Goal: Transaction & Acquisition: Purchase product/service

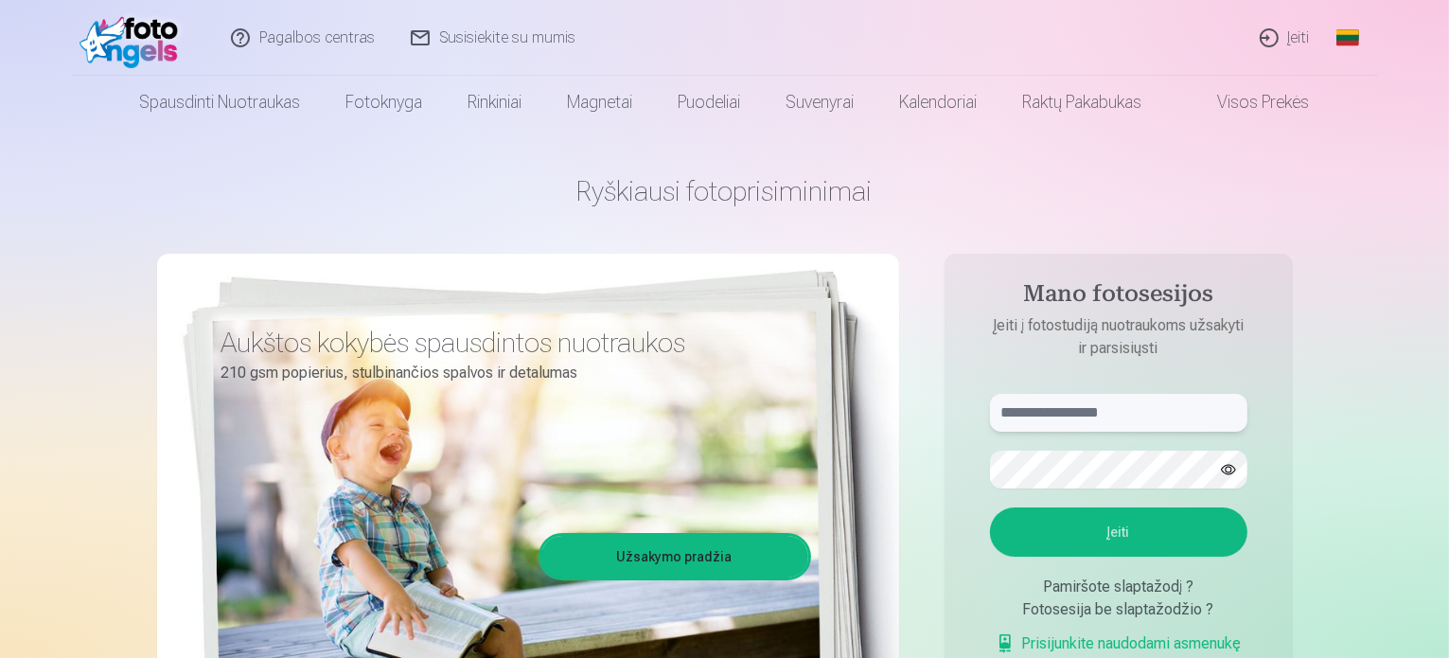
click at [1078, 412] on input "text" at bounding box center [1118, 413] width 257 height 38
type input "**********"
click at [1140, 527] on button "Įeiti" at bounding box center [1118, 531] width 257 height 49
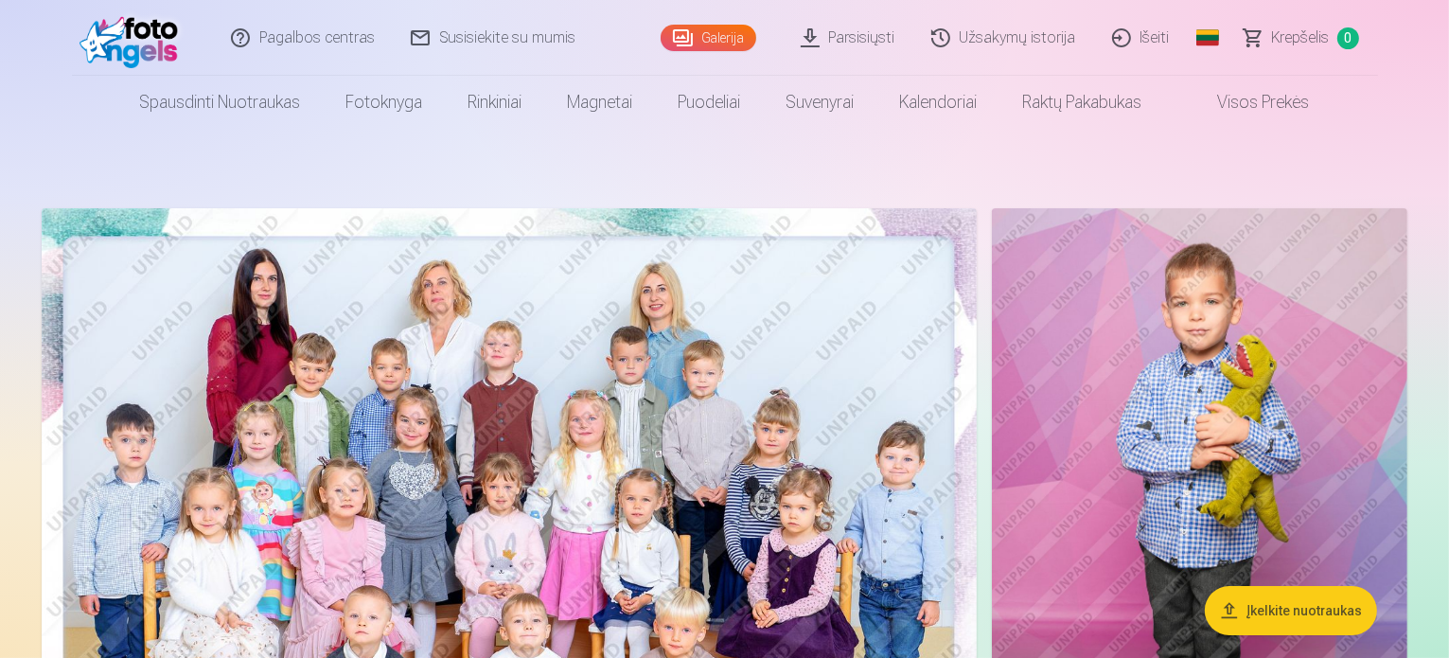
click at [704, 298] on img at bounding box center [509, 520] width 935 height 624
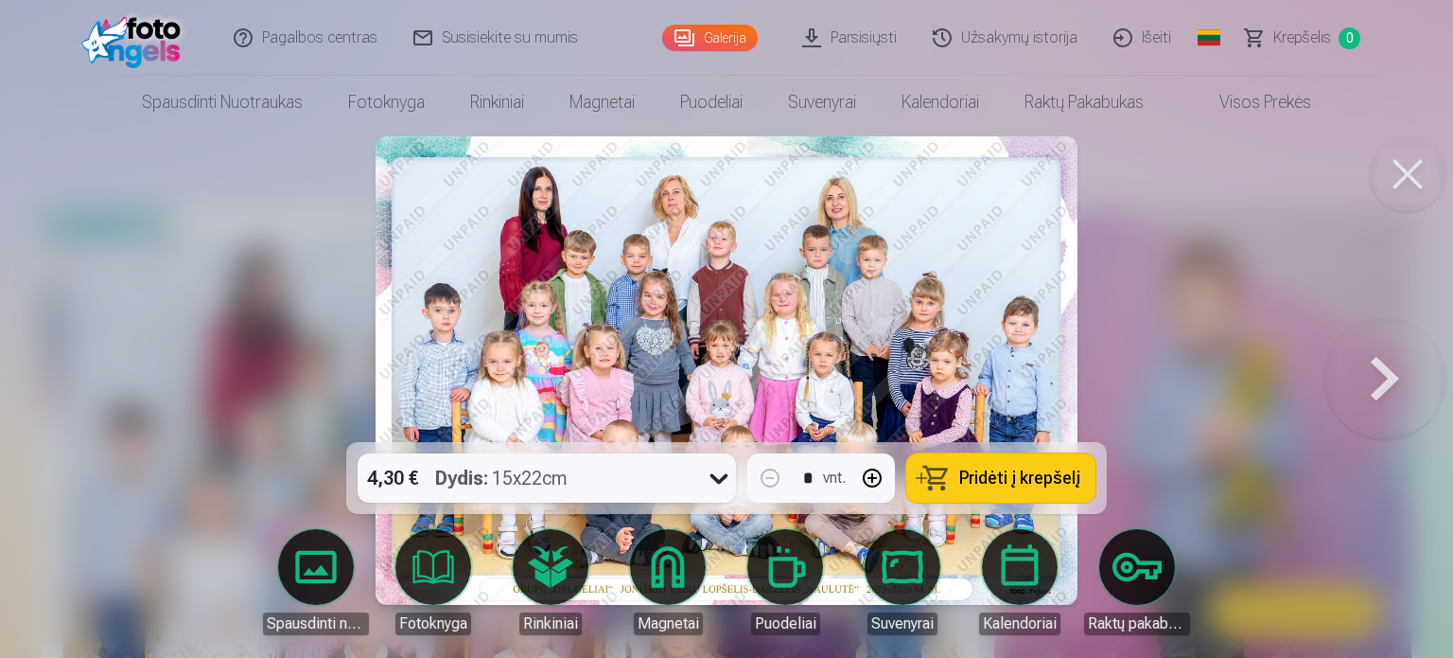
click at [1374, 390] on button at bounding box center [1385, 370] width 121 height 105
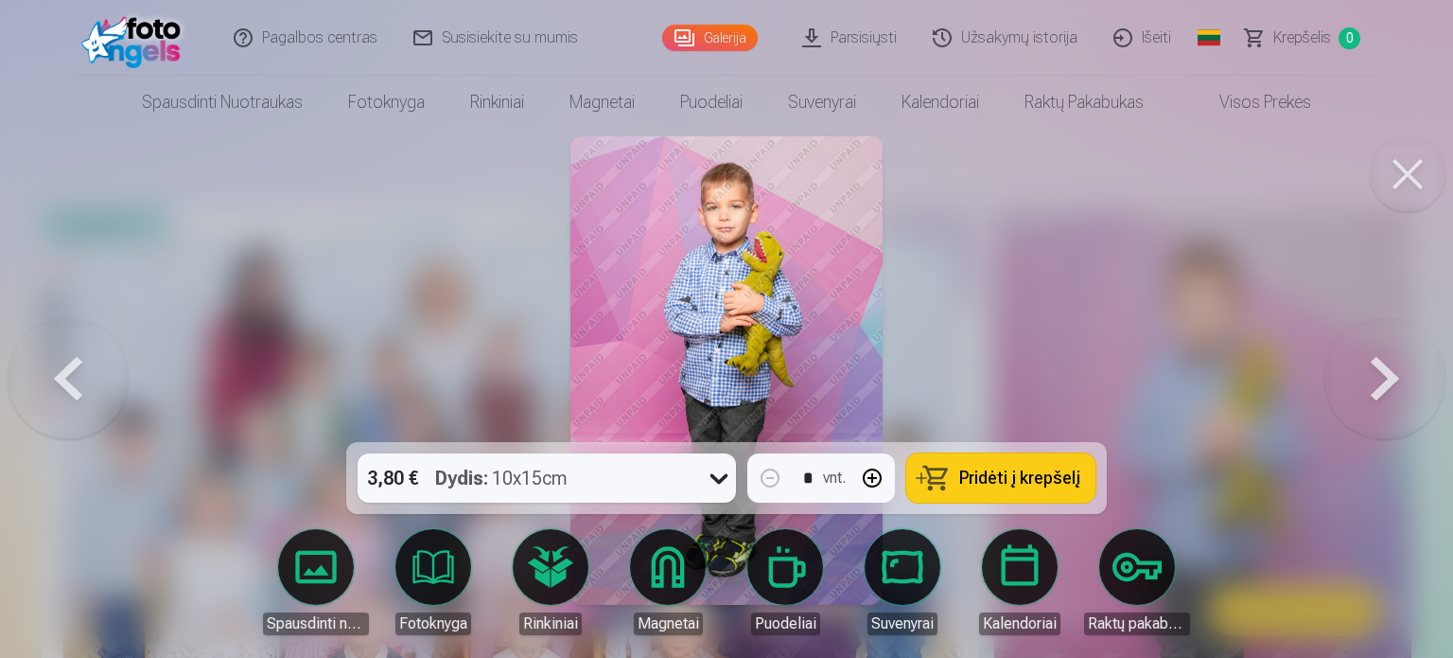
click at [1374, 390] on button at bounding box center [1385, 370] width 121 height 105
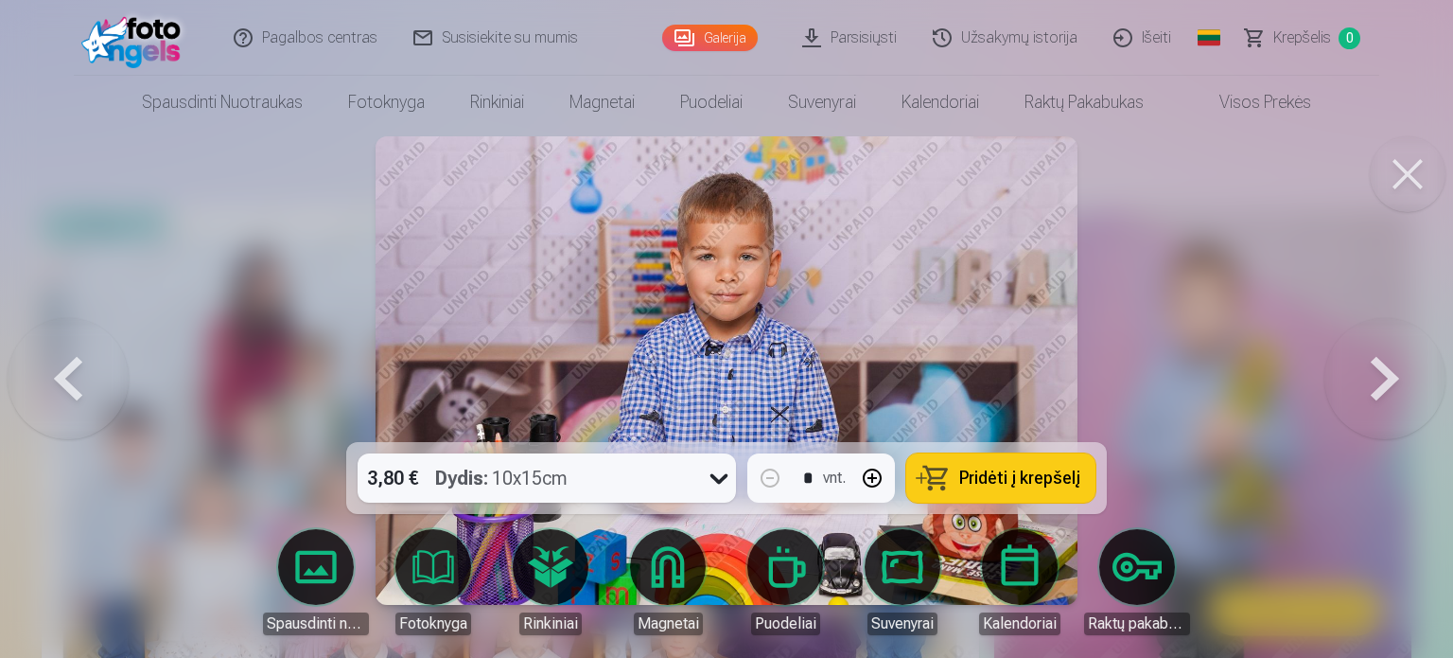
click at [1374, 390] on button at bounding box center [1385, 370] width 121 height 105
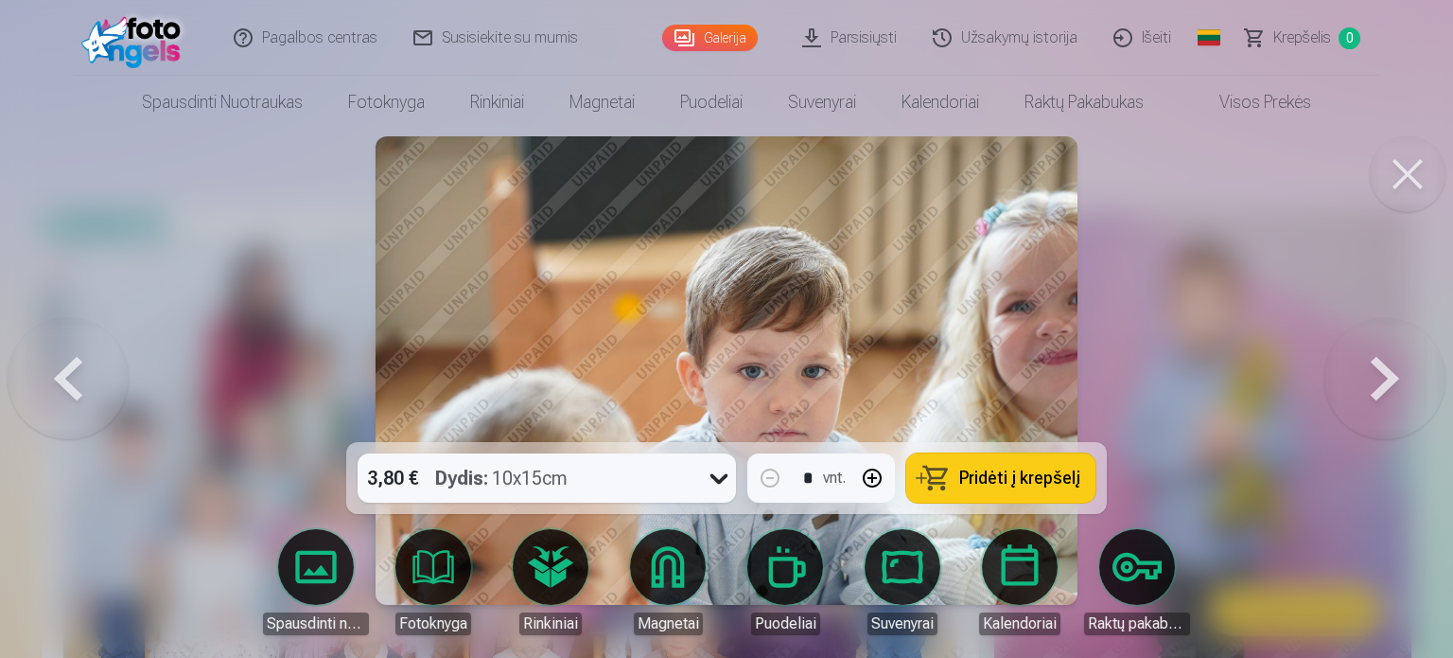
click at [1392, 367] on button at bounding box center [1385, 370] width 121 height 105
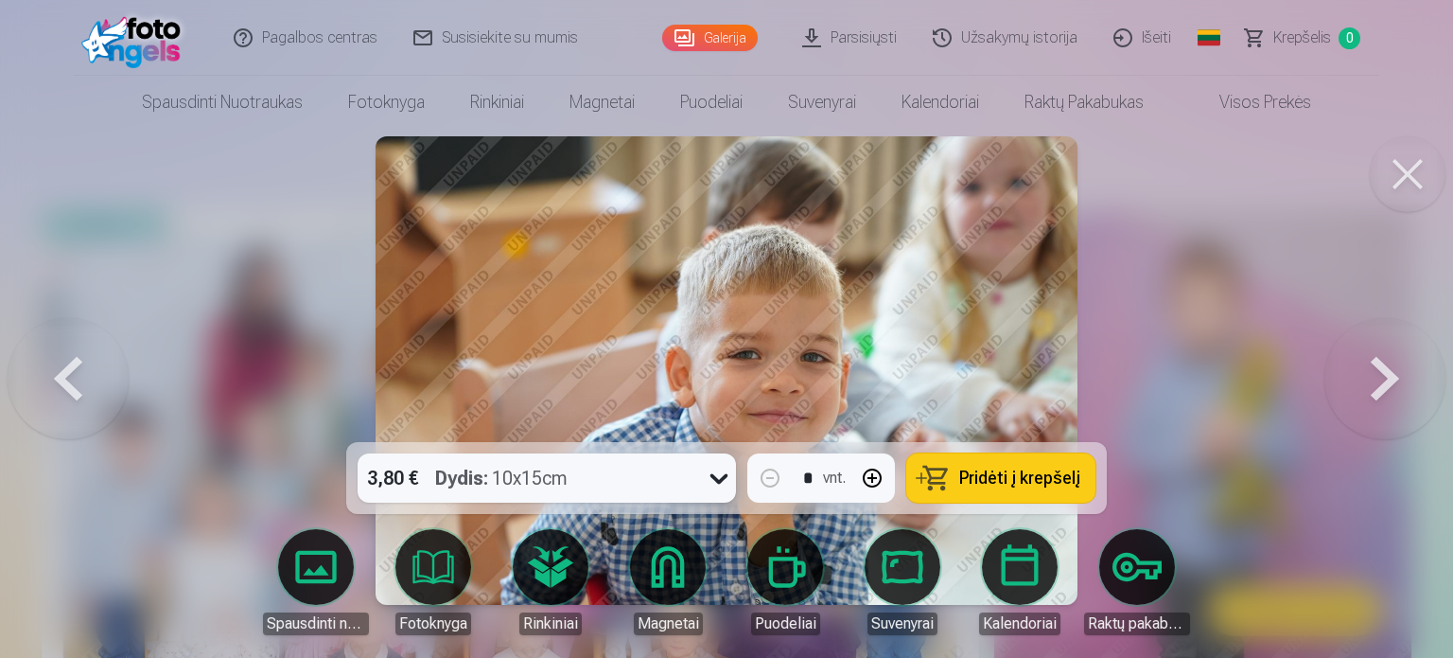
click at [1392, 367] on button at bounding box center [1385, 370] width 121 height 105
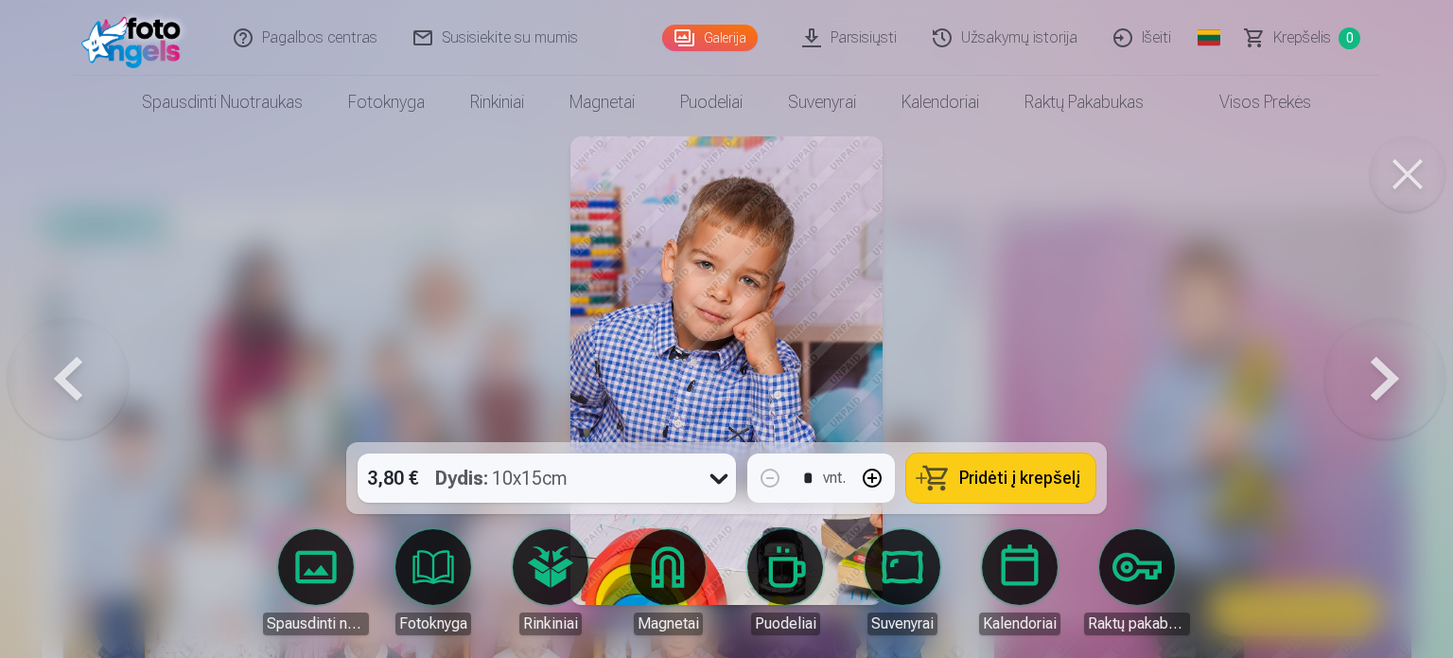
click at [1392, 367] on button at bounding box center [1385, 370] width 121 height 105
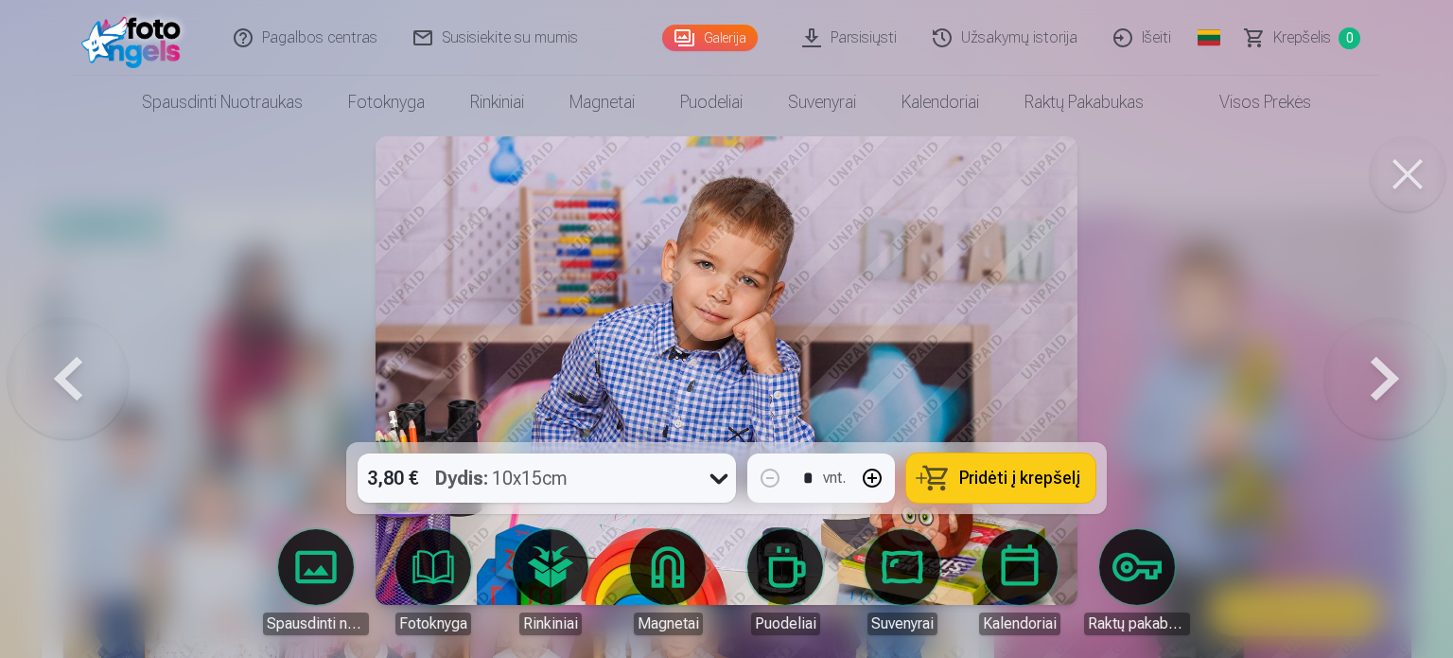
click at [1392, 367] on button at bounding box center [1385, 370] width 121 height 105
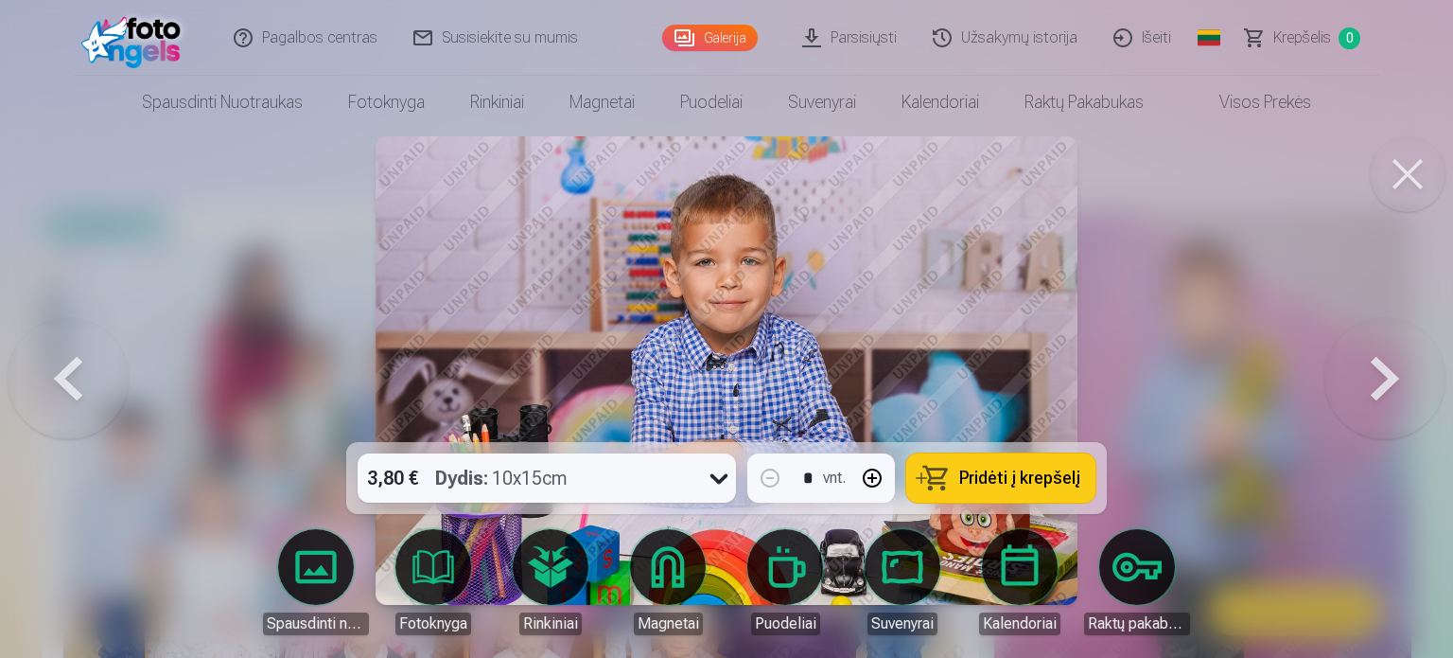
click at [1392, 367] on button at bounding box center [1385, 370] width 121 height 105
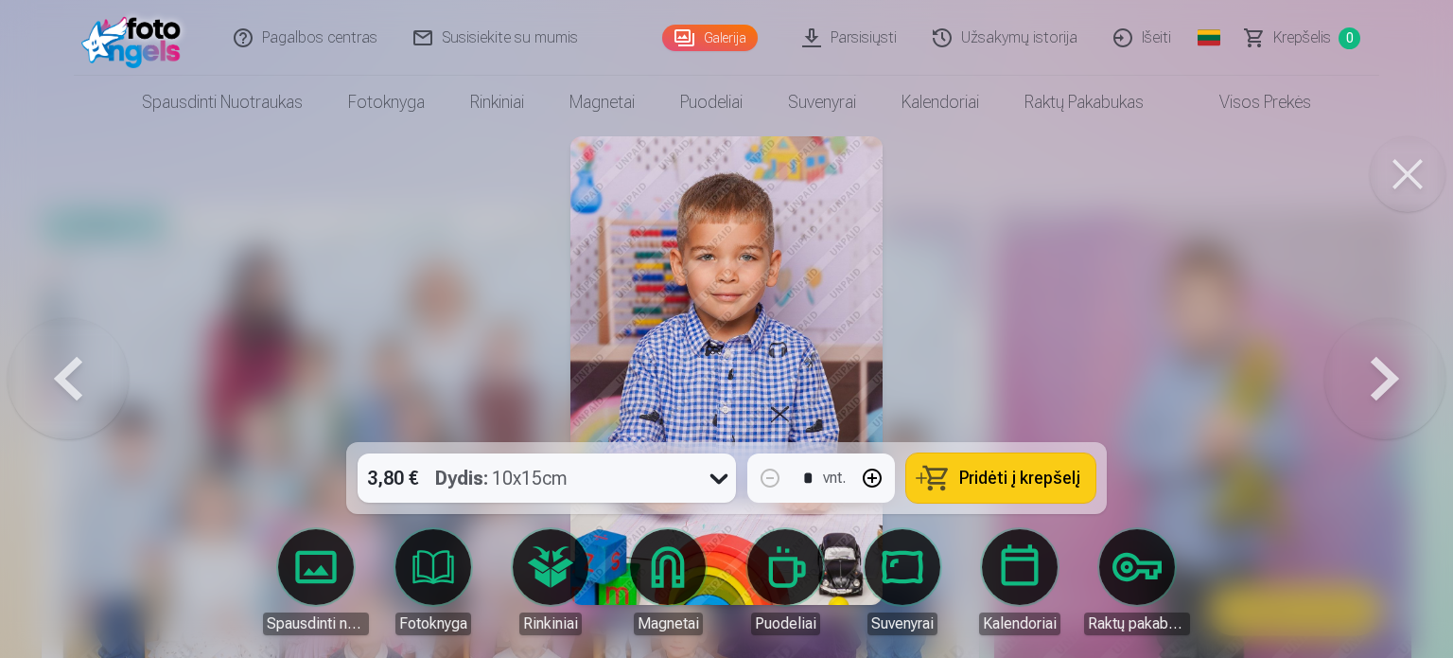
click at [1392, 367] on button at bounding box center [1385, 370] width 121 height 105
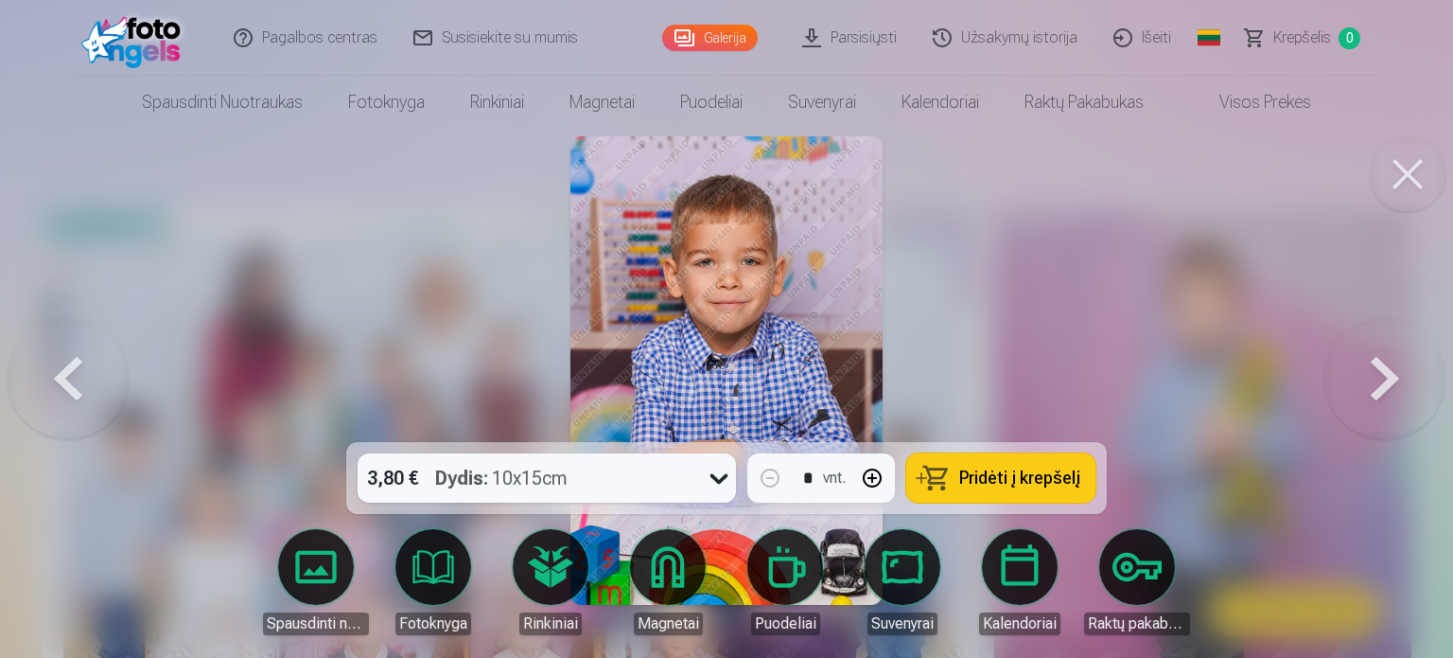
click at [1392, 367] on button at bounding box center [1385, 370] width 121 height 105
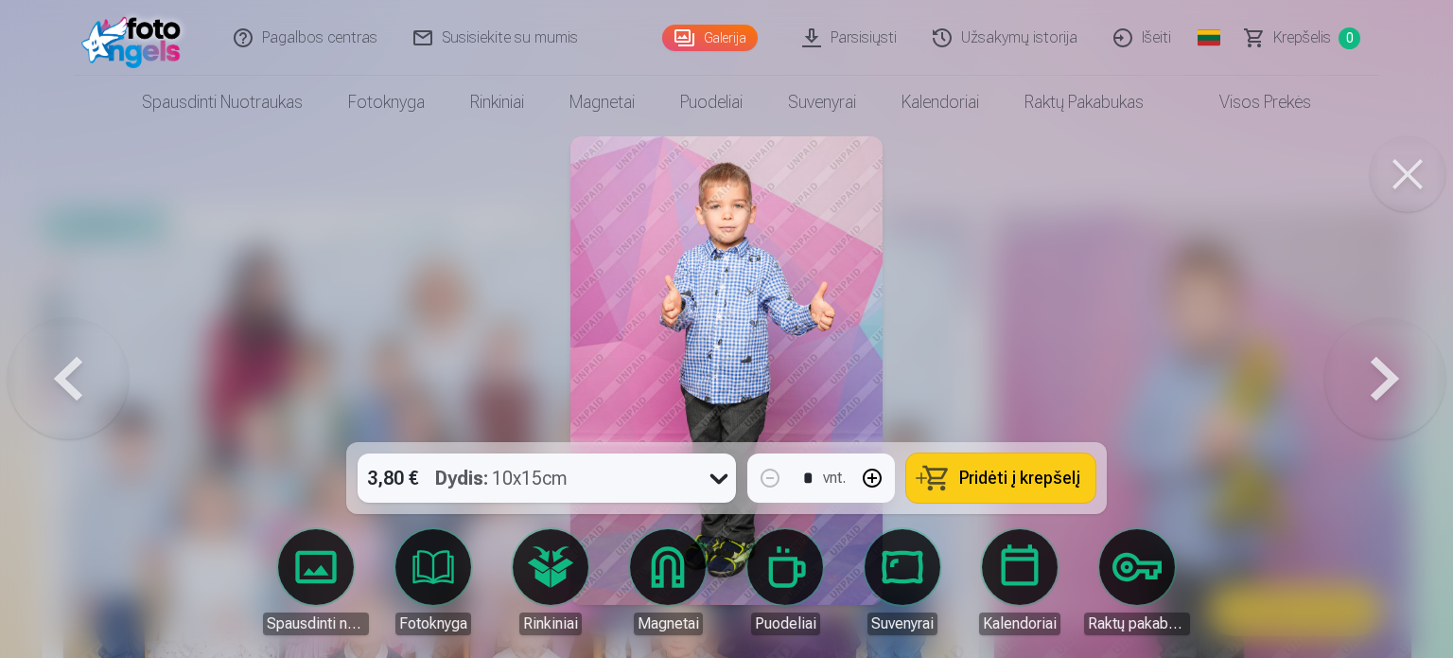
click at [1392, 367] on button at bounding box center [1385, 370] width 121 height 105
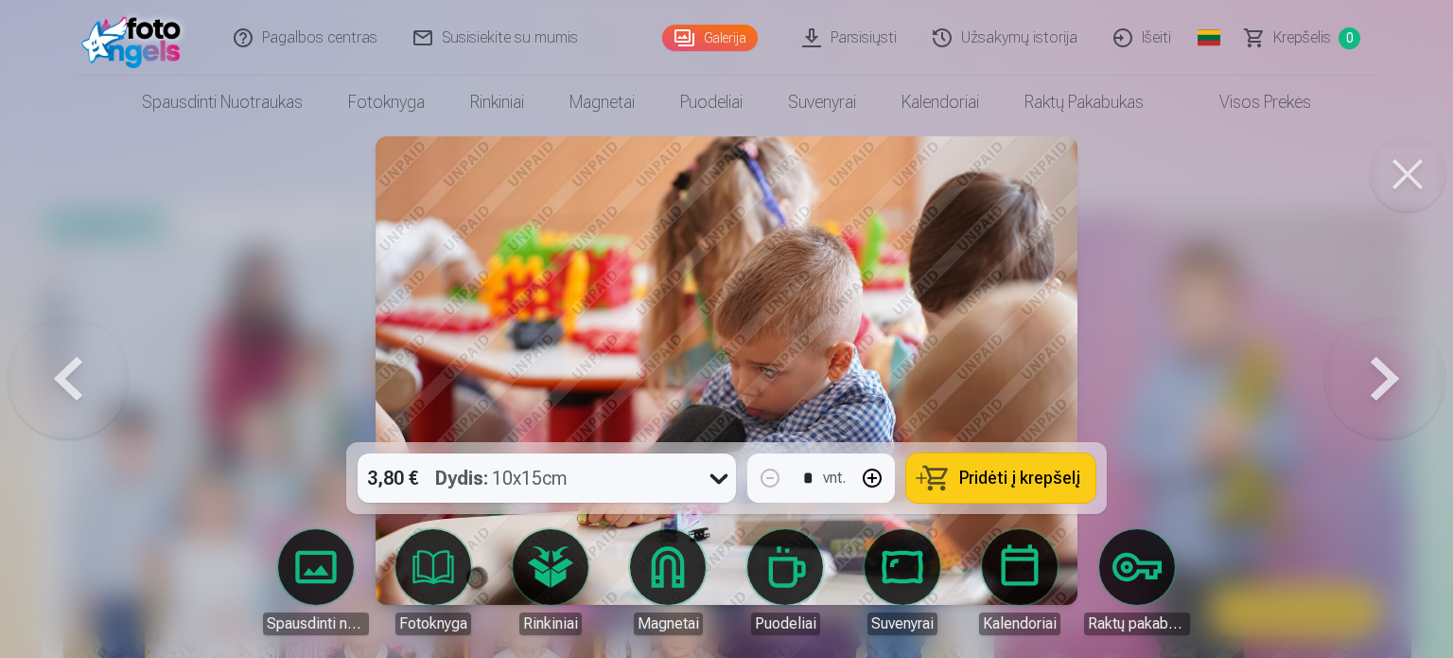
click at [1408, 386] on button at bounding box center [1385, 370] width 121 height 105
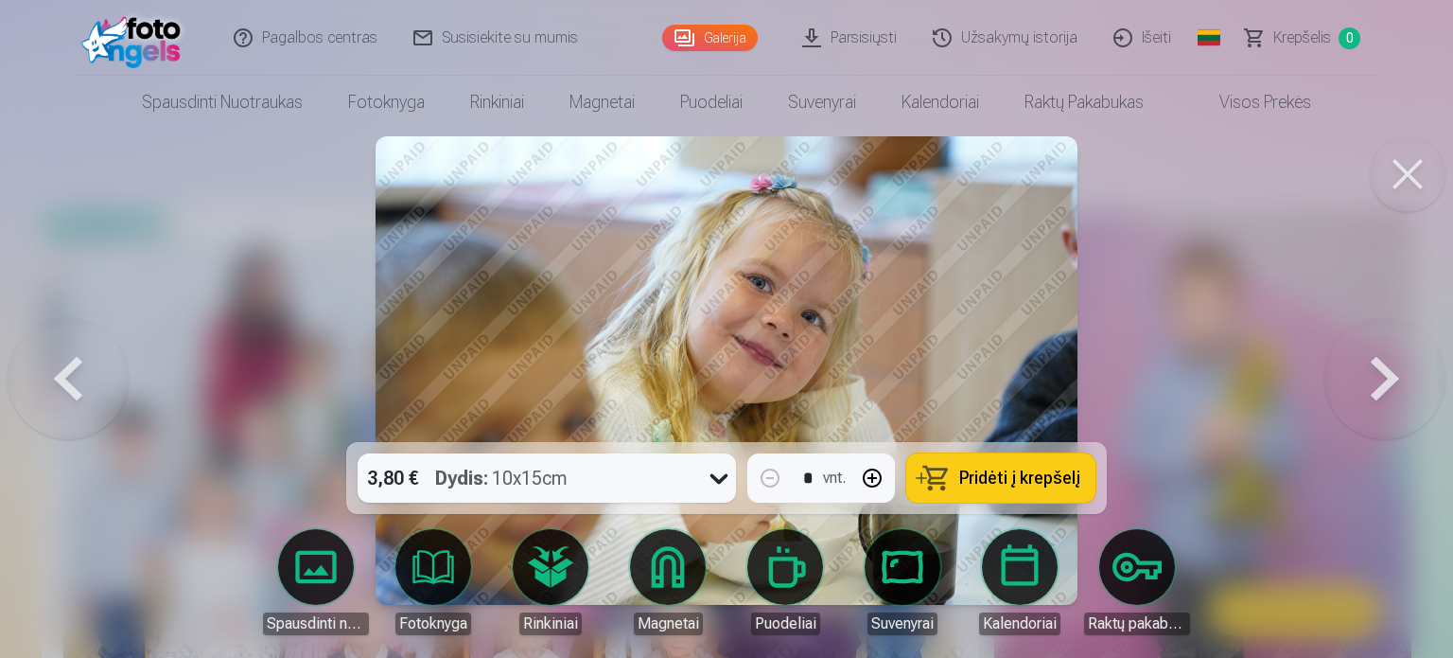
click at [1423, 394] on button at bounding box center [1385, 370] width 121 height 105
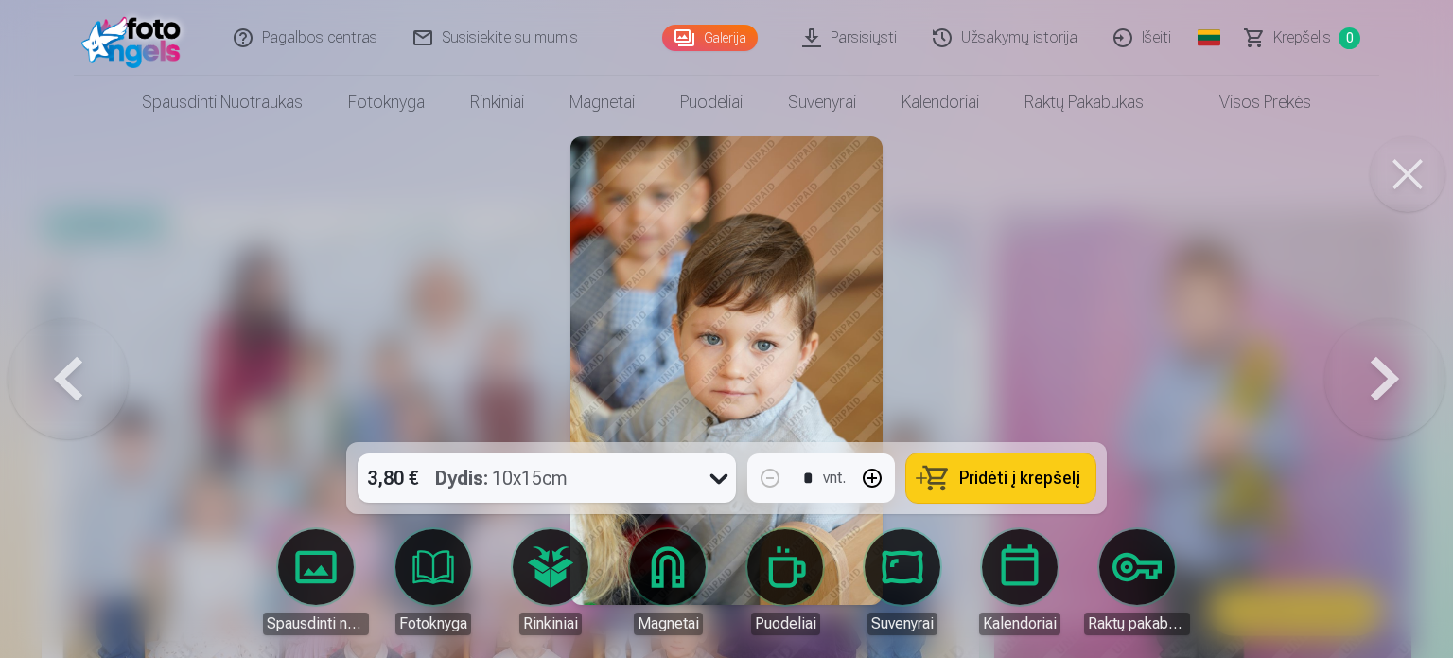
click at [1370, 381] on button at bounding box center [1385, 370] width 121 height 105
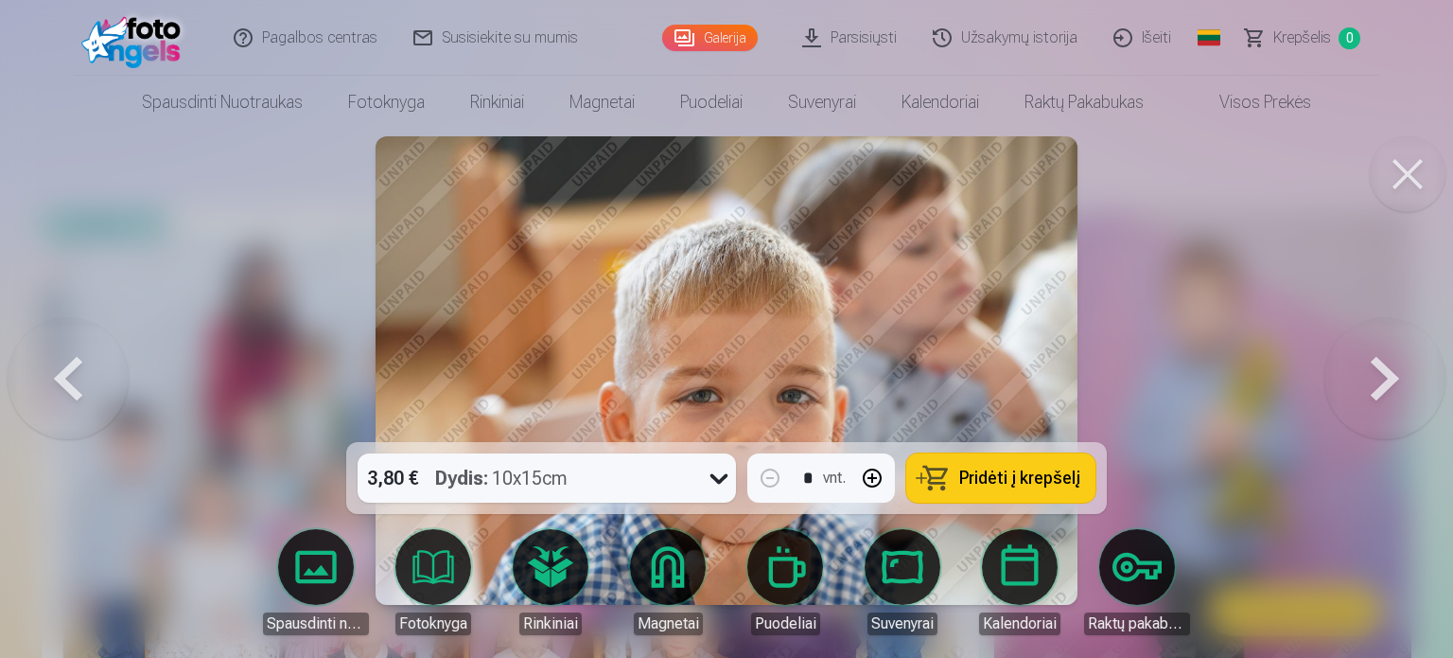
click at [1370, 381] on button at bounding box center [1385, 370] width 121 height 105
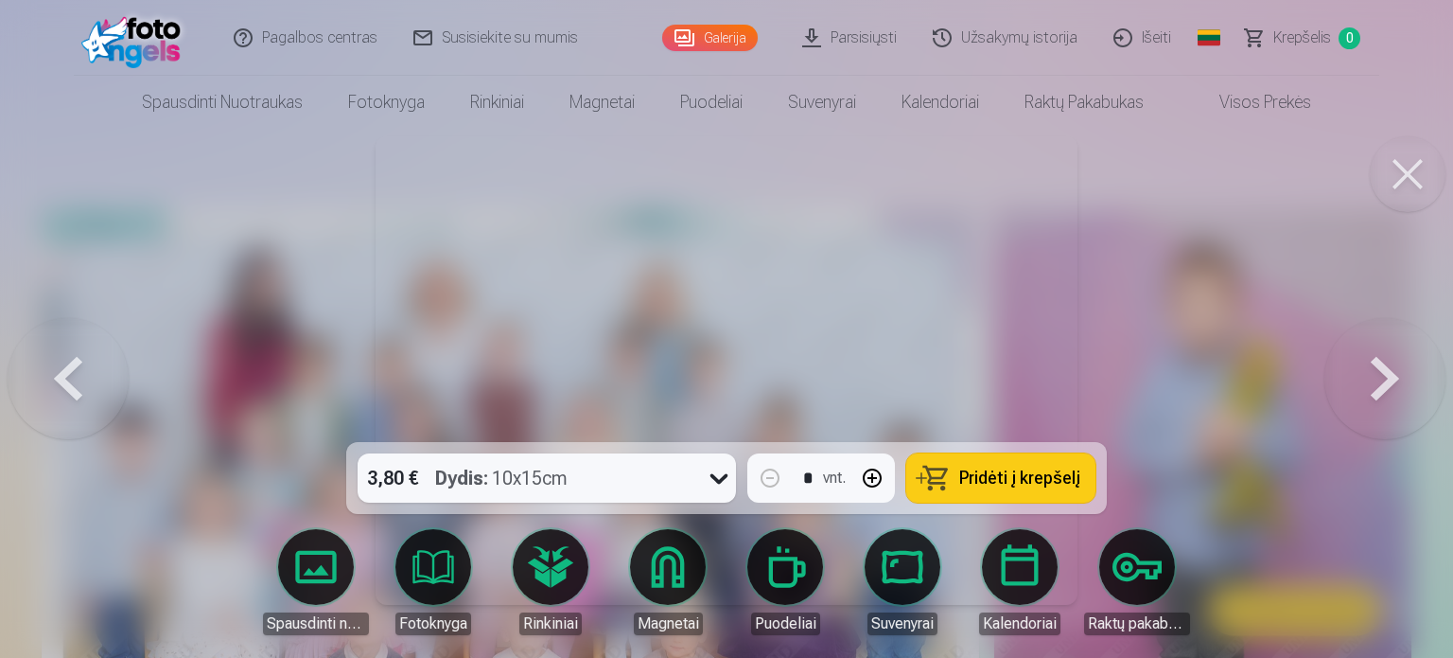
click at [1370, 381] on button at bounding box center [1385, 370] width 121 height 105
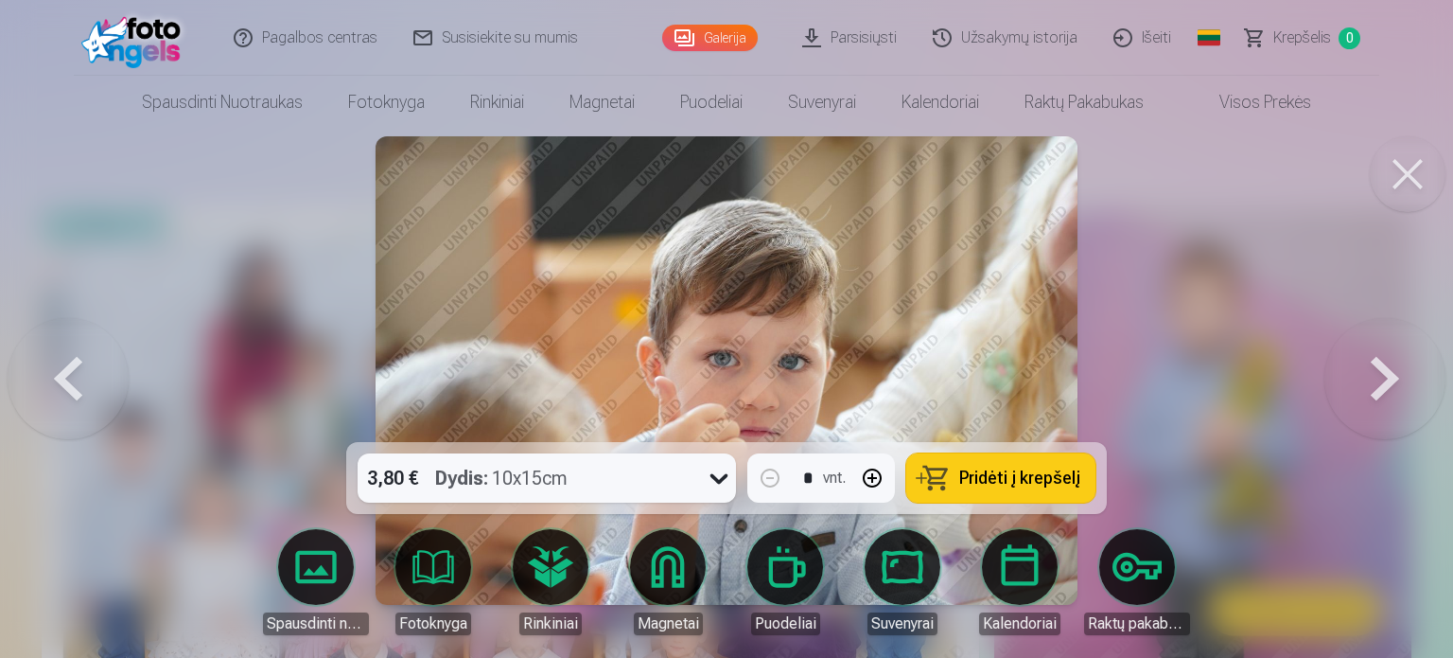
click at [1370, 381] on button at bounding box center [1385, 370] width 121 height 105
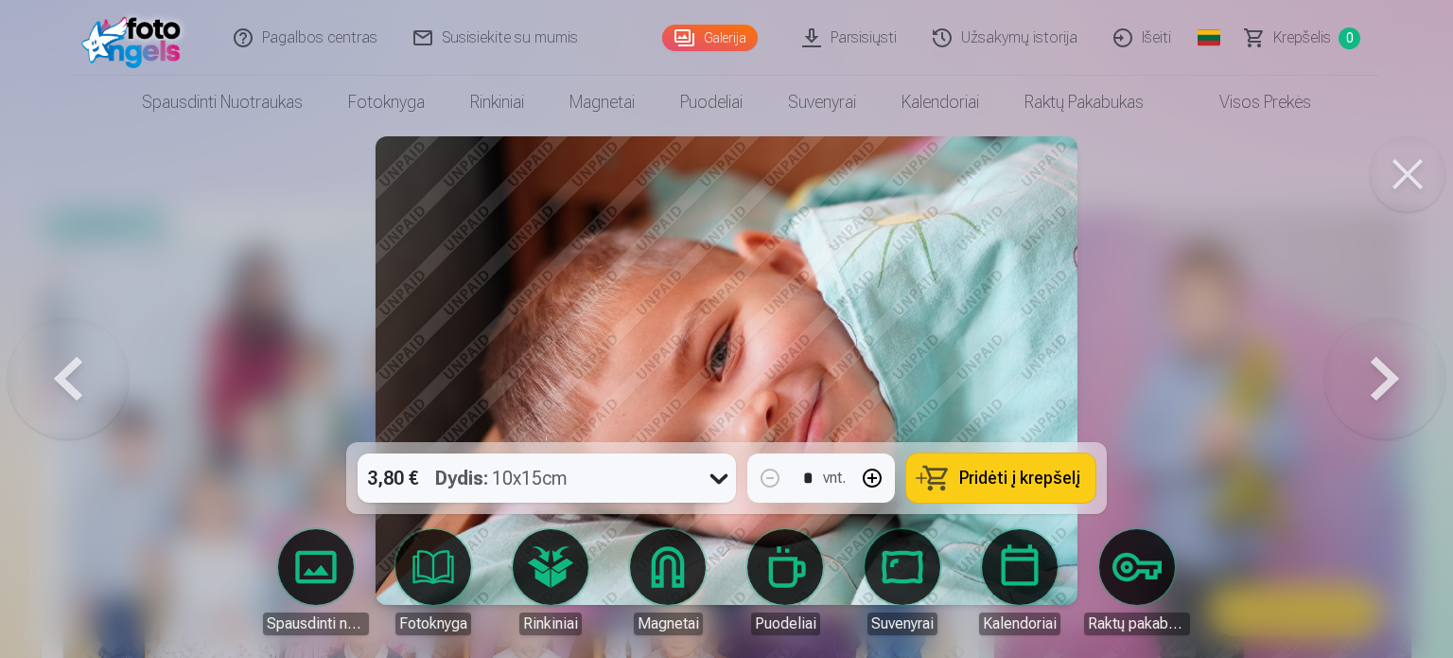
click at [1370, 381] on button at bounding box center [1385, 370] width 121 height 105
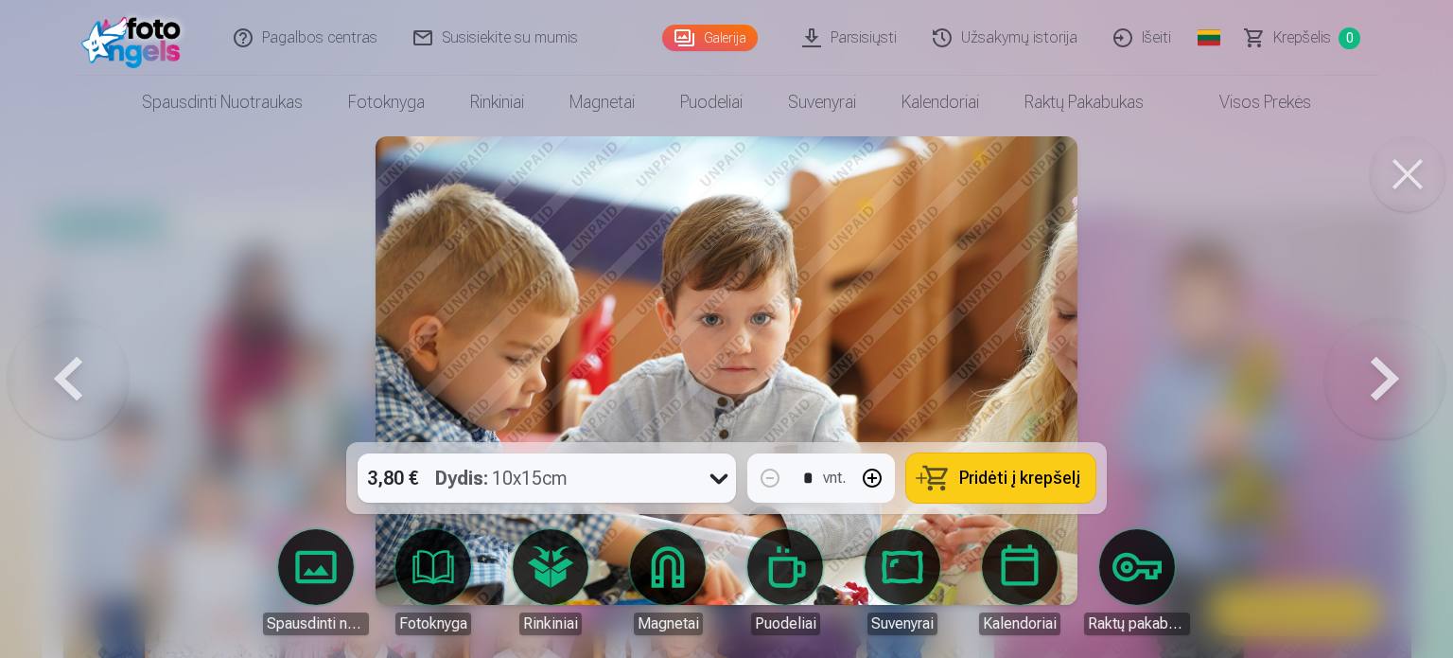
click at [1370, 381] on button at bounding box center [1385, 370] width 121 height 105
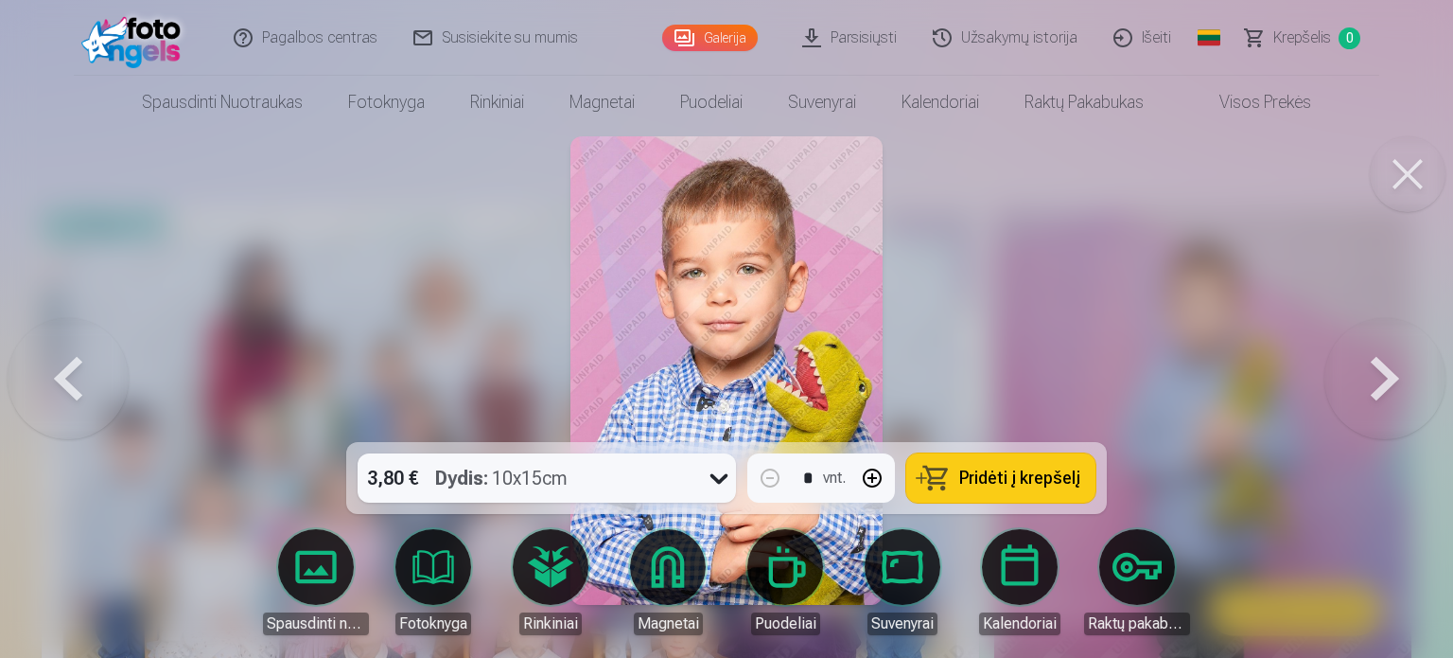
click at [1370, 381] on button at bounding box center [1385, 370] width 121 height 105
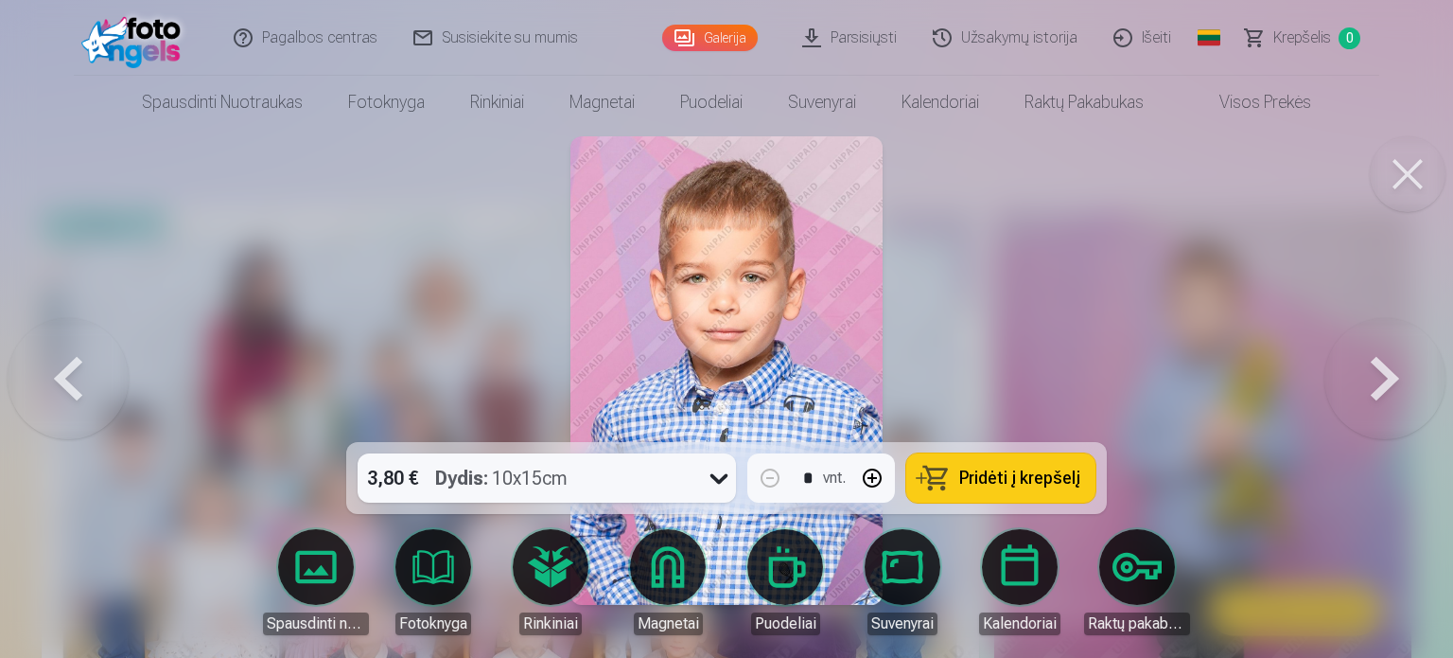
click at [1370, 381] on button at bounding box center [1385, 370] width 121 height 105
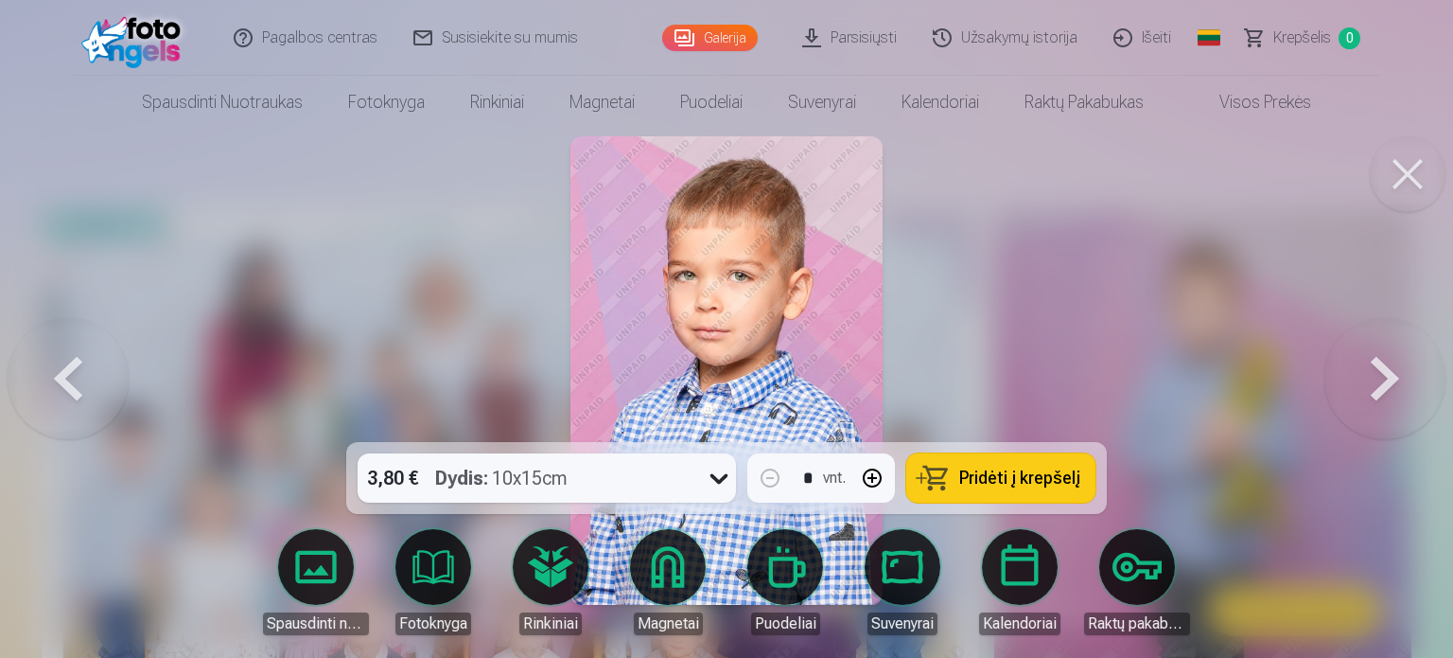
click at [1370, 381] on button at bounding box center [1385, 370] width 121 height 105
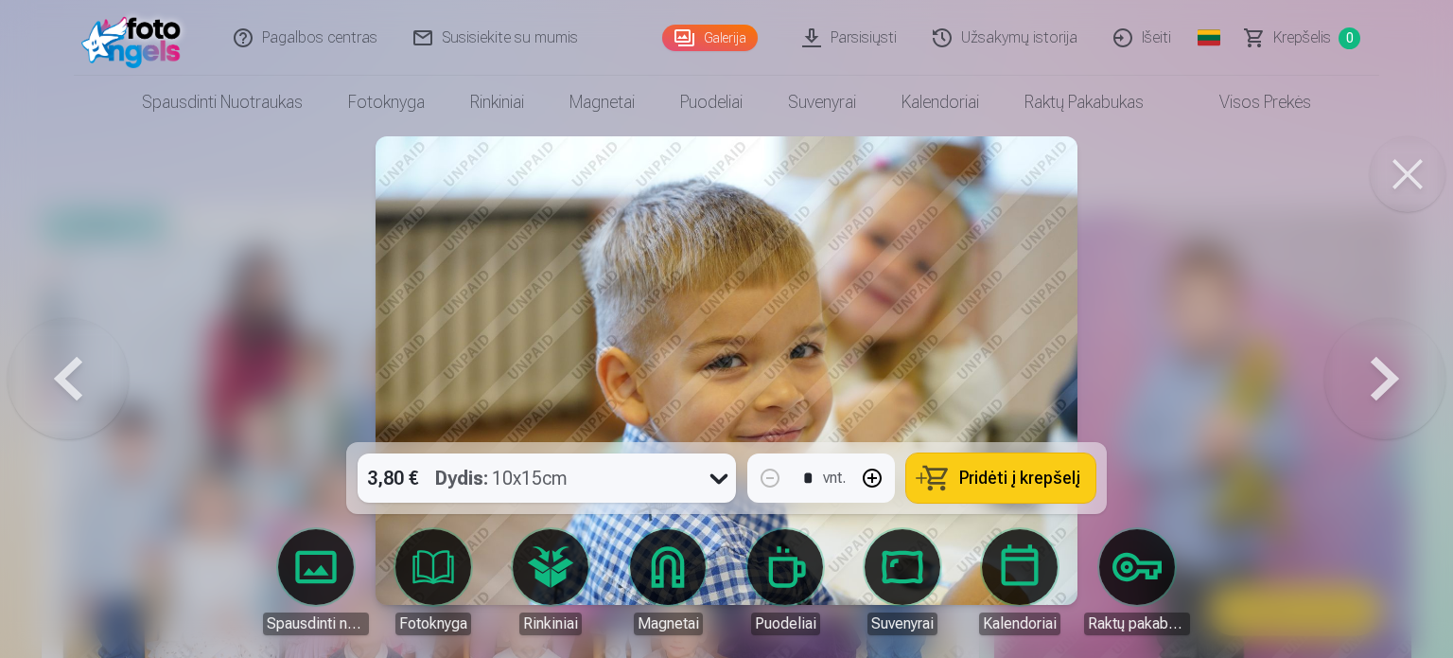
click at [1370, 381] on button at bounding box center [1385, 370] width 121 height 105
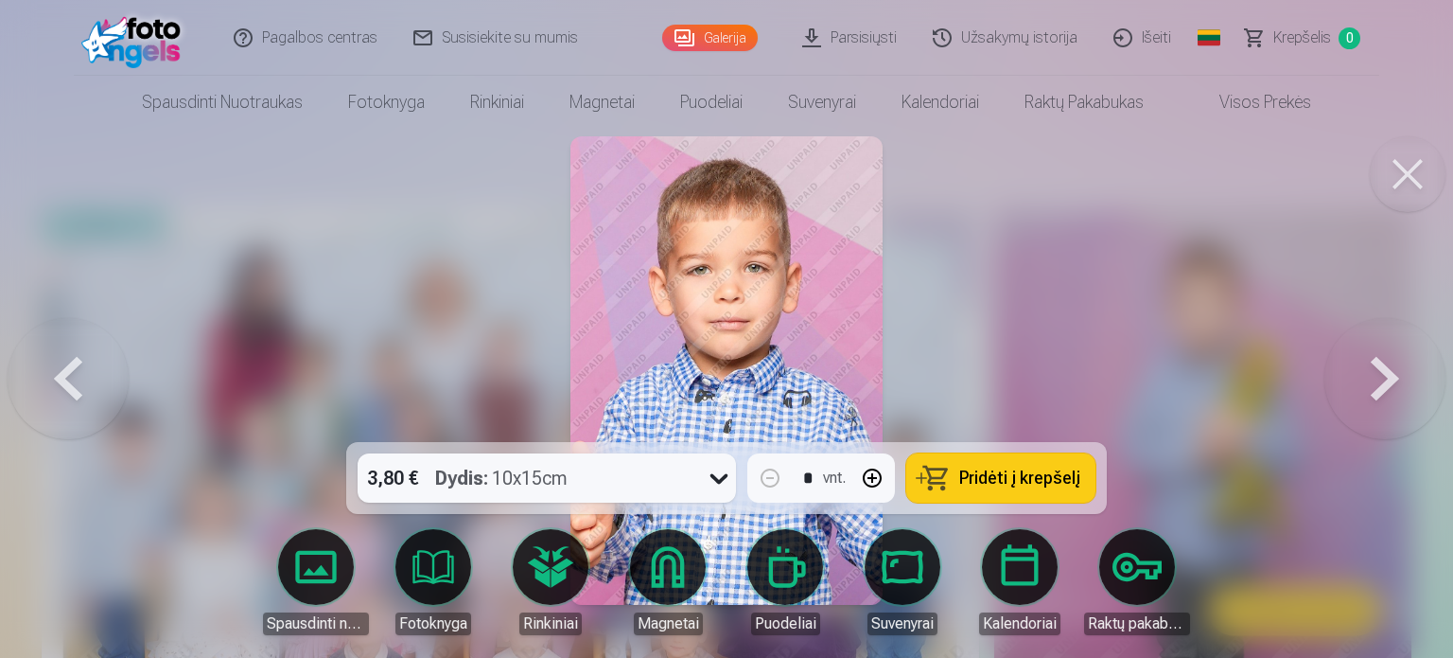
click at [1370, 381] on button at bounding box center [1385, 370] width 121 height 105
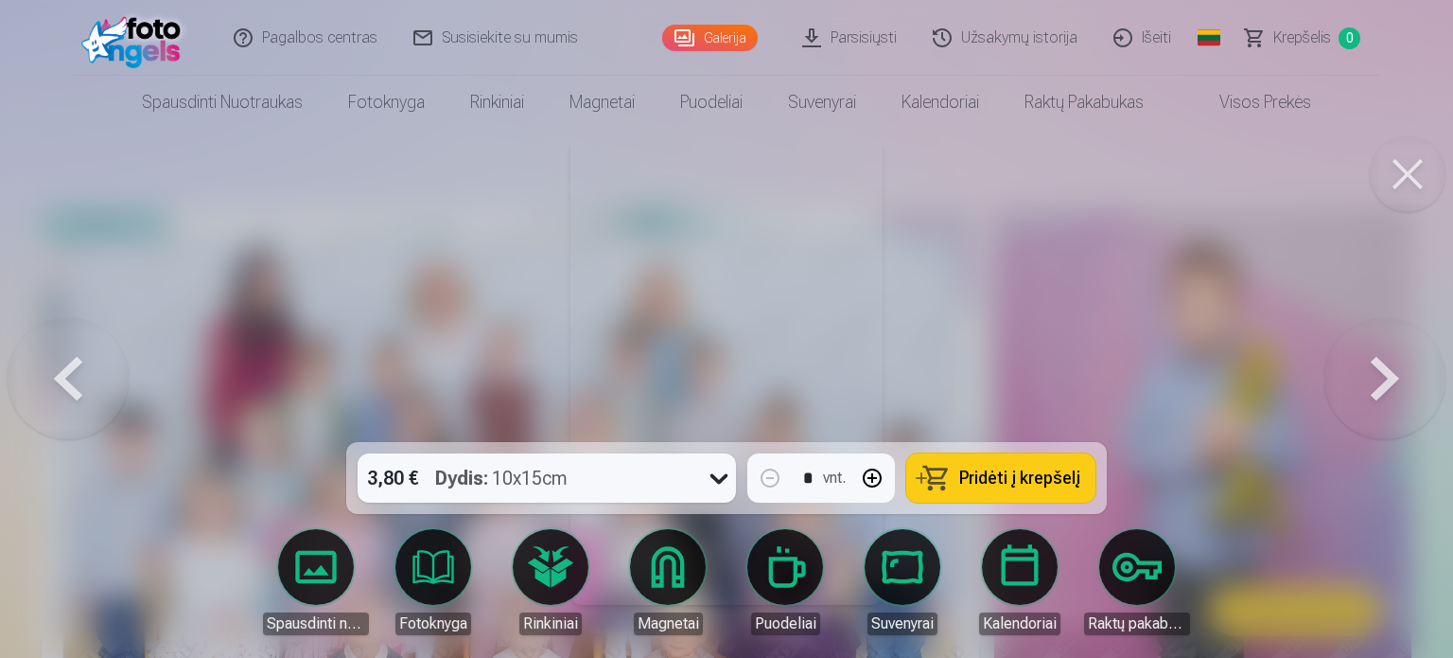
click at [1370, 381] on button at bounding box center [1385, 370] width 121 height 105
click at [1370, 381] on div at bounding box center [726, 329] width 1453 height 658
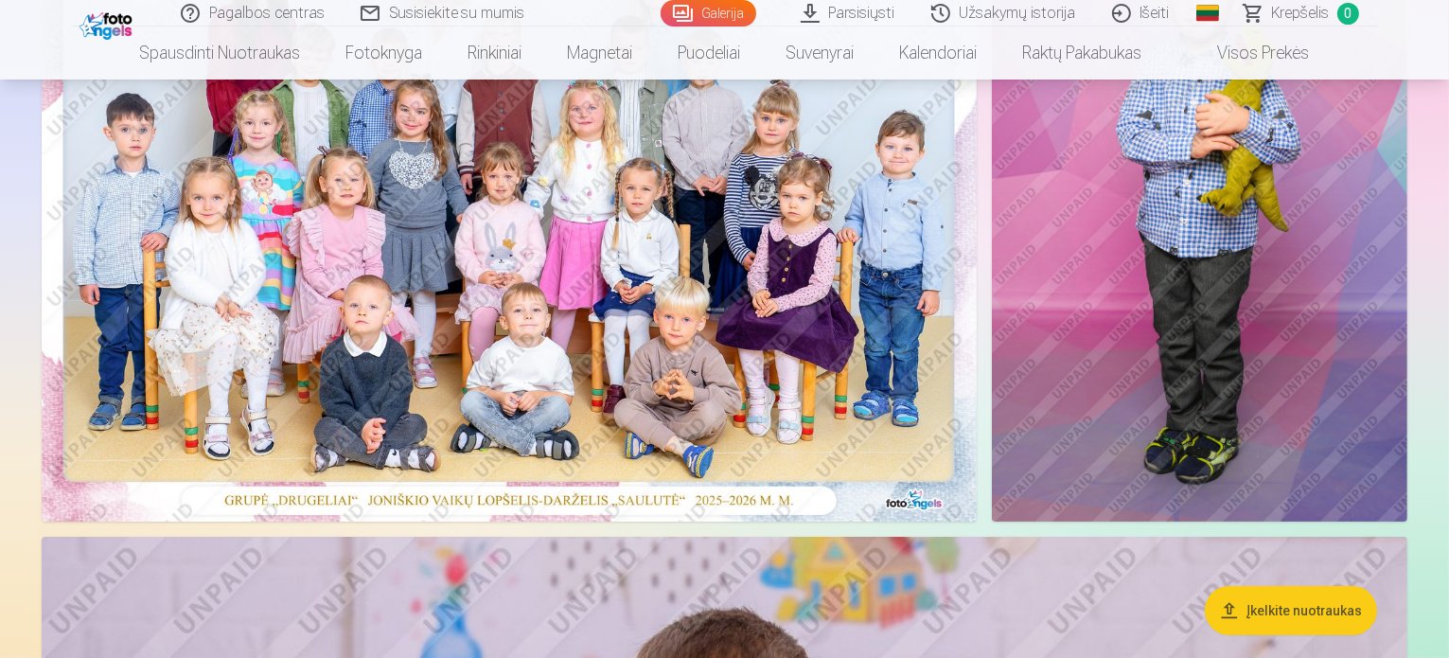
scroll to position [359, 0]
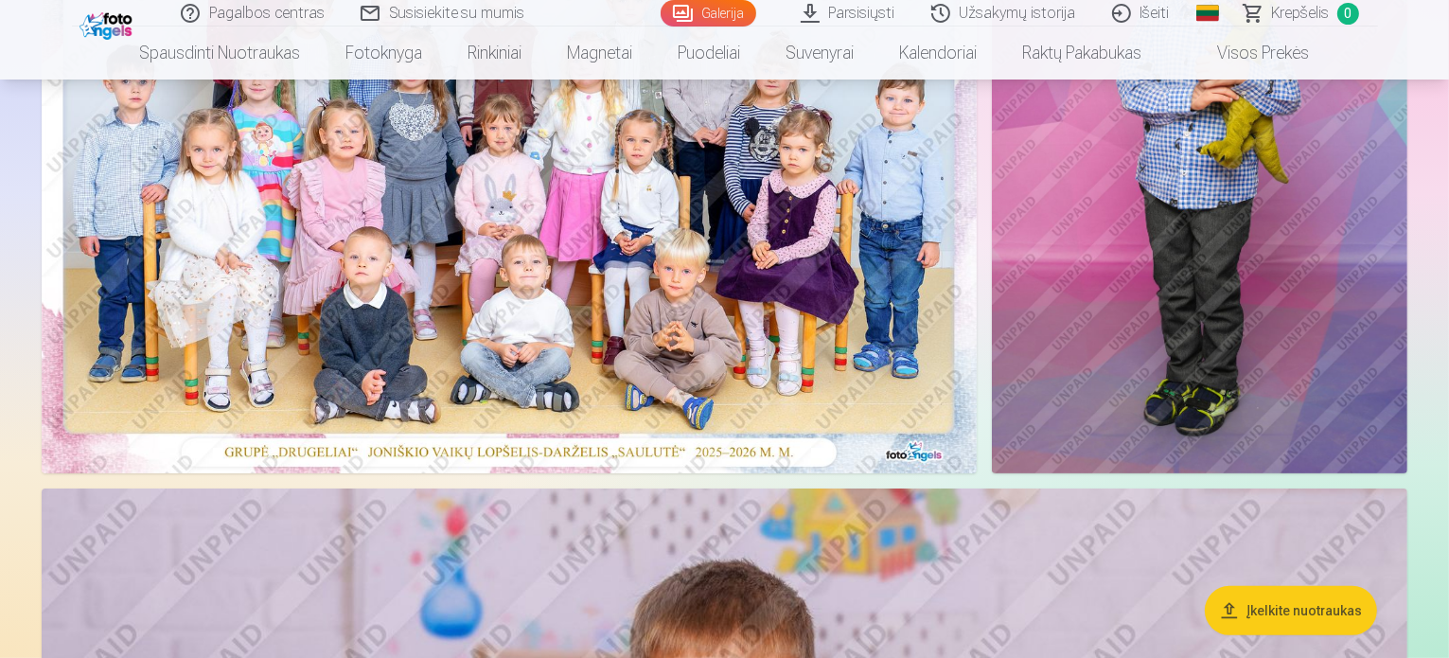
click at [295, 336] on img at bounding box center [509, 162] width 935 height 624
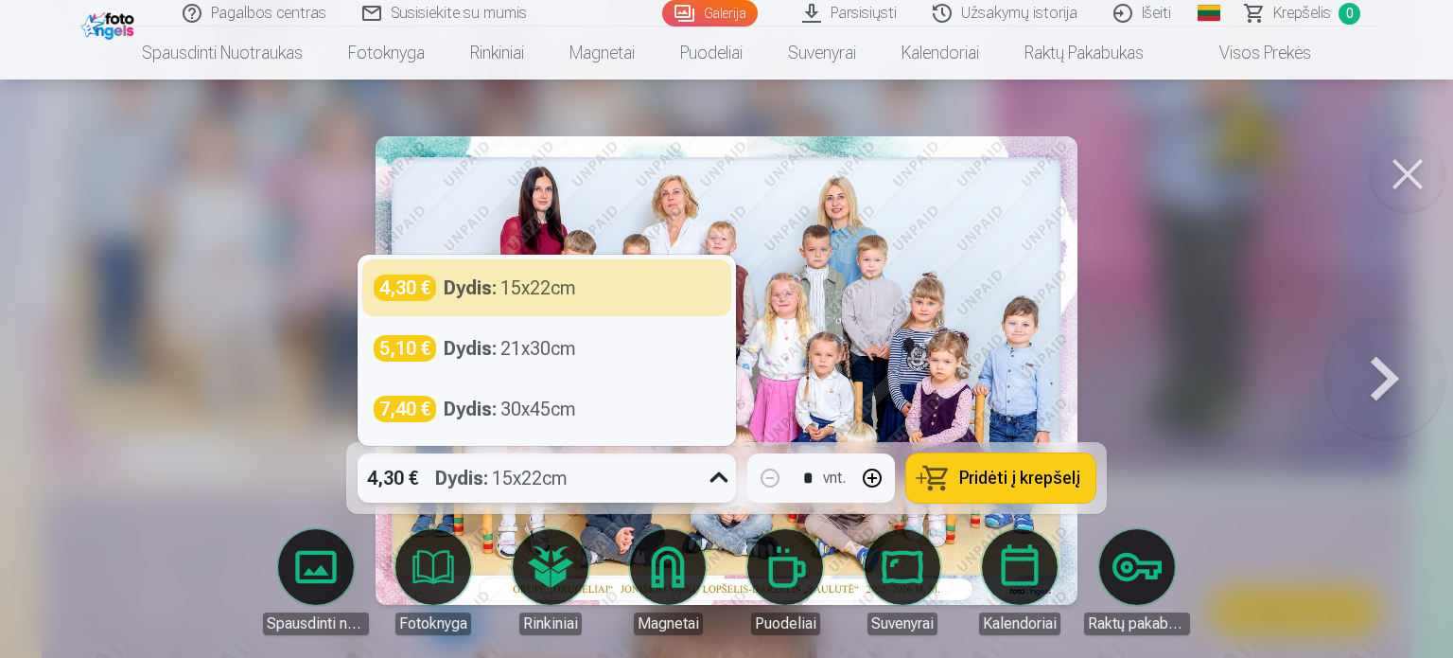
click at [723, 483] on icon at bounding box center [719, 478] width 30 height 30
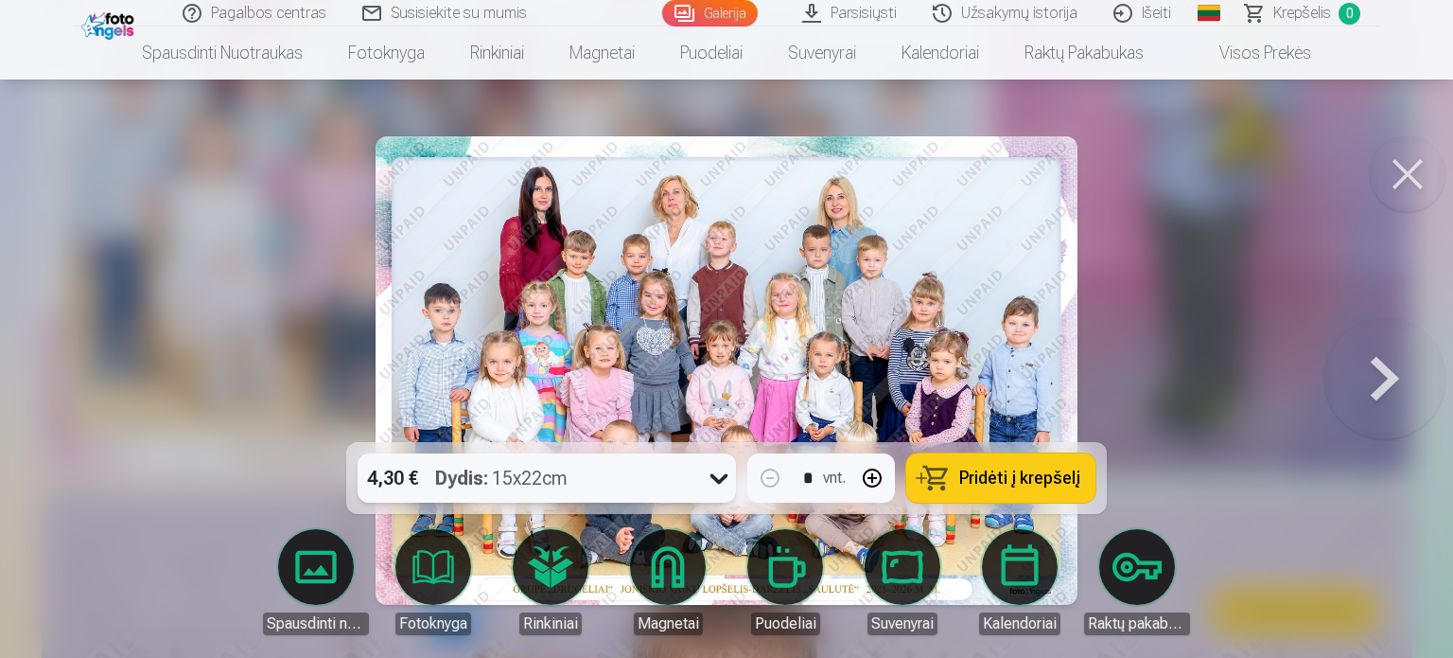
click at [723, 483] on icon at bounding box center [719, 478] width 30 height 30
click at [947, 494] on button "Pridėti į krepšelį" at bounding box center [1000, 477] width 189 height 49
click at [1404, 182] on button at bounding box center [1408, 174] width 76 height 76
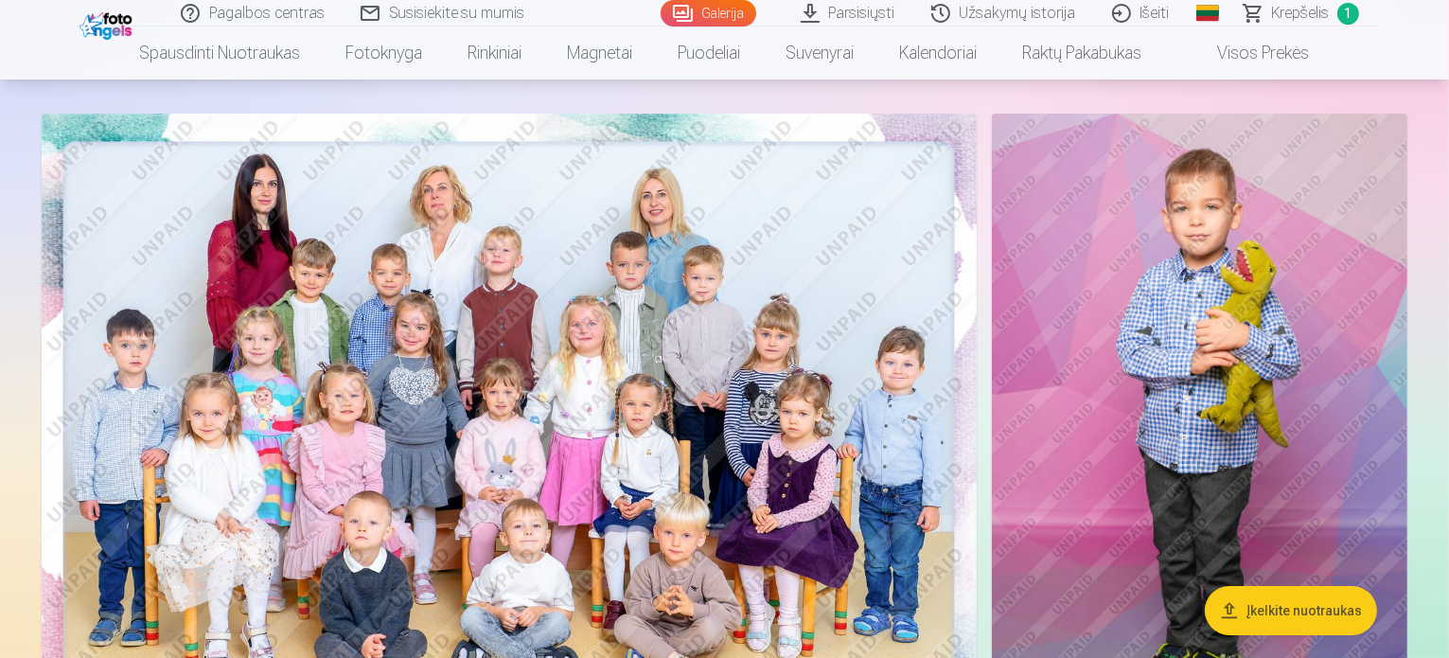
scroll to position [167, 0]
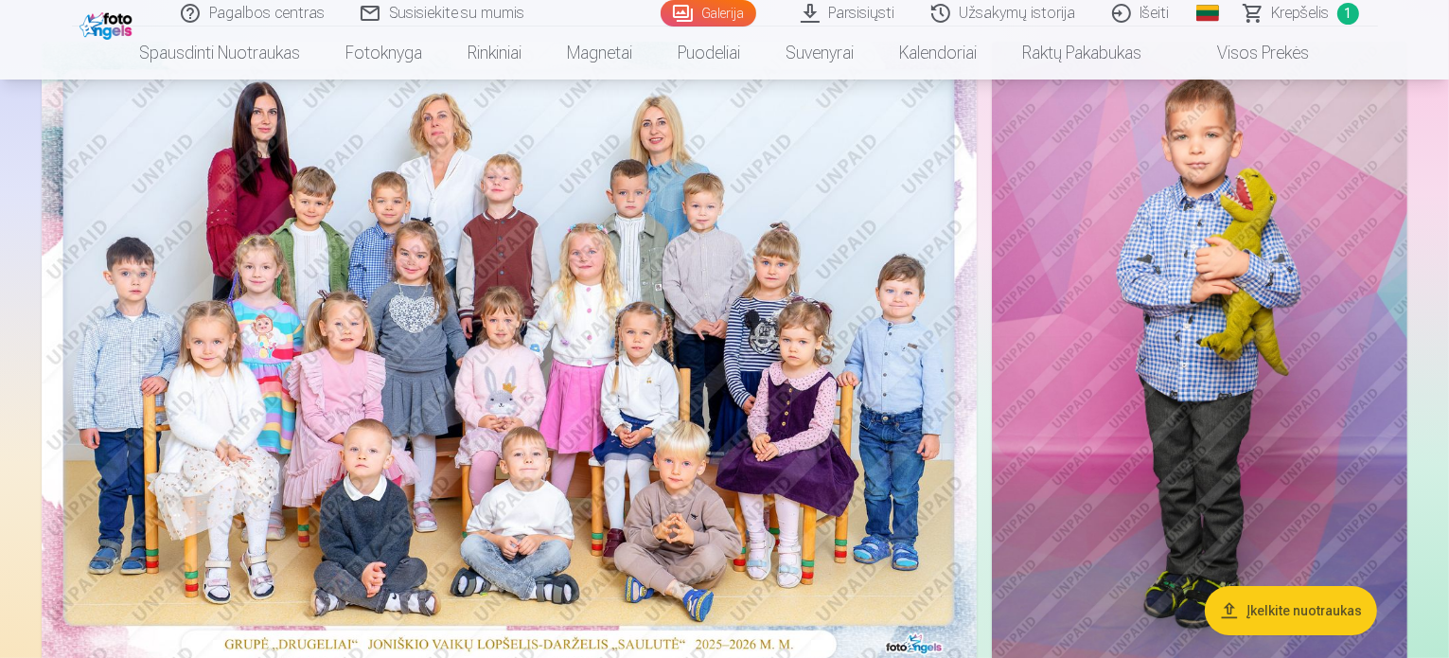
click at [1208, 262] on img at bounding box center [1199, 354] width 415 height 624
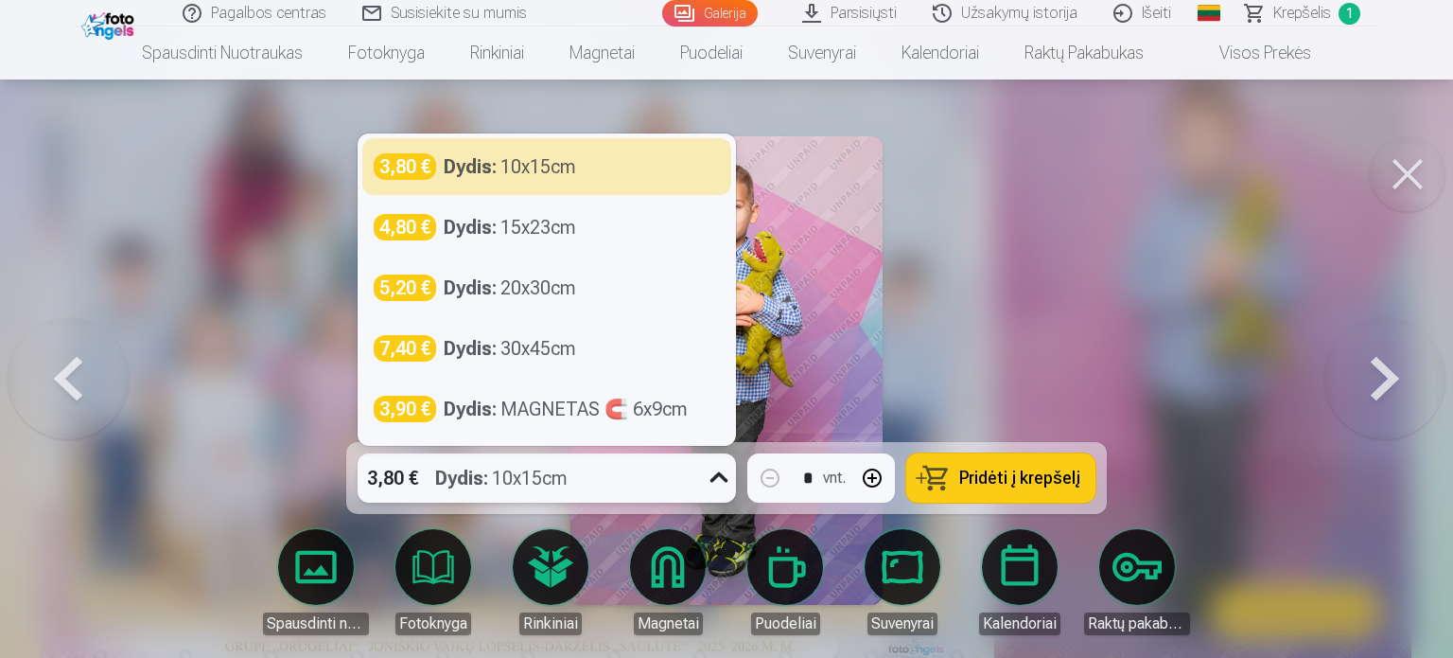
click at [718, 471] on icon at bounding box center [719, 478] width 30 height 30
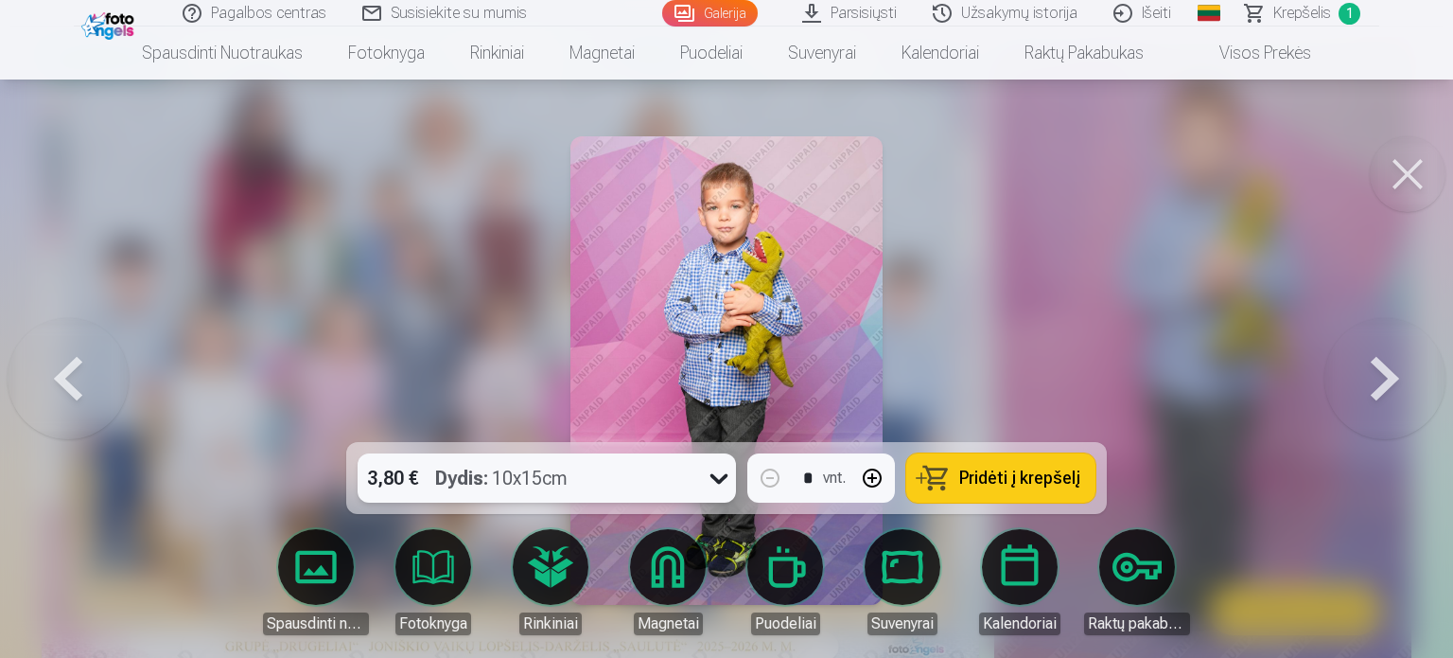
click at [718, 471] on icon at bounding box center [719, 478] width 30 height 30
click at [930, 486] on button "Pridėti į krepšelį" at bounding box center [1000, 477] width 189 height 49
click at [994, 476] on span "Pridėti į krepšelį" at bounding box center [1019, 477] width 121 height 17
click at [1412, 169] on button at bounding box center [1408, 174] width 76 height 76
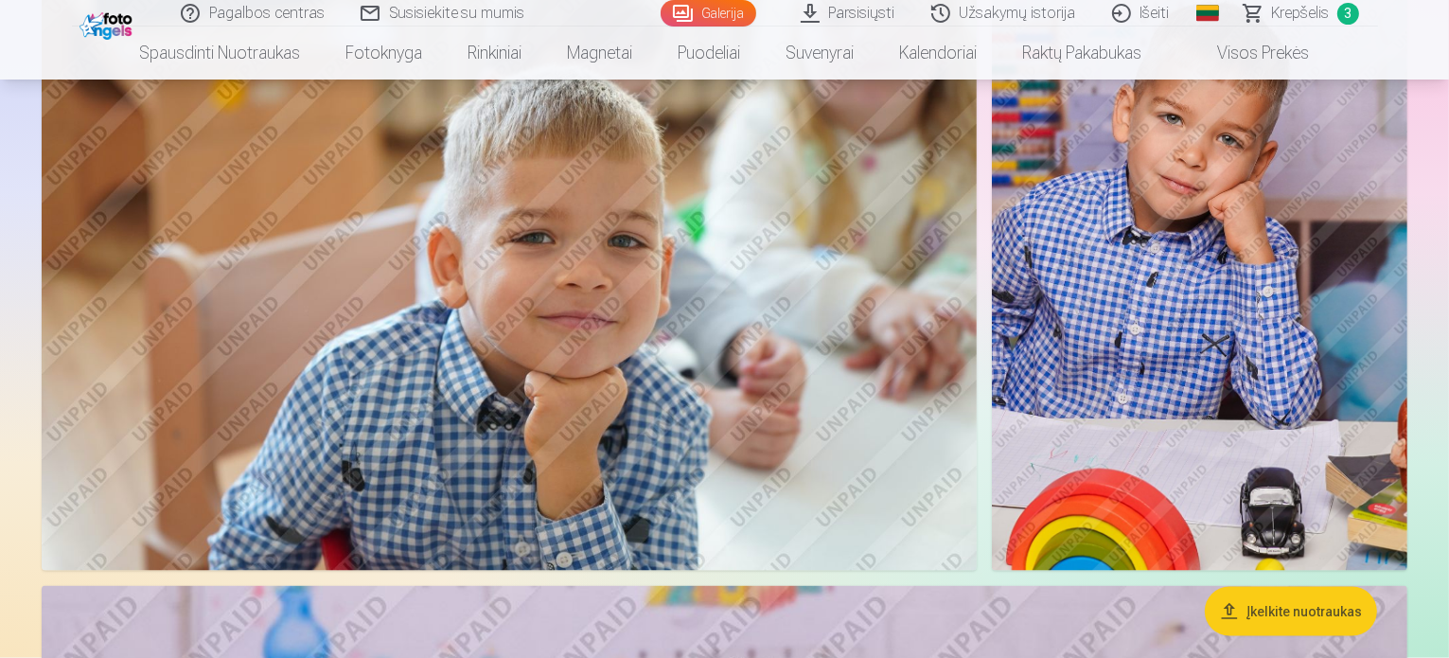
scroll to position [2725, 0]
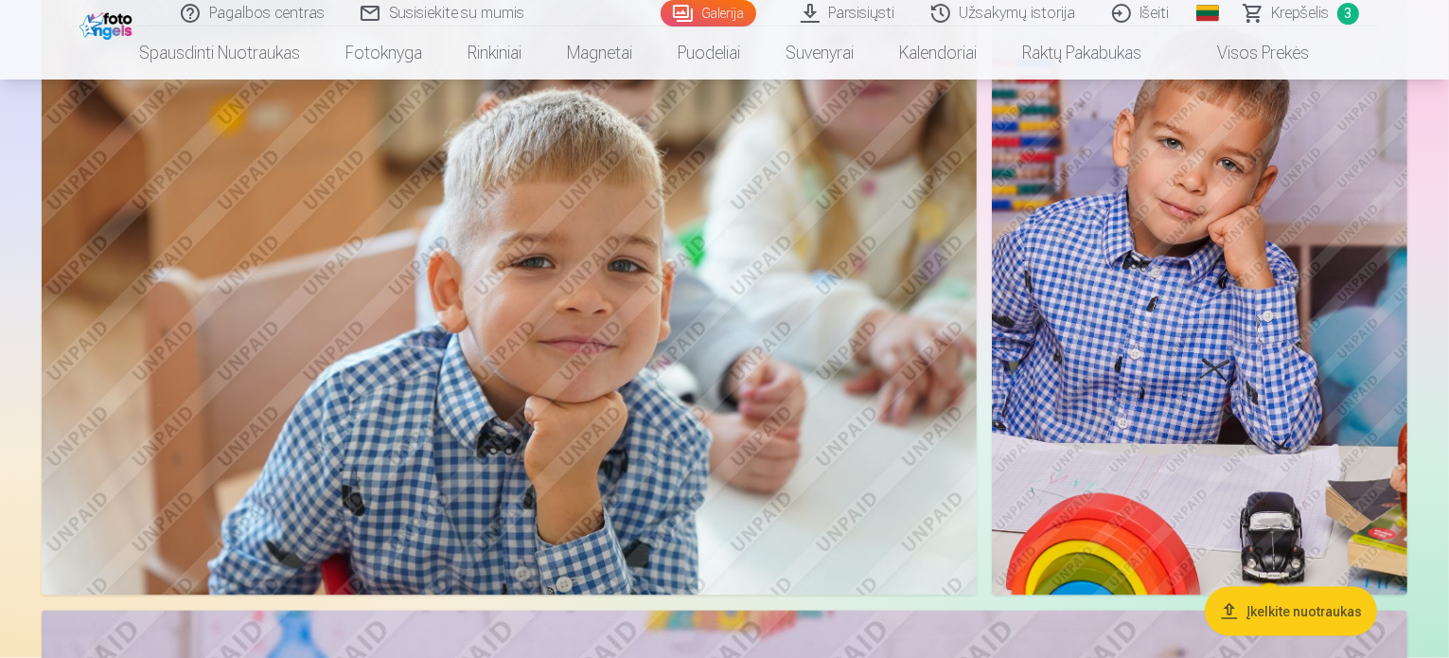
click at [1143, 163] on img at bounding box center [1199, 285] width 415 height 624
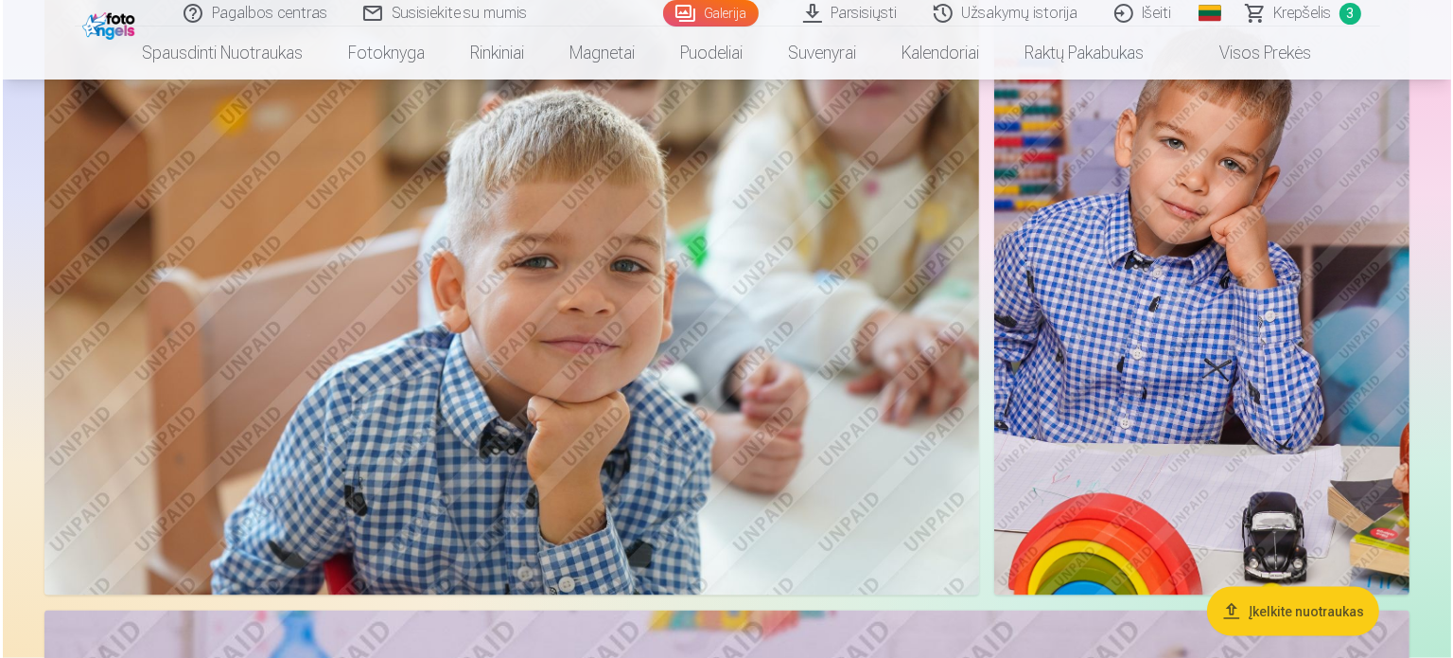
scroll to position [2733, 0]
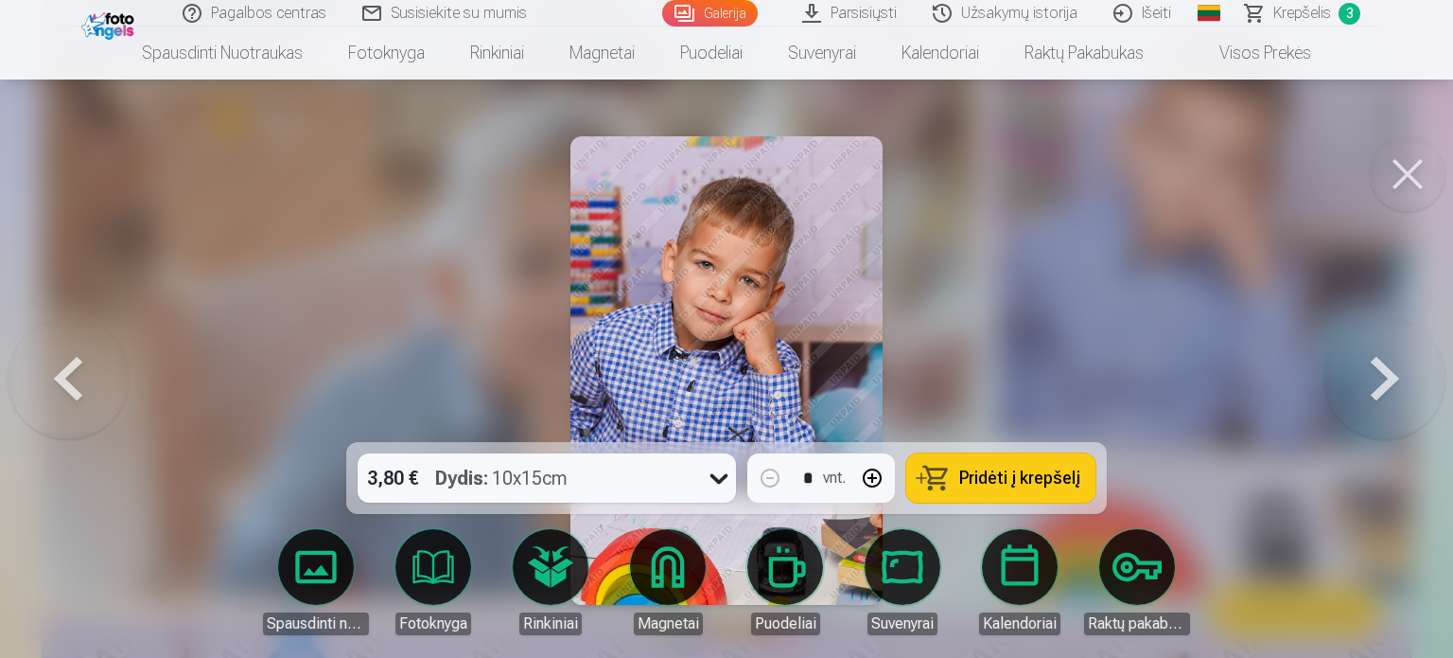
click at [992, 488] on button "Pridėti į krepšelį" at bounding box center [1000, 477] width 189 height 49
click at [1411, 174] on button at bounding box center [1408, 174] width 76 height 76
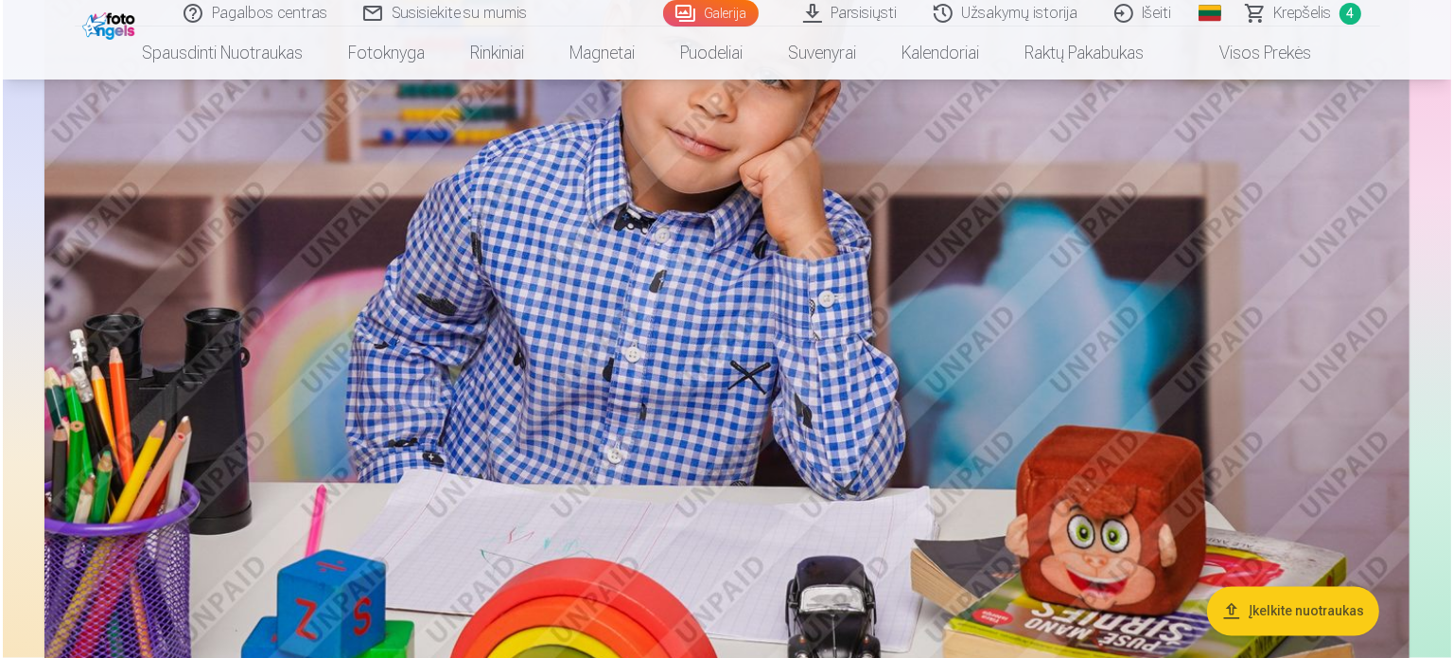
scroll to position [3561, 0]
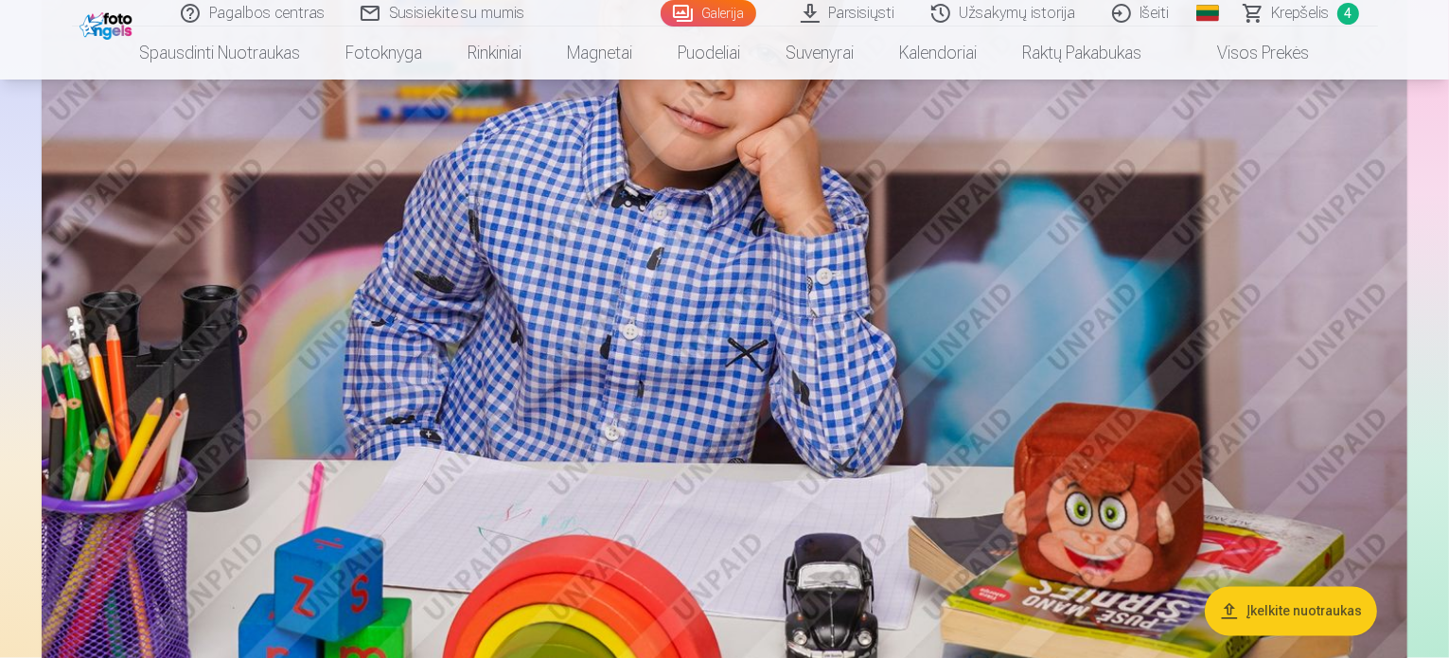
click at [1028, 219] on img at bounding box center [724, 229] width 1365 height 910
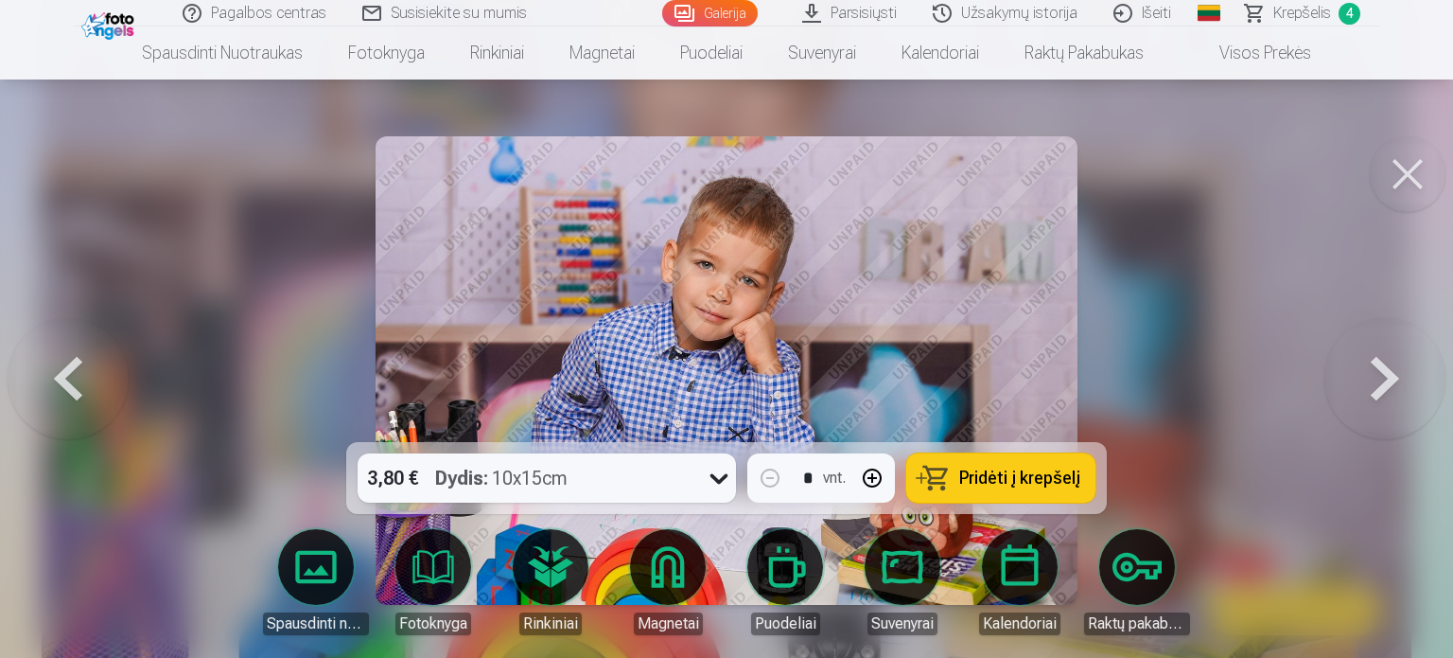
click at [971, 474] on span "Pridėti į krepšelį" at bounding box center [1019, 477] width 121 height 17
click at [1403, 178] on button at bounding box center [1408, 174] width 76 height 76
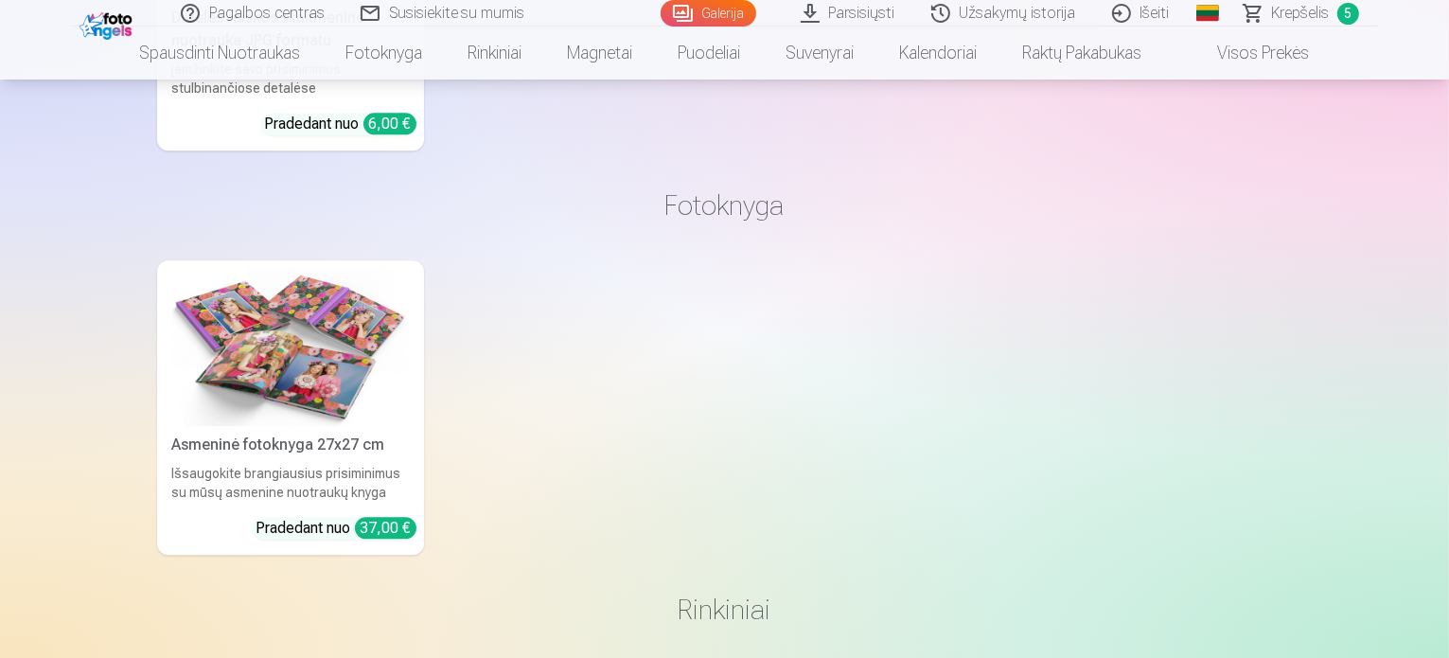
scroll to position [11907, 0]
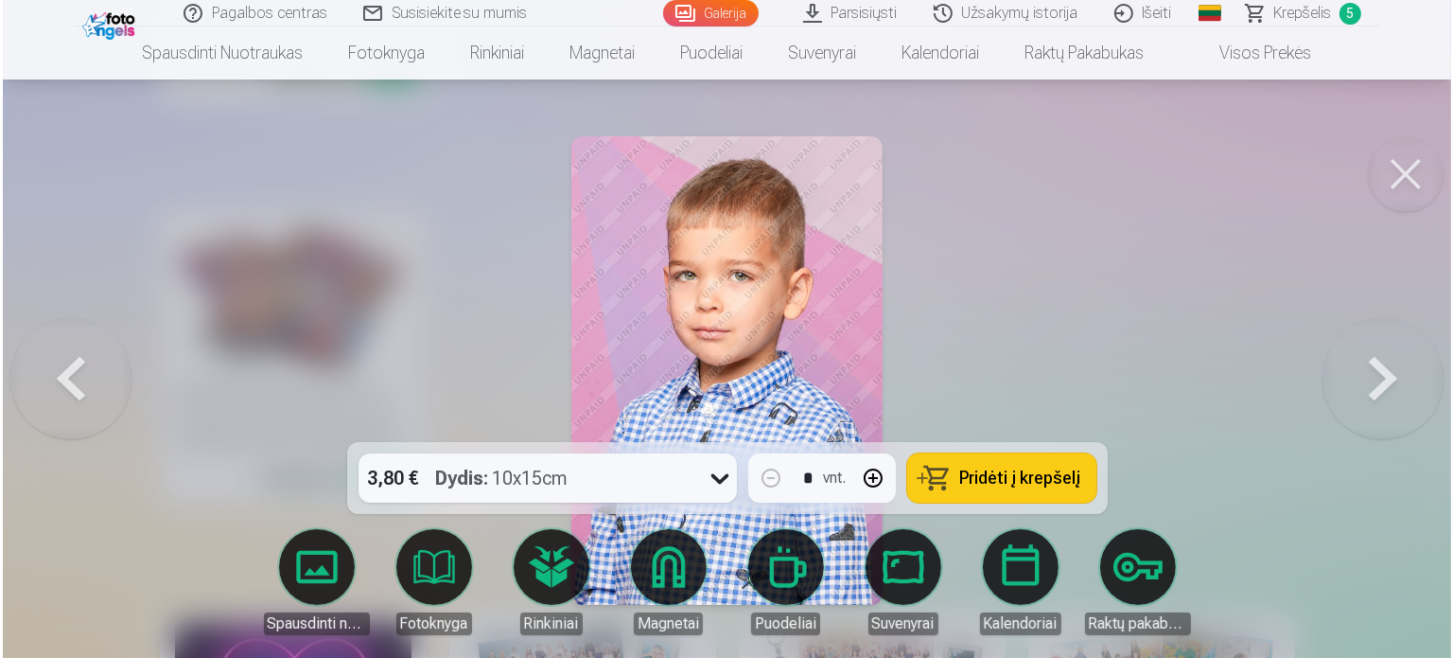
scroll to position [11945, 0]
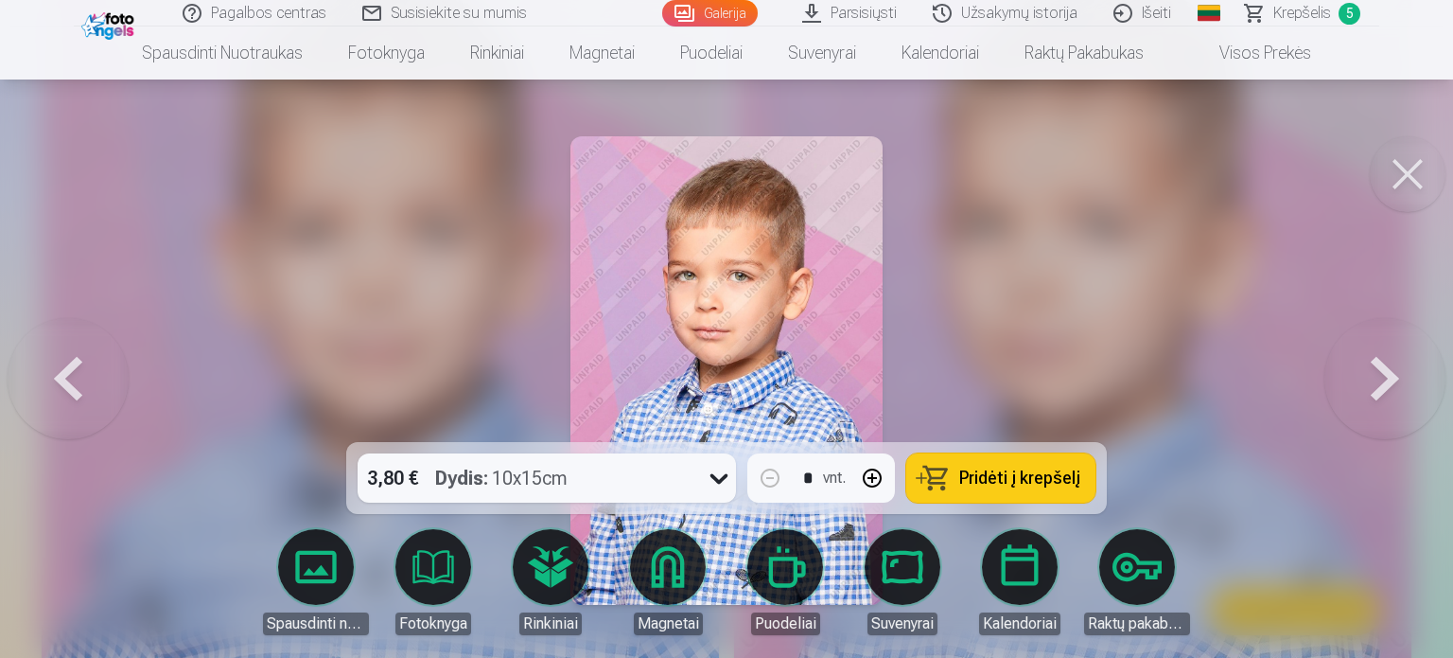
click at [1004, 482] on span "Pridėti į krepšelį" at bounding box center [1019, 477] width 121 height 17
click at [1400, 185] on button at bounding box center [1408, 174] width 76 height 76
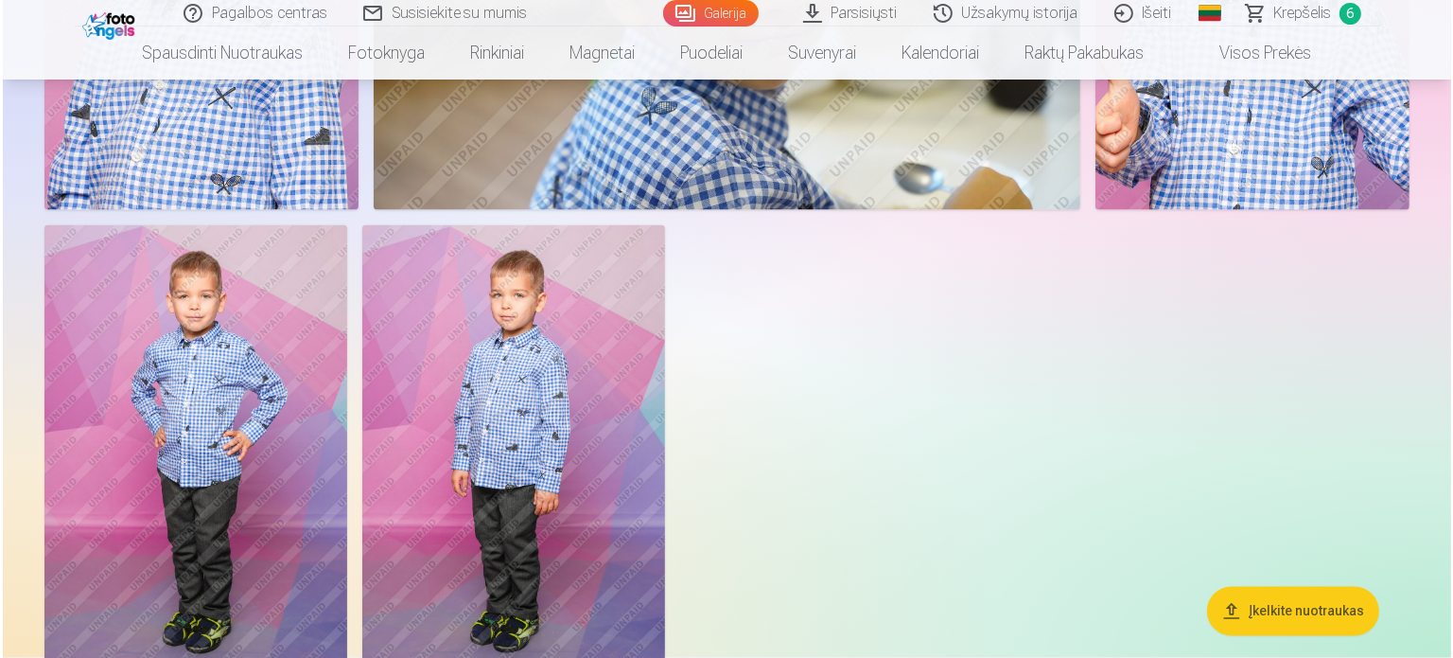
scroll to position [10591, 0]
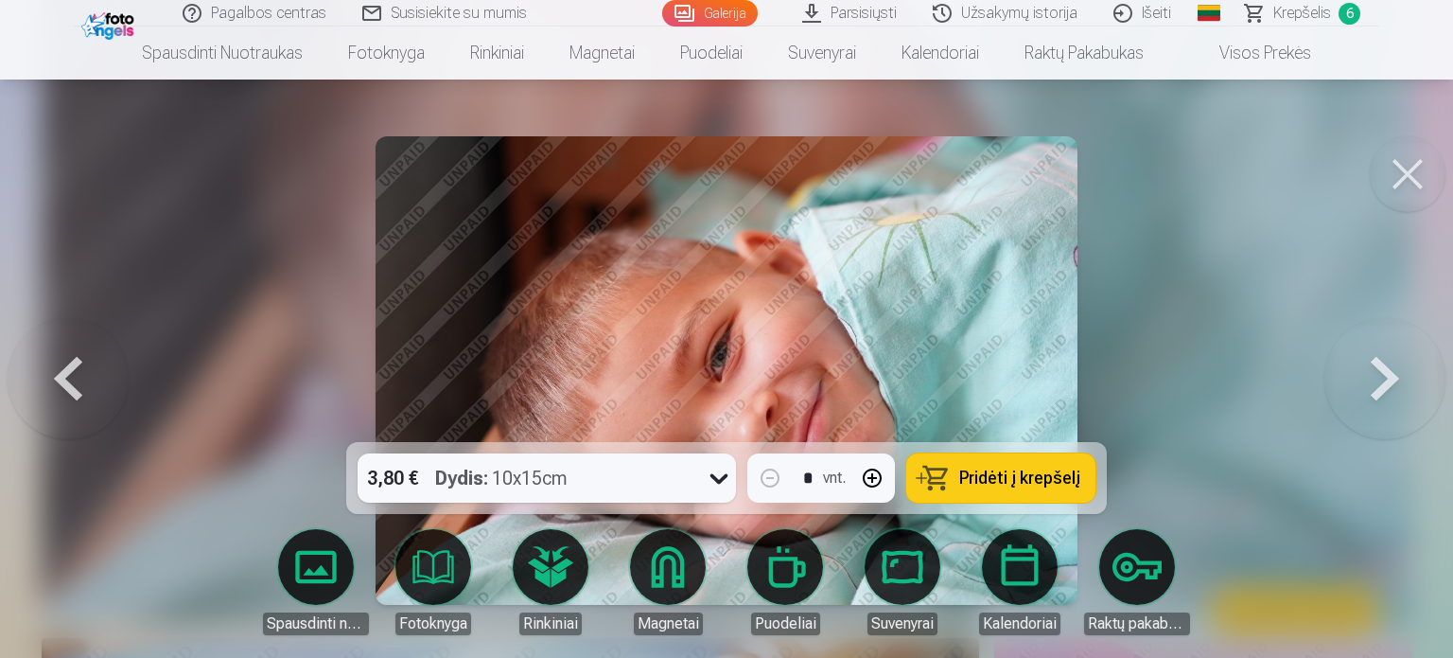
click at [993, 480] on span "Pridėti į krepšelį" at bounding box center [1019, 477] width 121 height 17
click at [1414, 176] on button at bounding box center [1408, 174] width 76 height 76
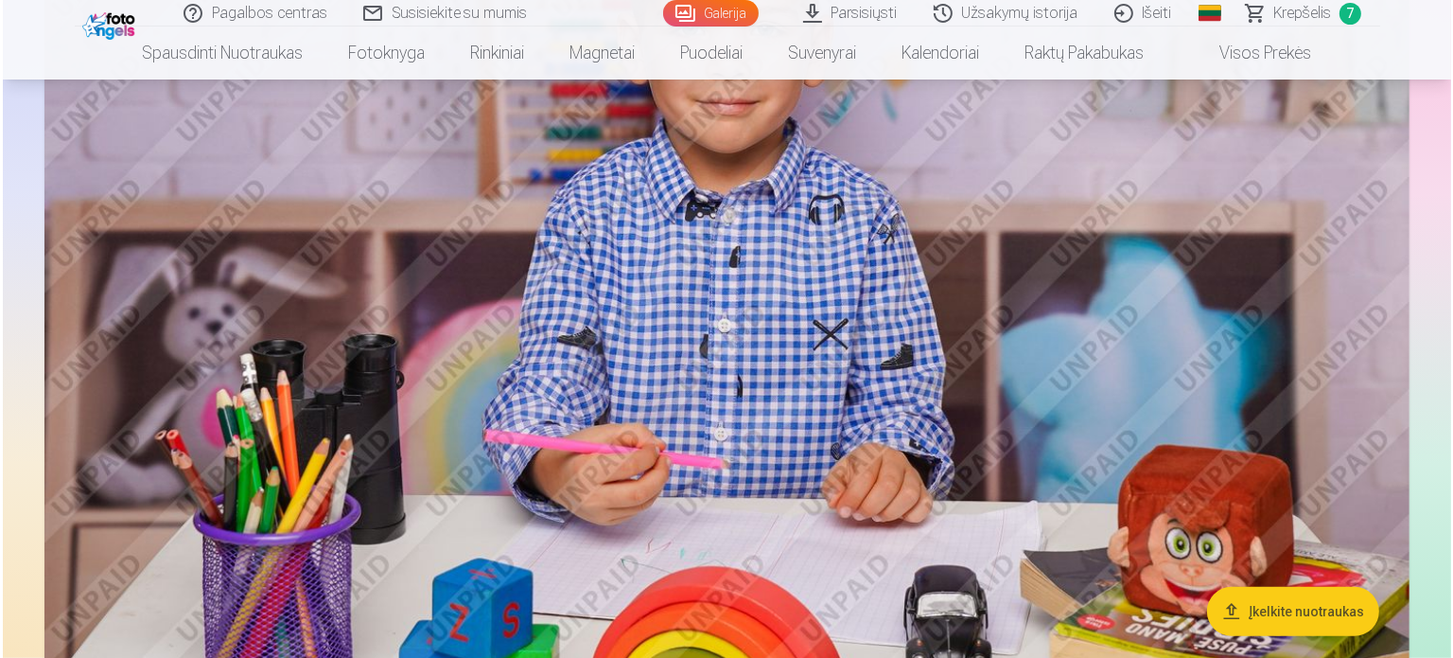
scroll to position [1075, 0]
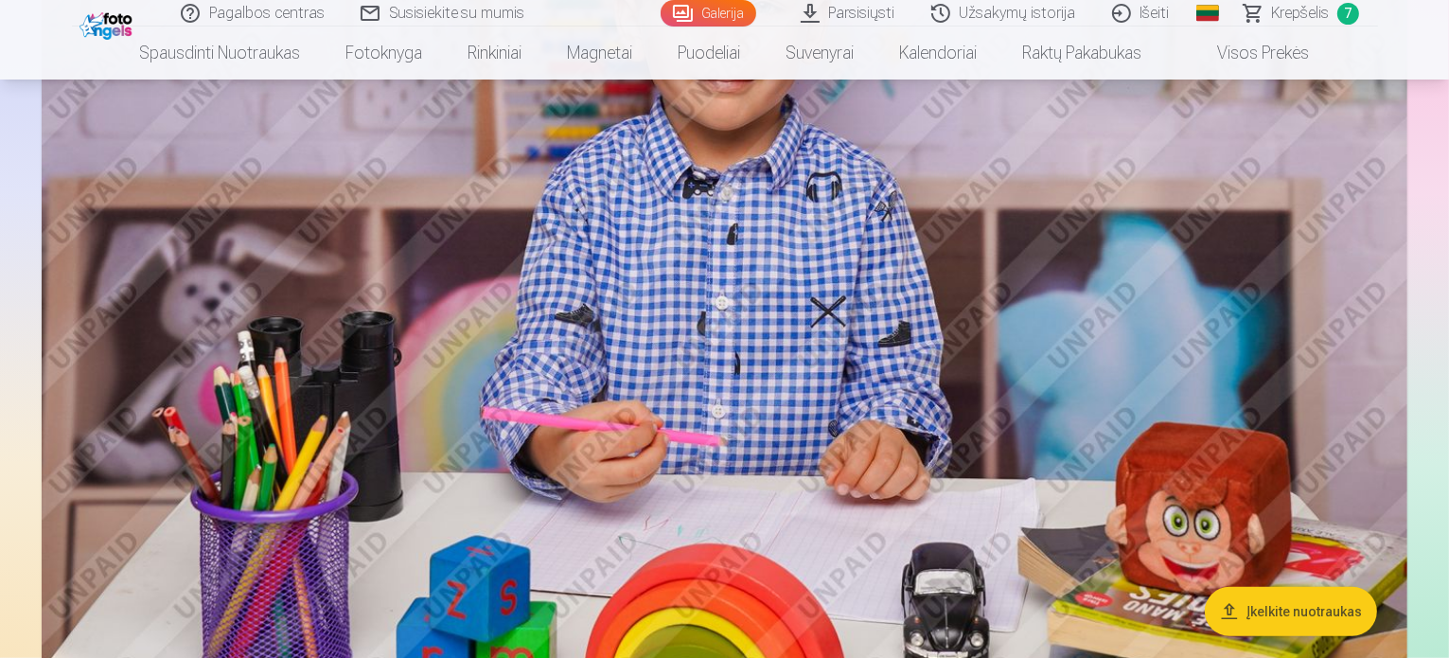
click at [818, 331] on img at bounding box center [724, 227] width 1365 height 910
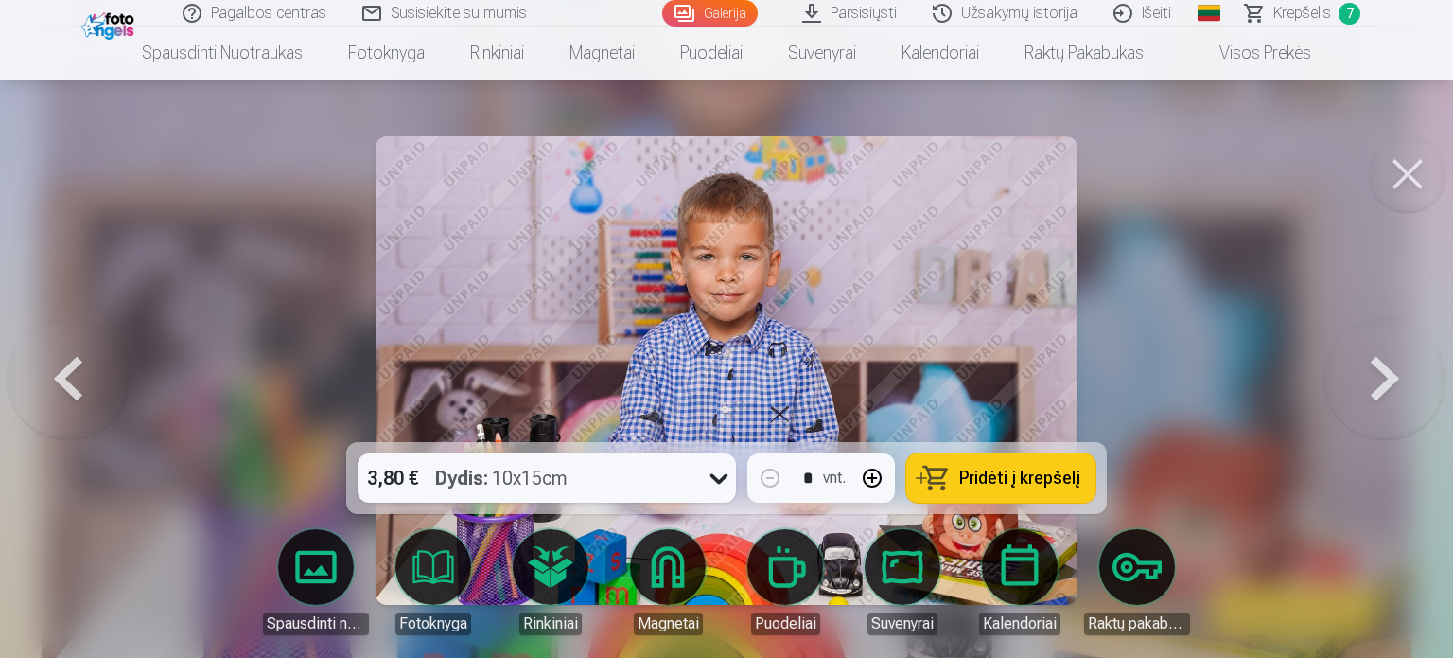
click at [966, 471] on span "Pridėti į krepšelį" at bounding box center [1019, 477] width 121 height 17
click at [1310, 10] on span "Krepšelis" at bounding box center [1303, 13] width 58 height 23
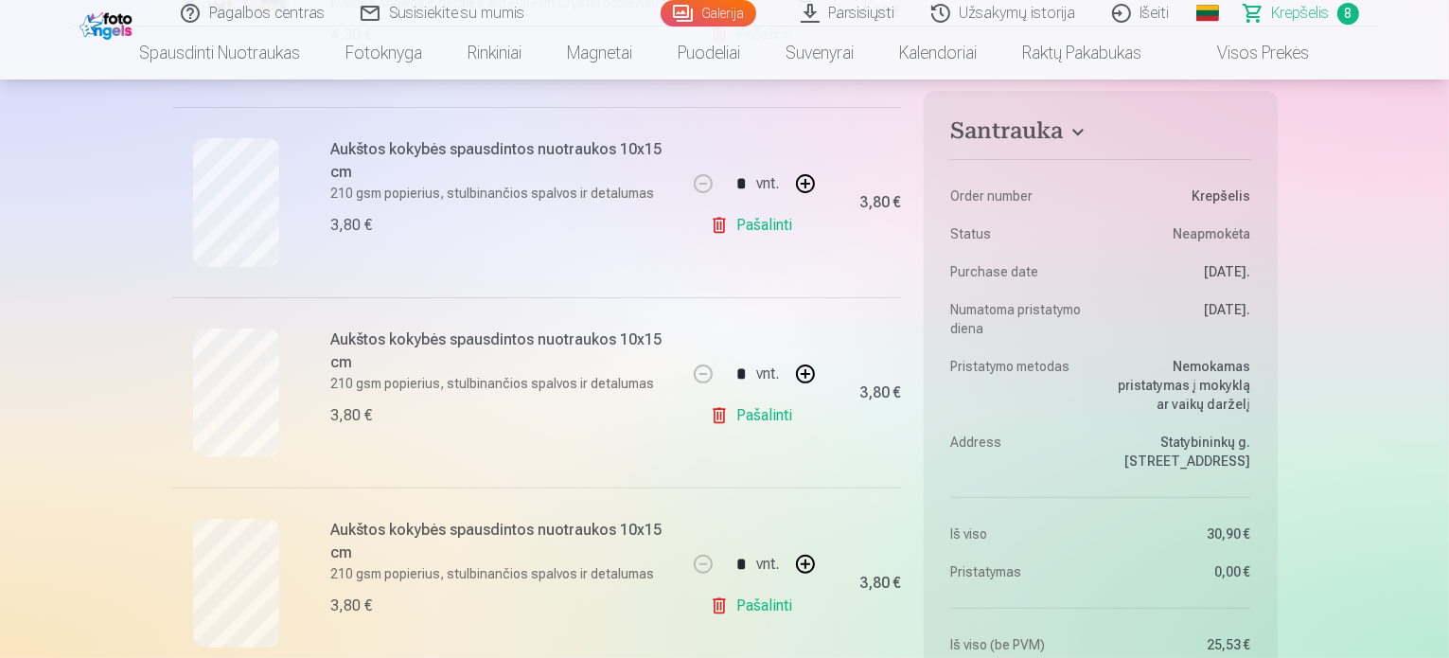
scroll to position [582, 0]
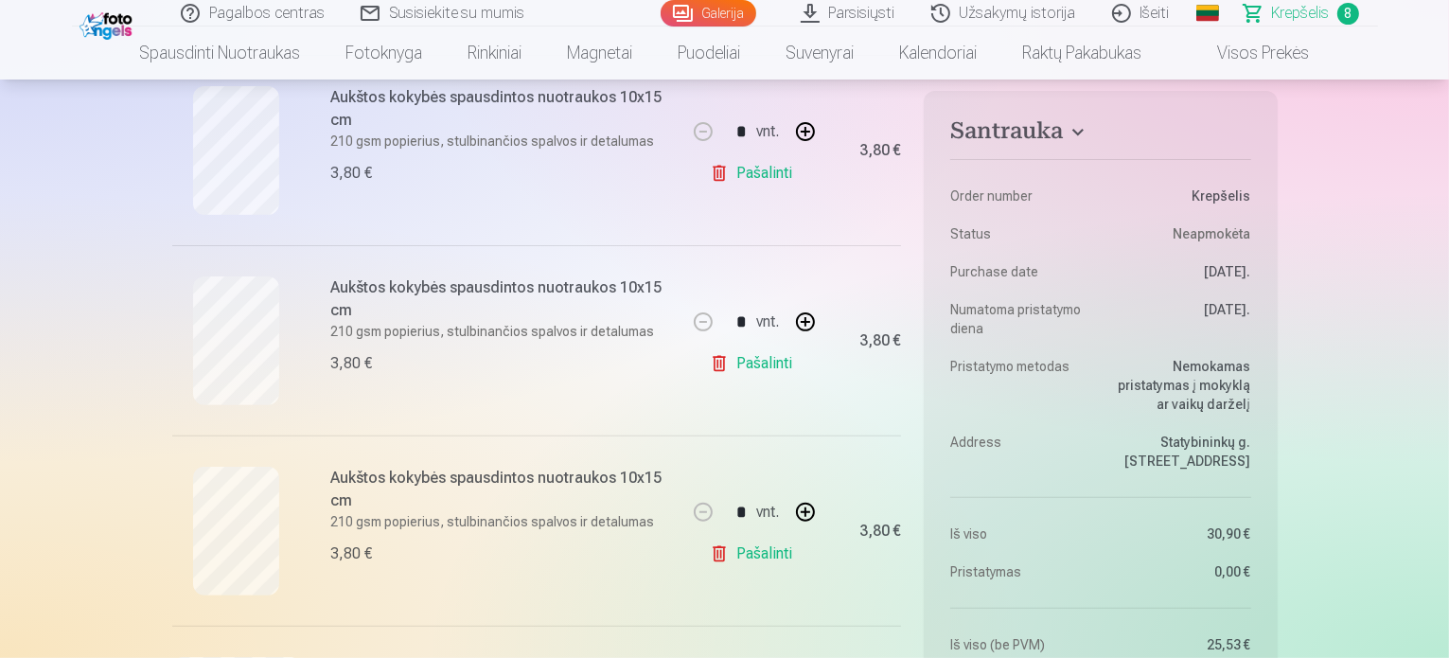
click at [744, 364] on link "Pašalinti" at bounding box center [755, 363] width 90 height 38
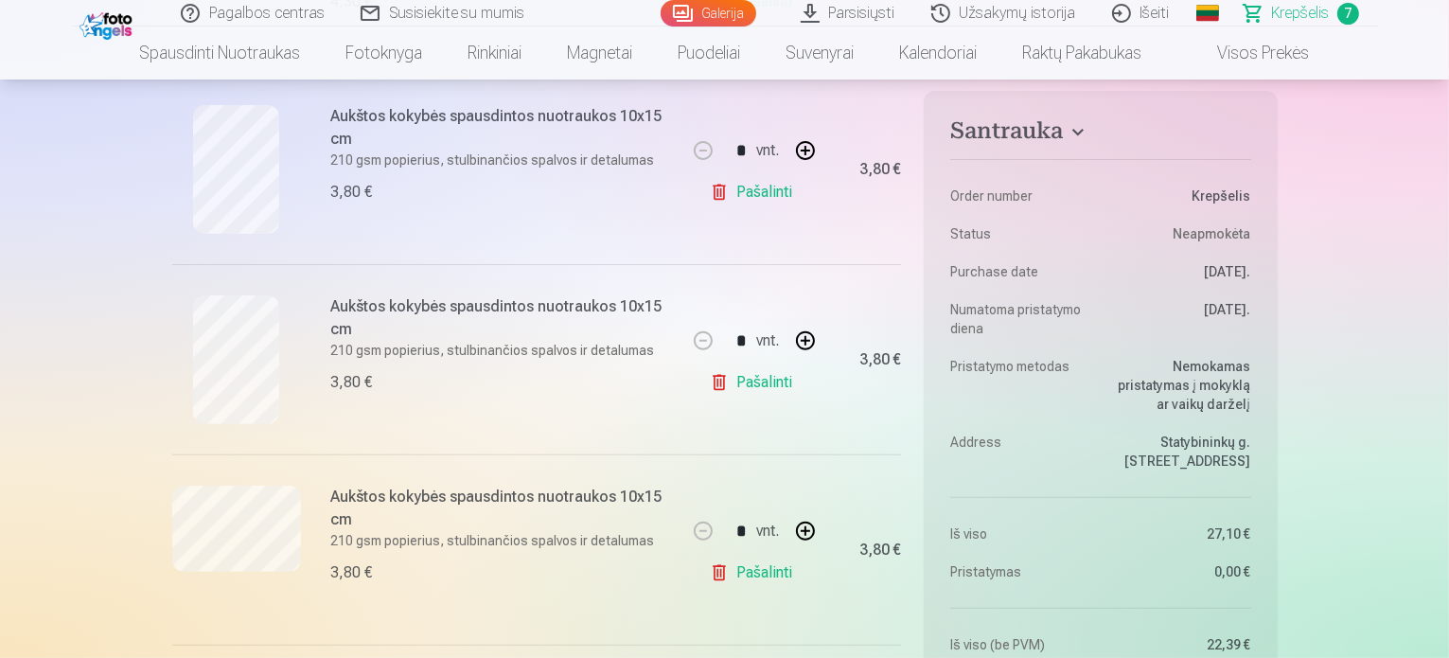
click at [755, 376] on link "Pašalinti" at bounding box center [755, 382] width 90 height 38
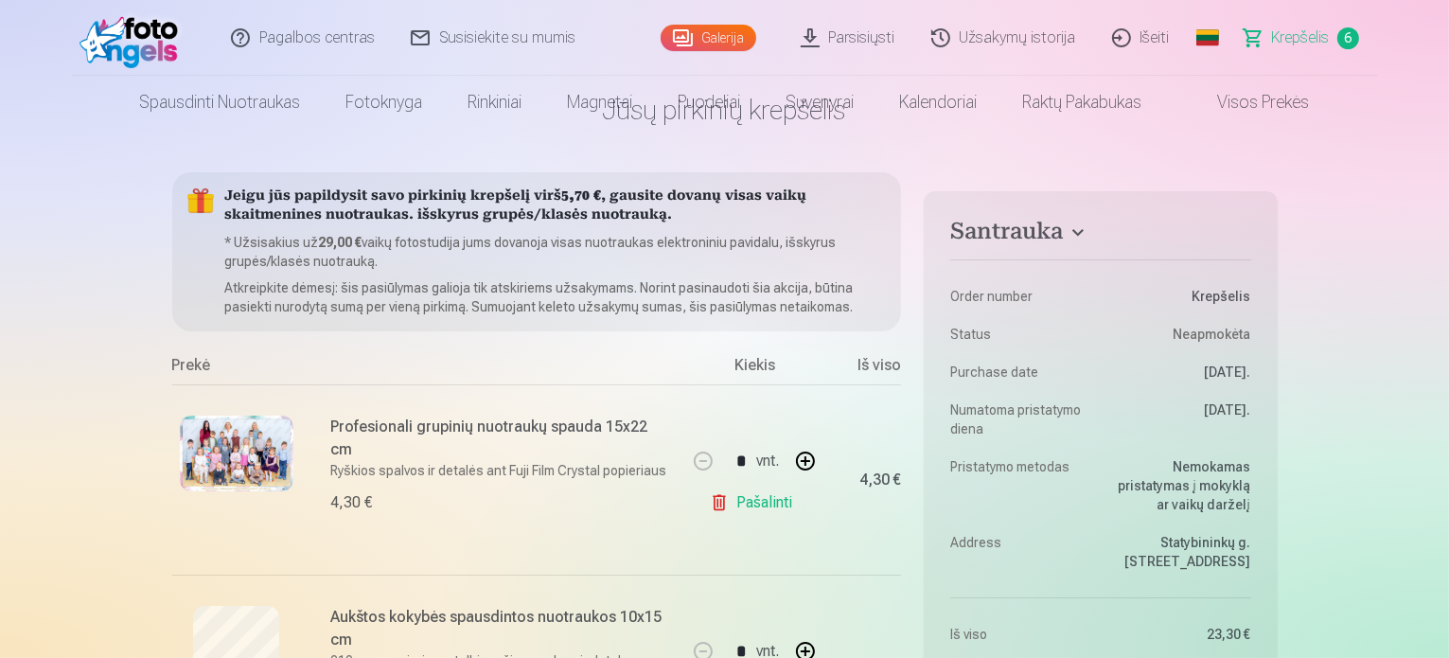
scroll to position [0, 0]
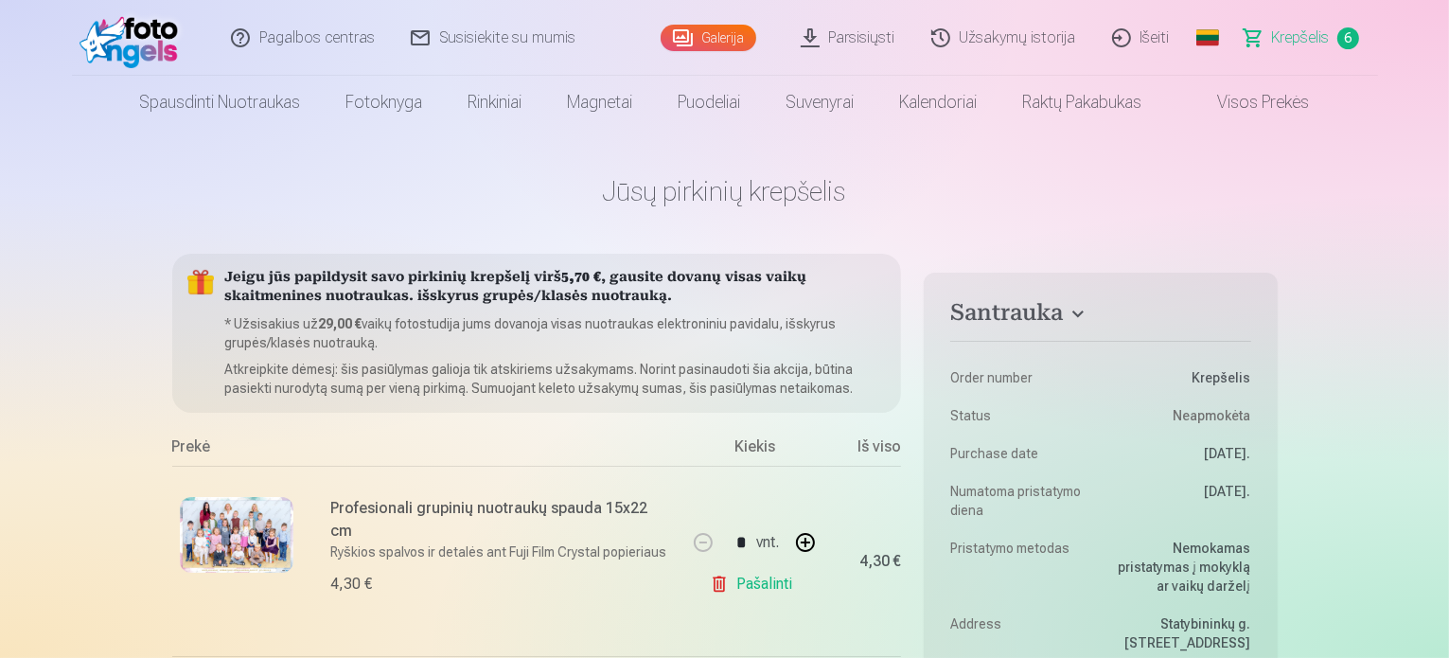
click at [1222, 106] on link "Visos prekės" at bounding box center [1248, 102] width 167 height 53
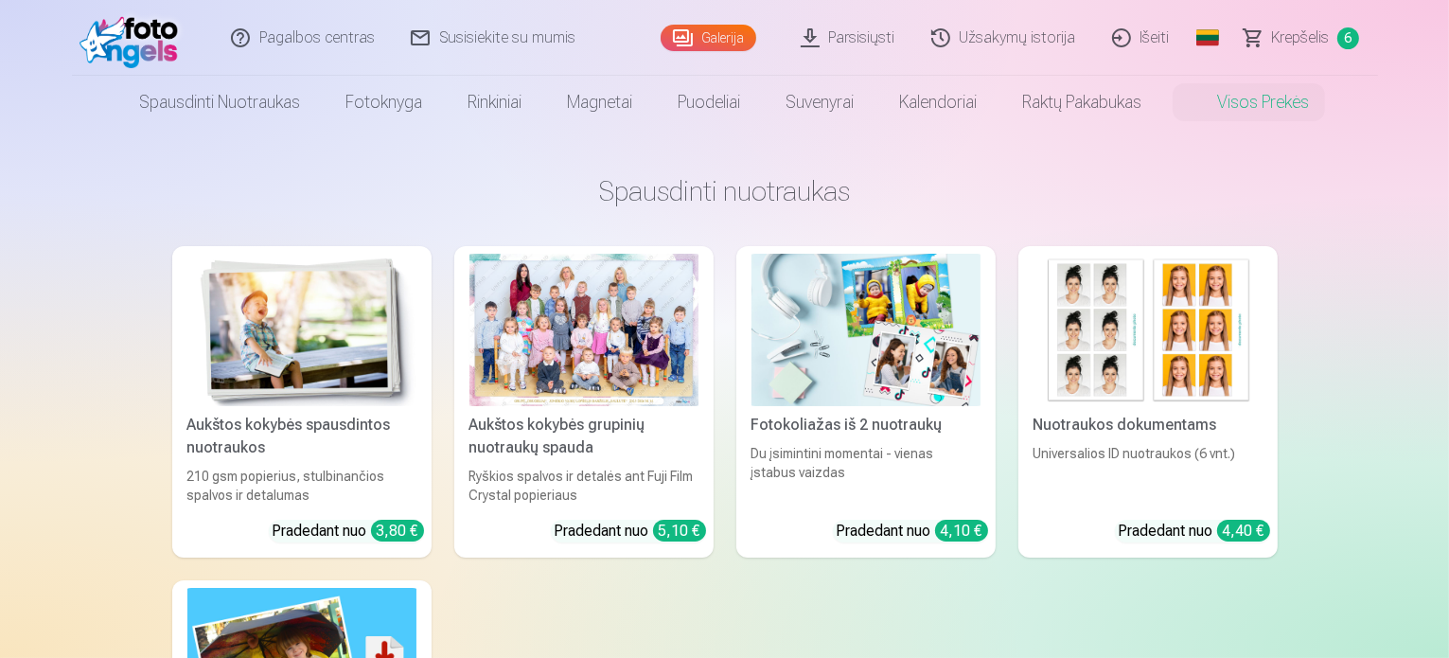
click at [715, 47] on link "Galerija" at bounding box center [708, 38] width 96 height 26
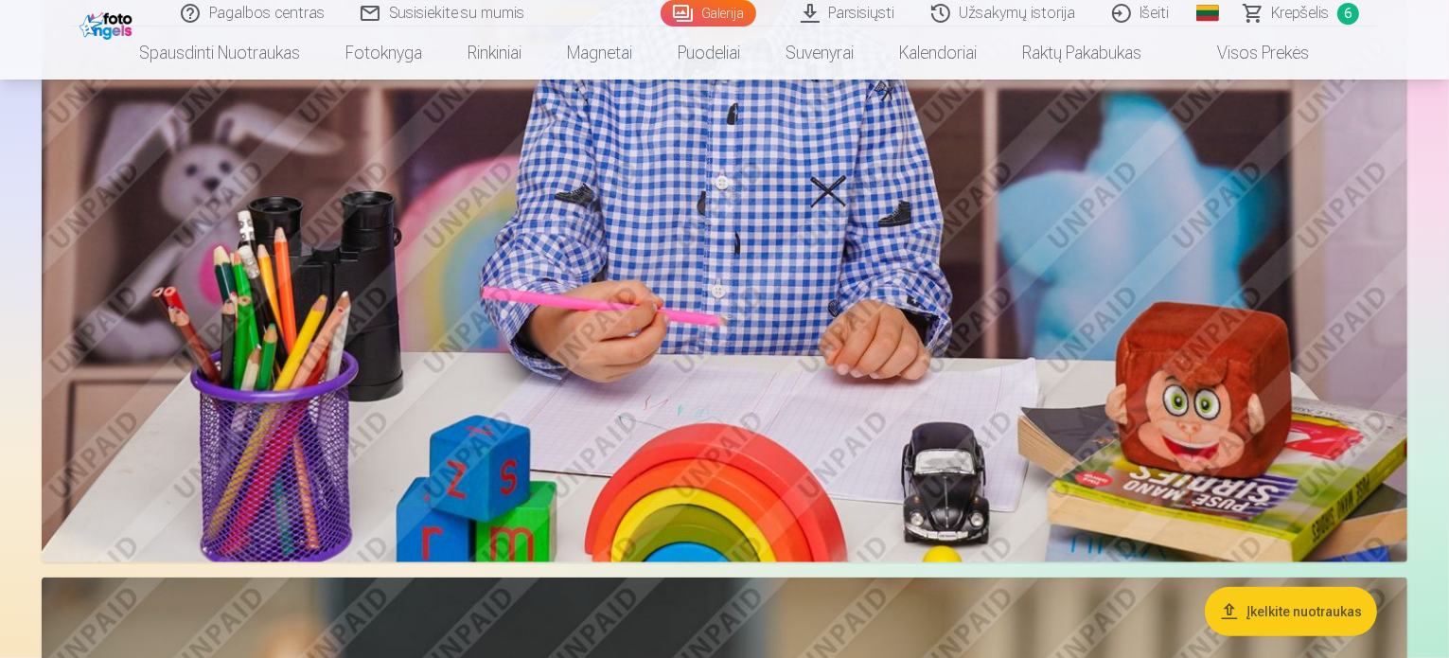
scroll to position [957, 0]
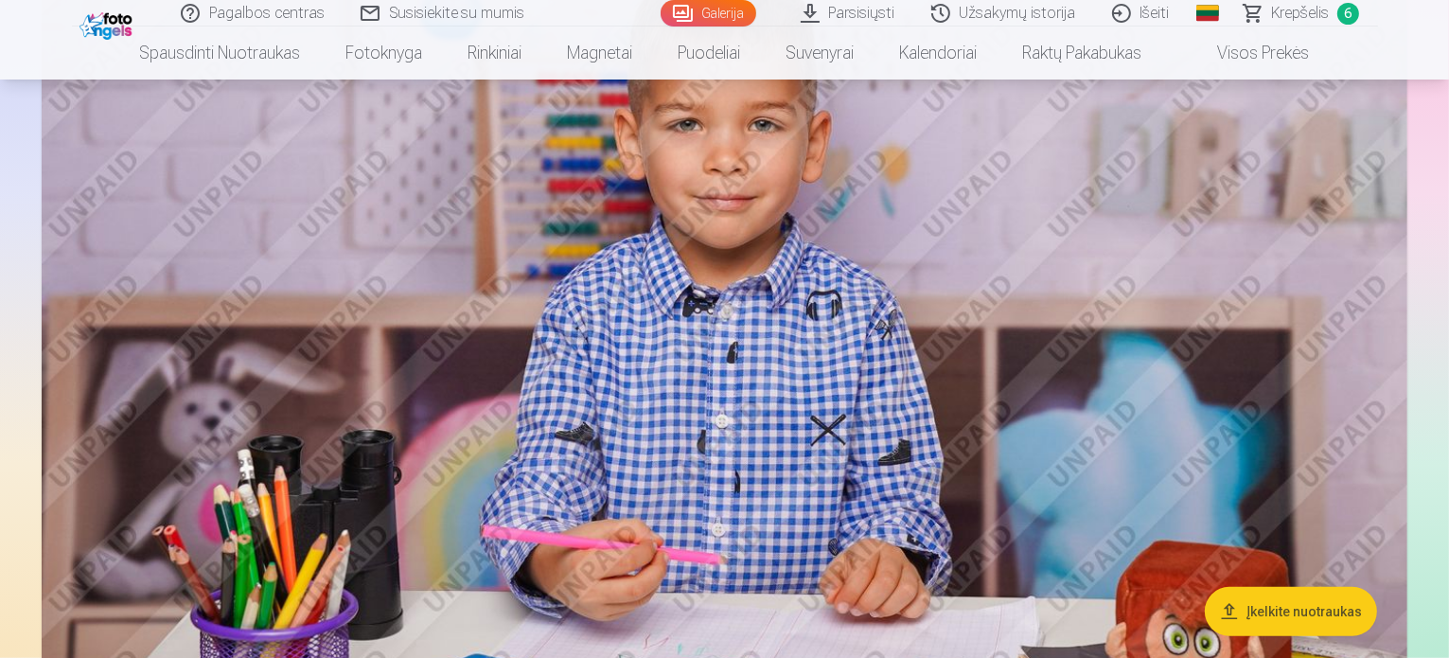
click at [1268, 14] on link "Krepšelis 6" at bounding box center [1301, 13] width 151 height 26
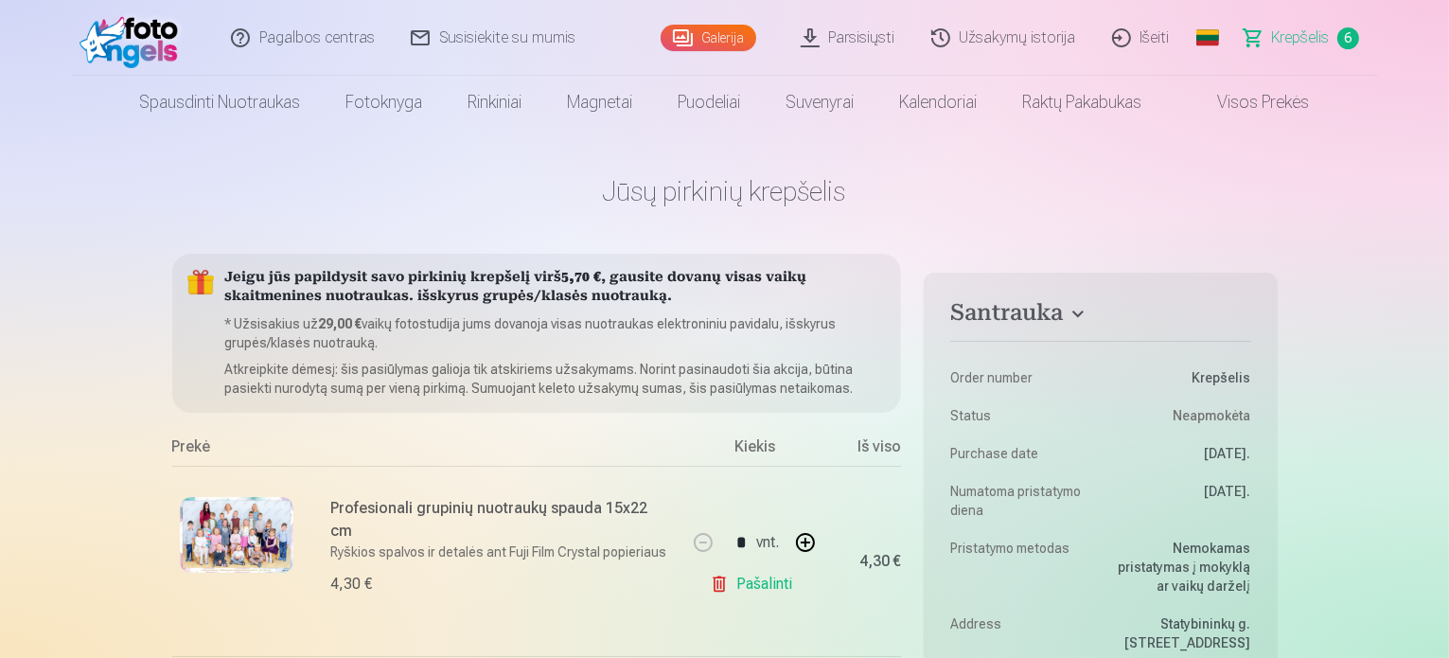
click at [712, 43] on link "Galerija" at bounding box center [708, 38] width 96 height 26
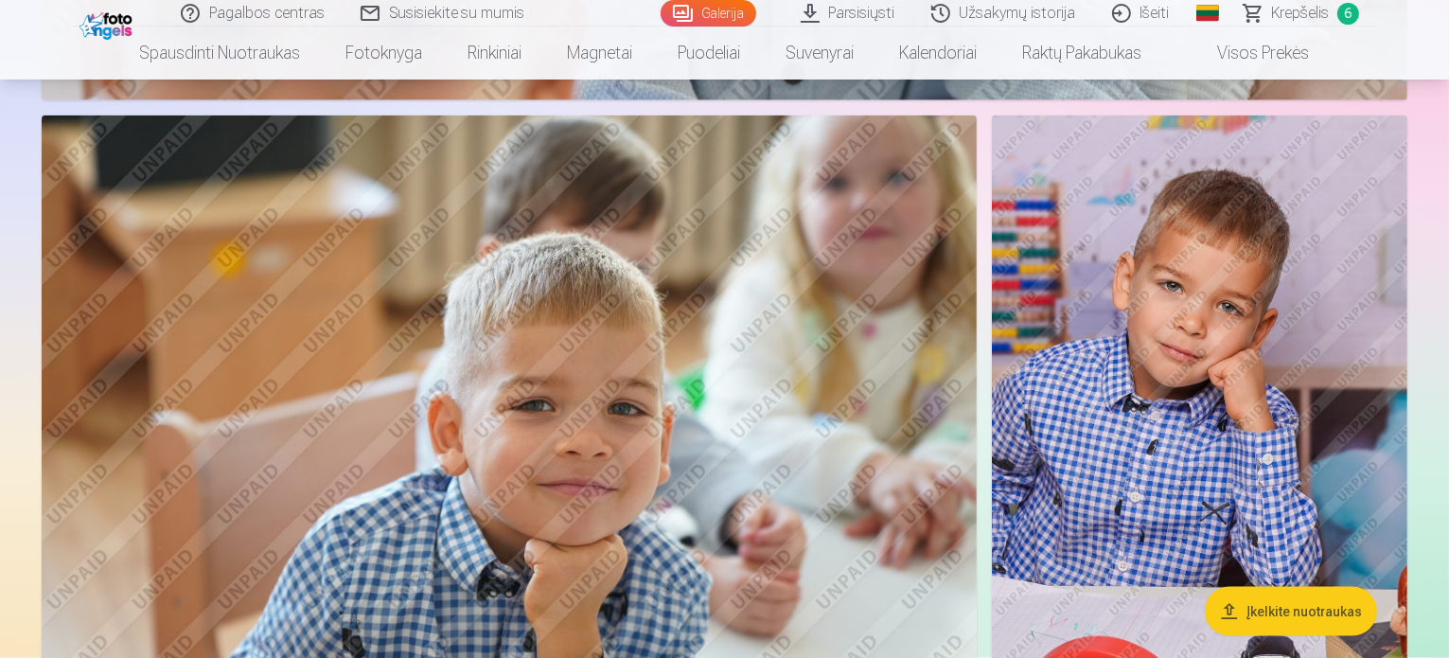
scroll to position [2678, 0]
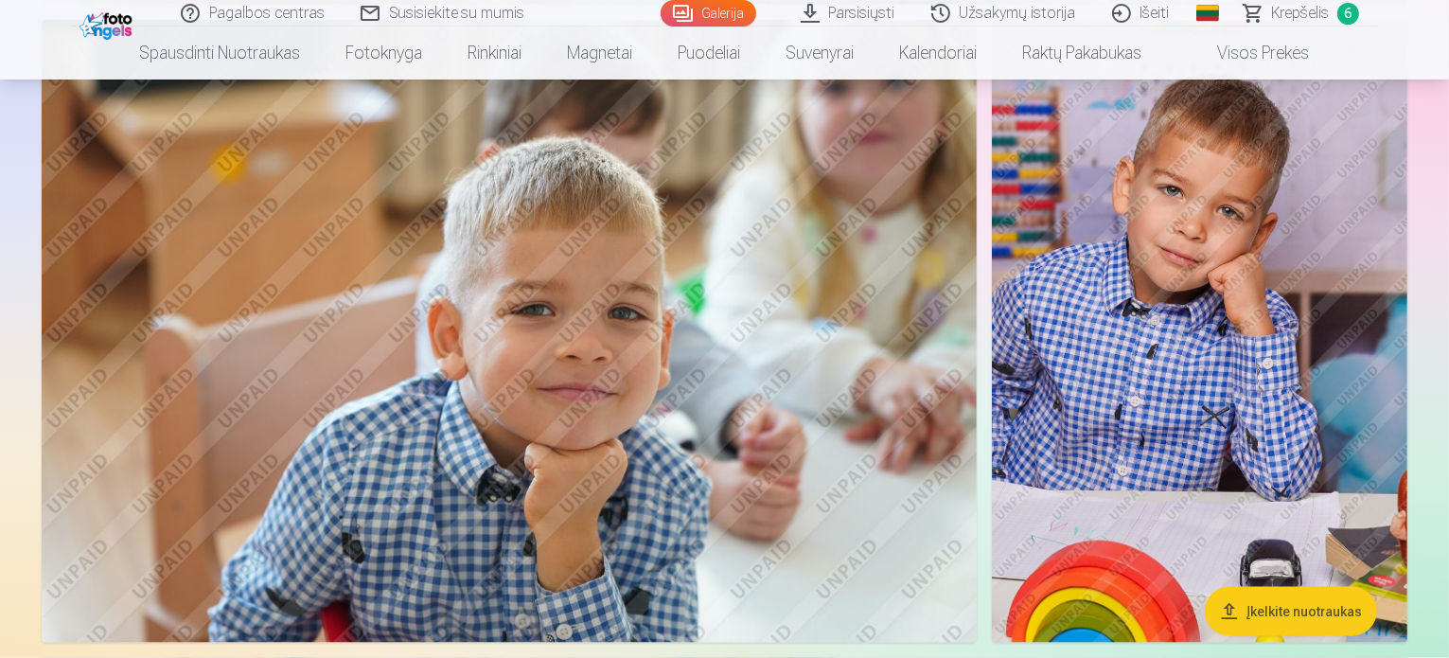
click at [1137, 157] on img at bounding box center [1199, 332] width 415 height 624
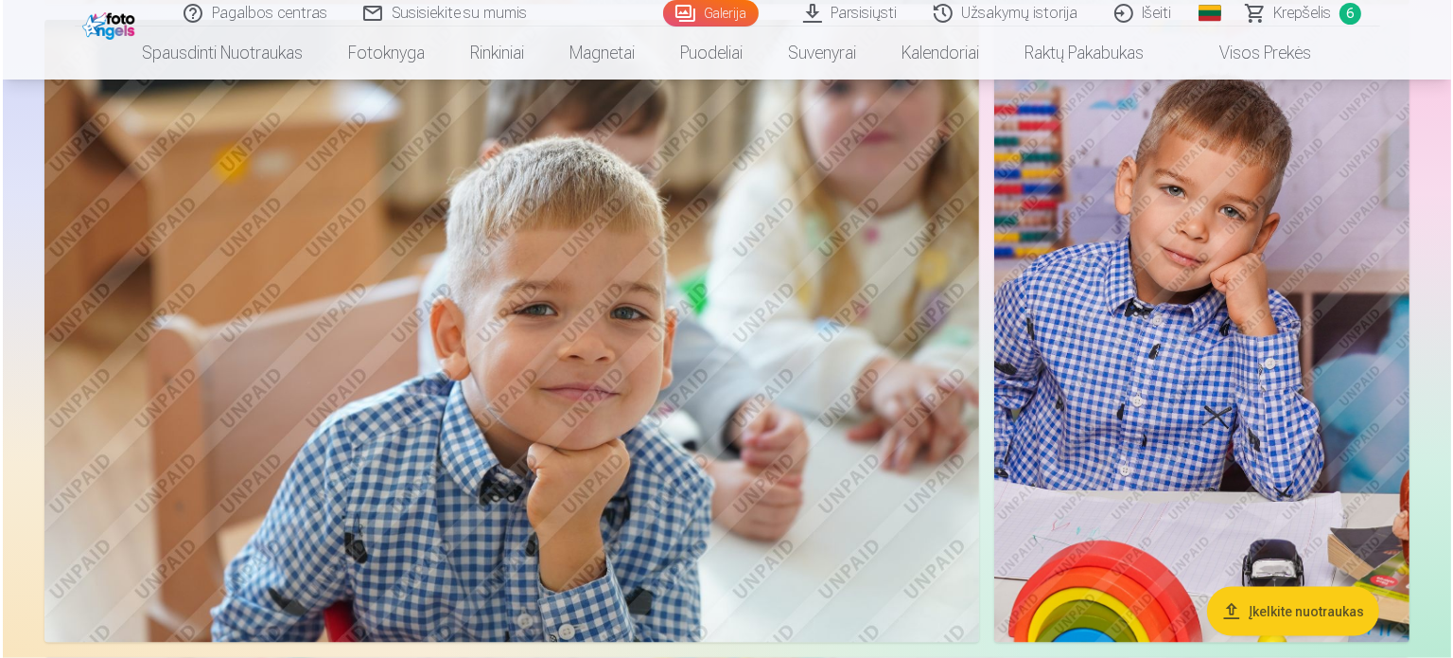
scroll to position [2683, 0]
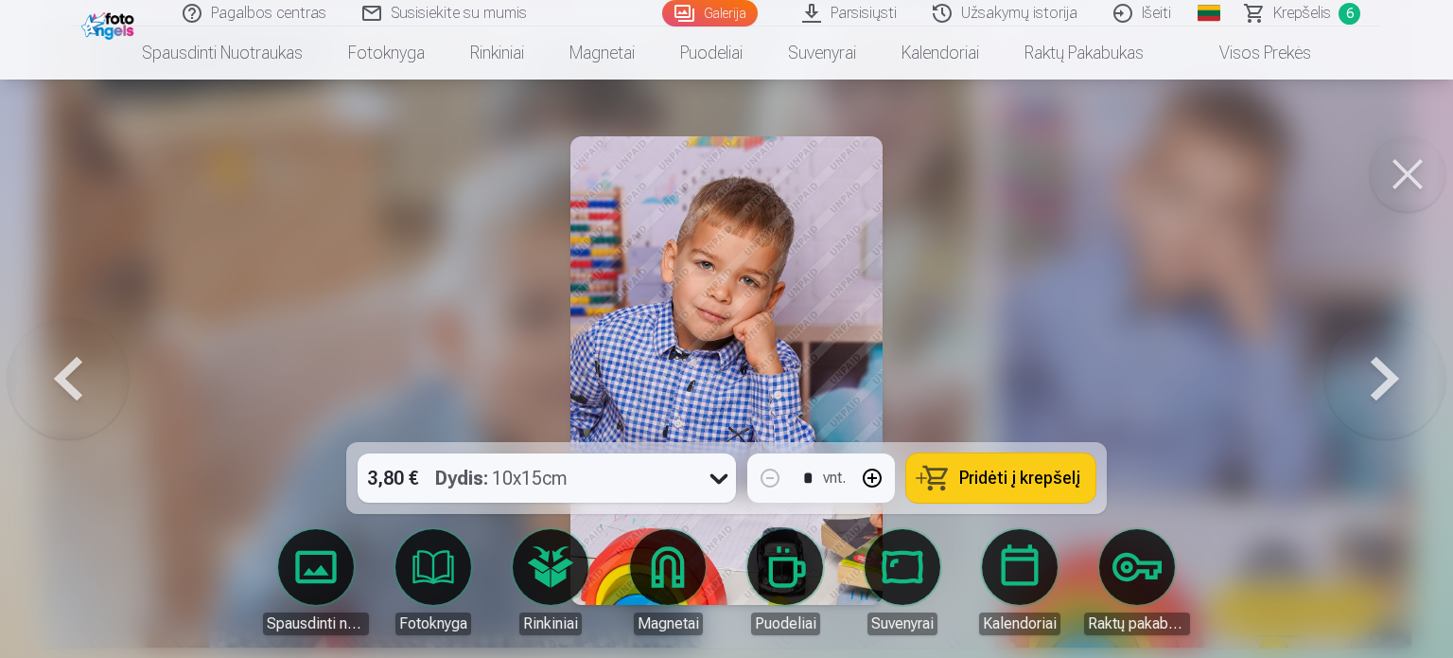
click at [1049, 469] on span "Pridėti į krepšelį" at bounding box center [1019, 477] width 121 height 17
click at [1309, 15] on span "Krepšelis" at bounding box center [1303, 13] width 58 height 23
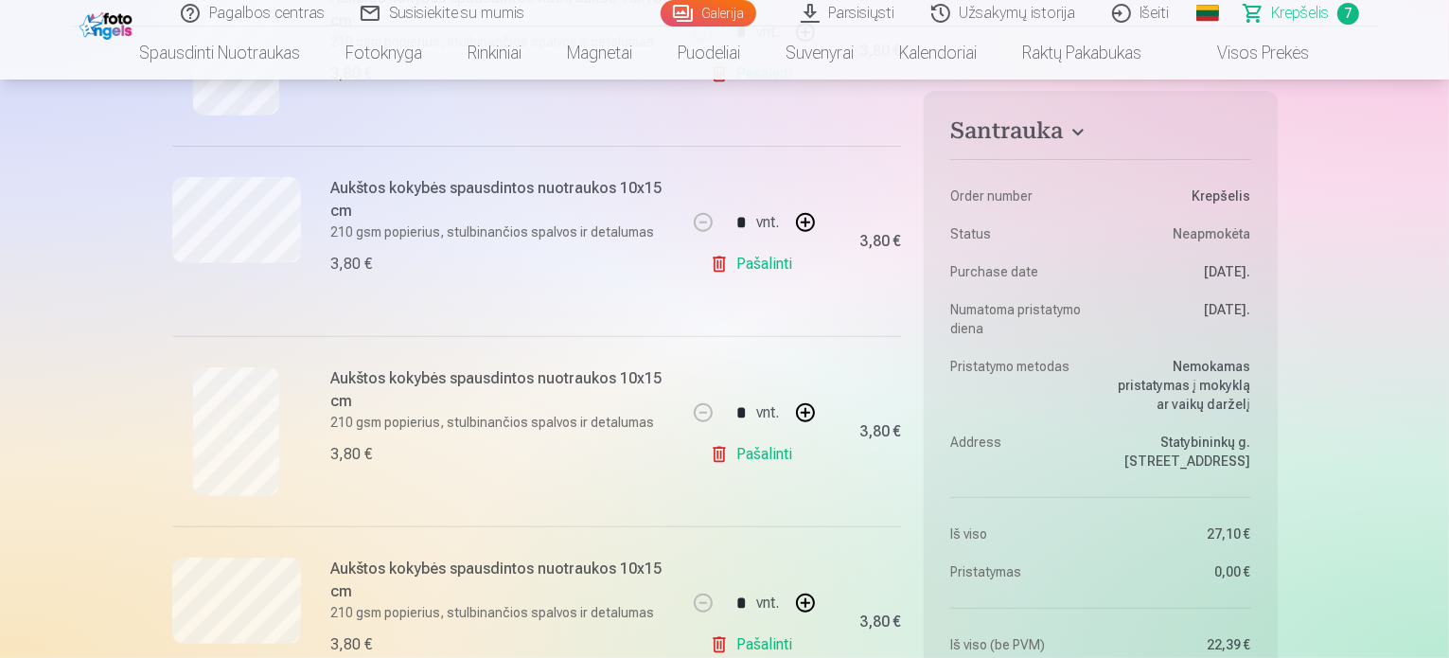
scroll to position [702, 0]
click at [746, 260] on link "Pašalinti" at bounding box center [755, 262] width 90 height 38
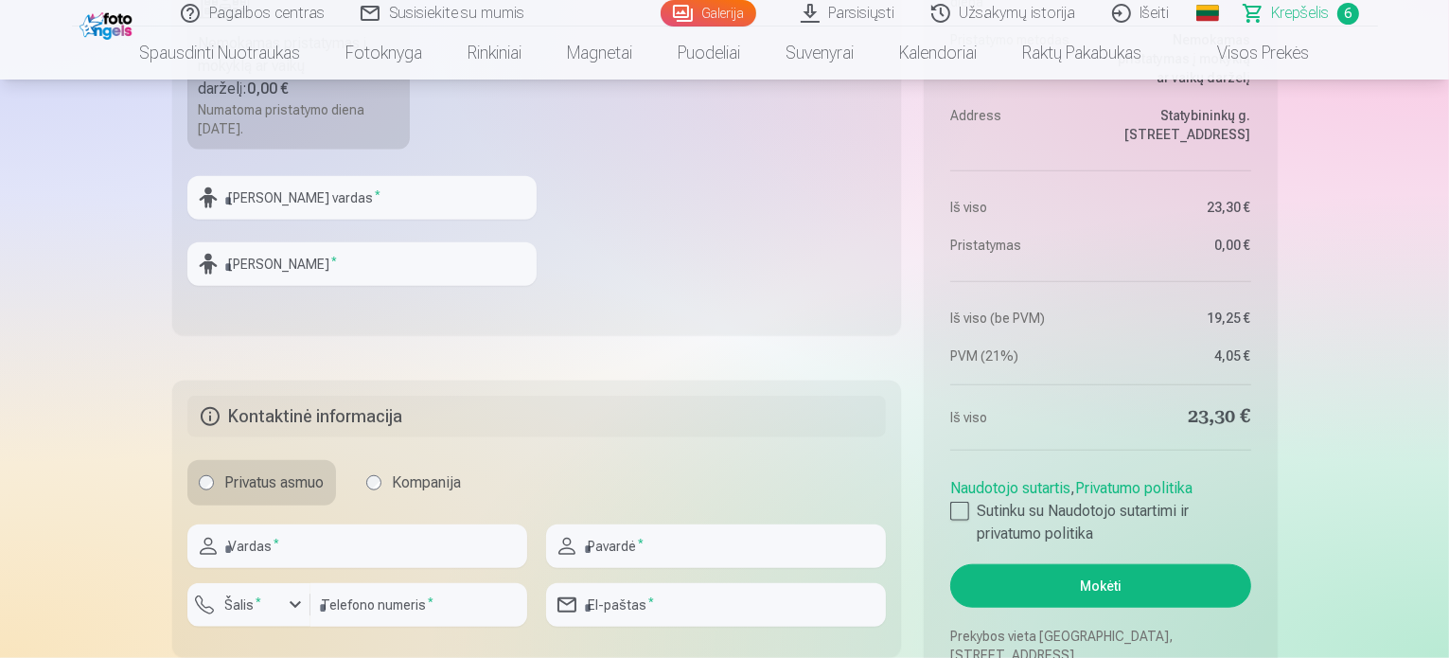
scroll to position [1851, 0]
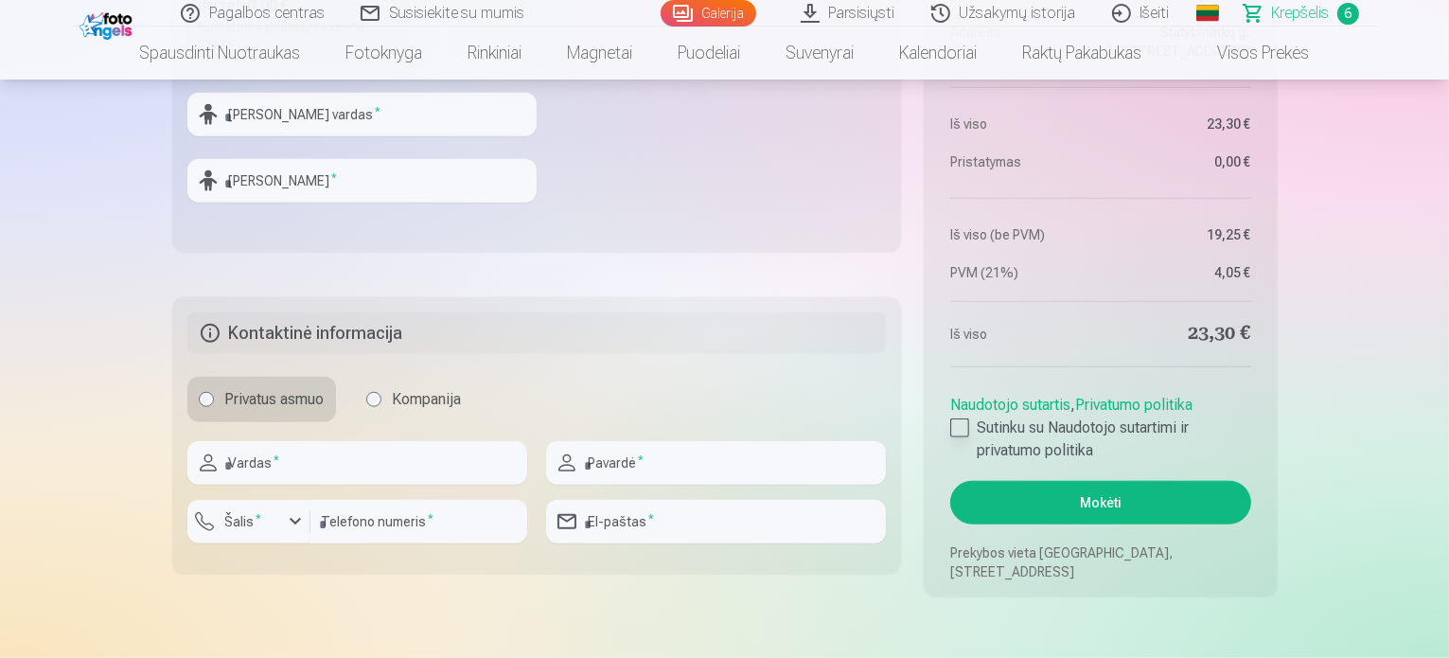
click at [958, 427] on div at bounding box center [959, 427] width 19 height 19
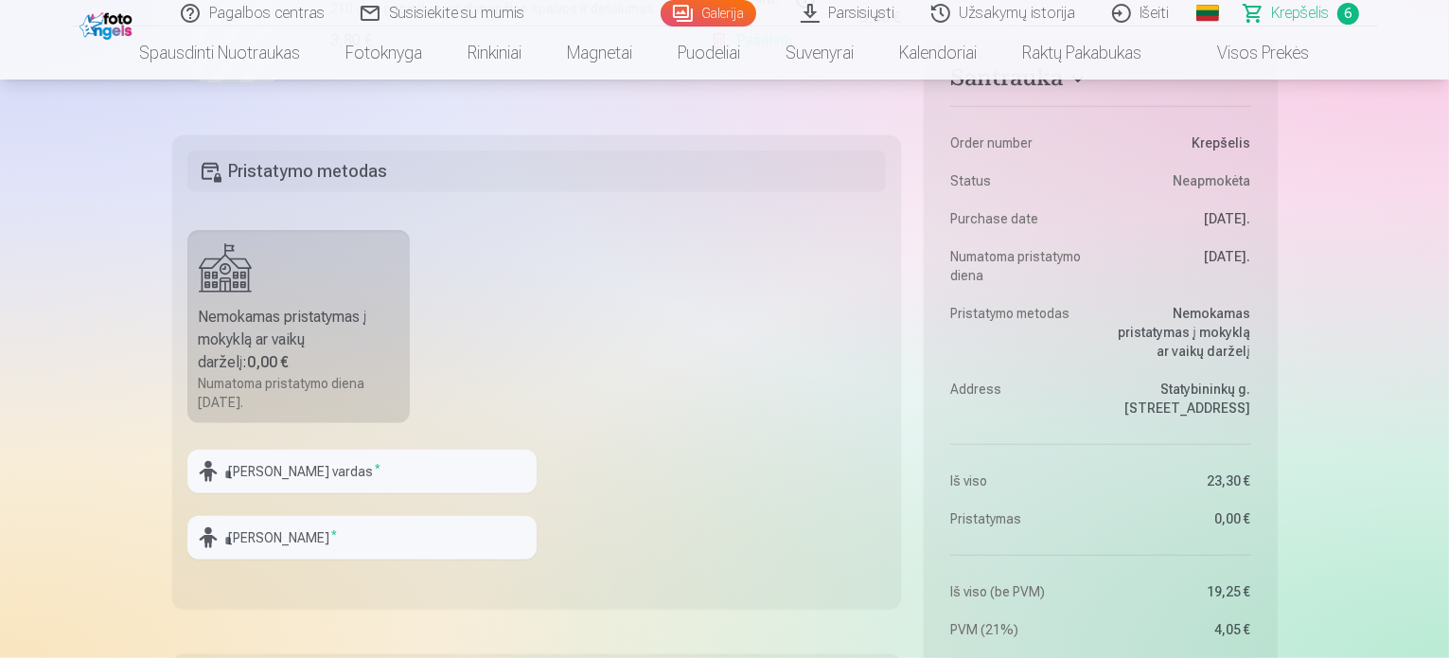
scroll to position [1473, 0]
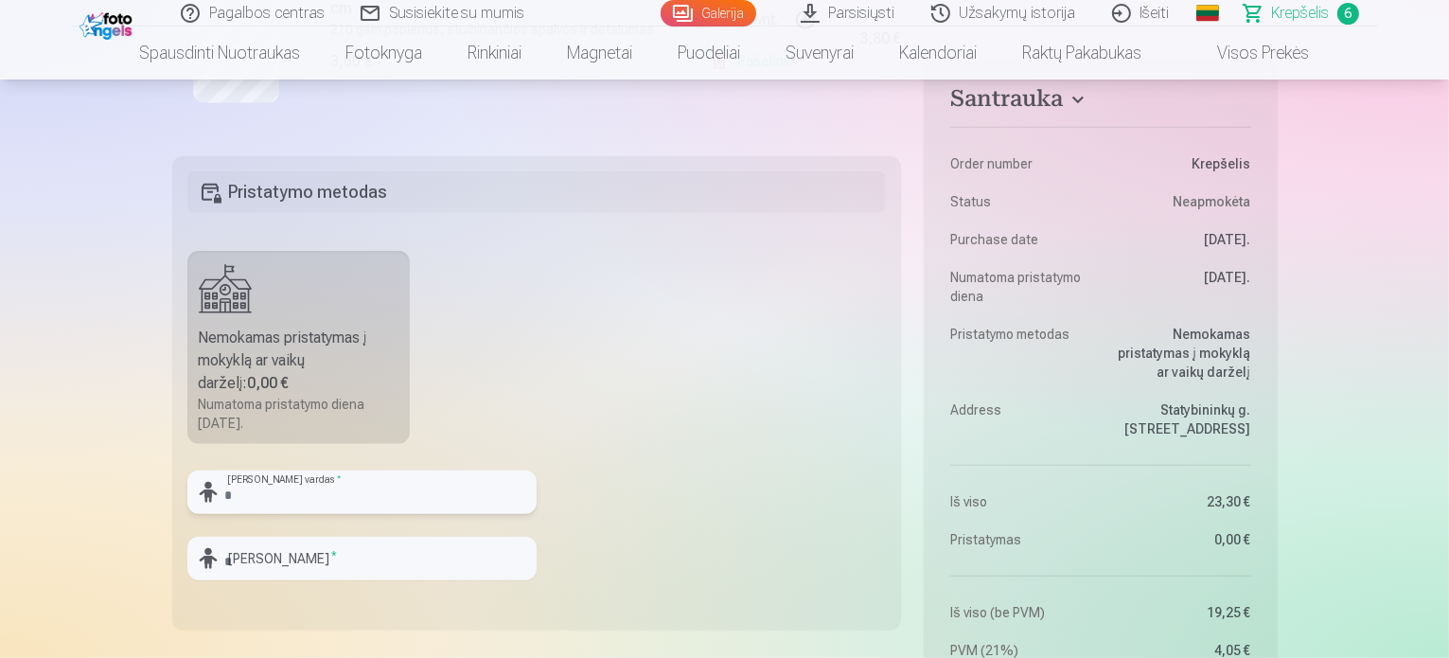
click at [259, 496] on input "text" at bounding box center [361, 492] width 349 height 44
type input "**********"
click at [310, 559] on input "text" at bounding box center [361, 558] width 349 height 44
type input "**********"
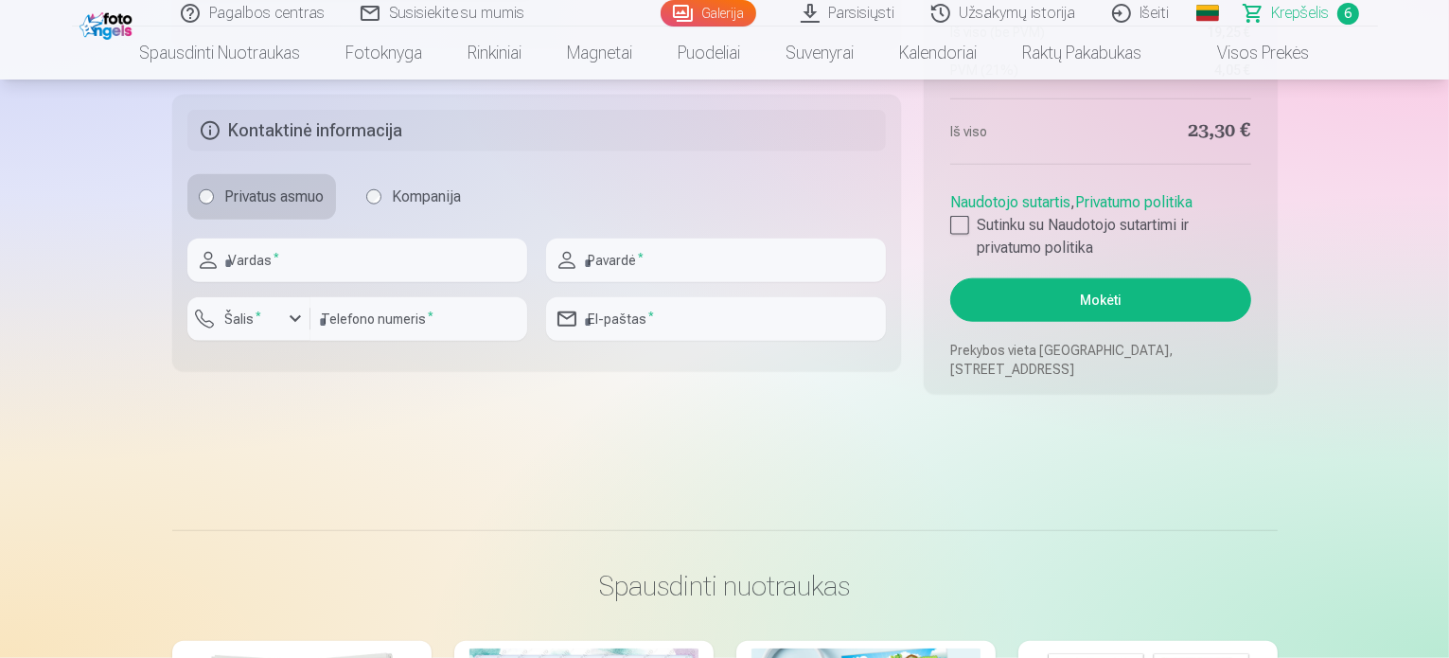
scroll to position [2063, 0]
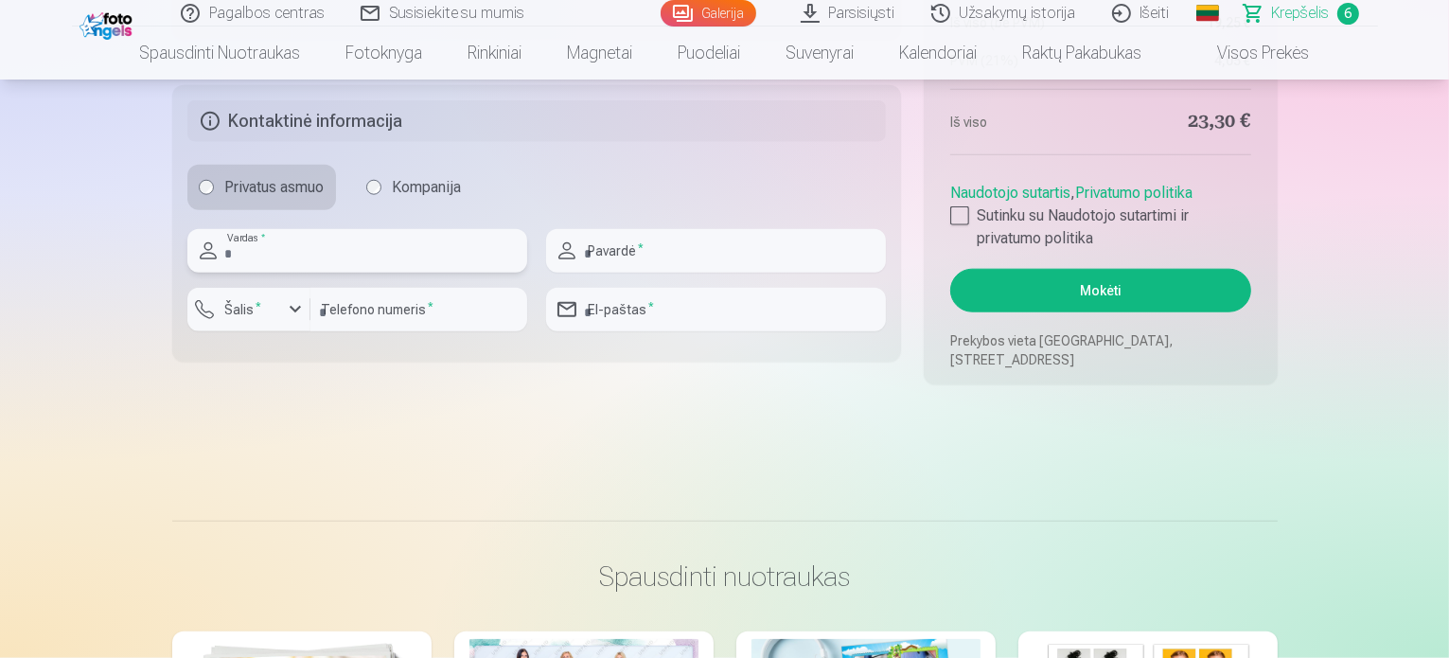
click at [330, 246] on input "text" at bounding box center [357, 251] width 340 height 44
type input "******"
click at [616, 250] on input "text" at bounding box center [716, 251] width 340 height 44
type input "**********"
click at [296, 311] on div "button" at bounding box center [295, 309] width 23 height 23
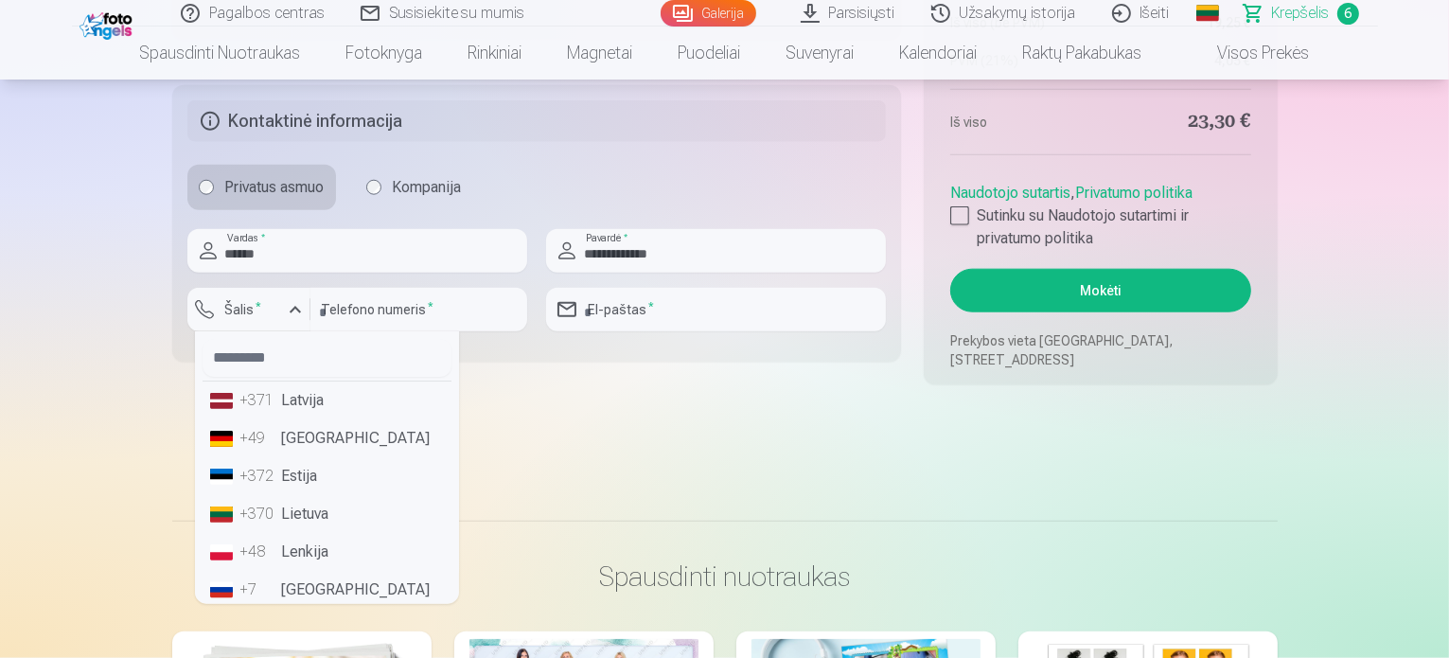
click at [315, 509] on li "+370 Lietuva" at bounding box center [326, 514] width 249 height 38
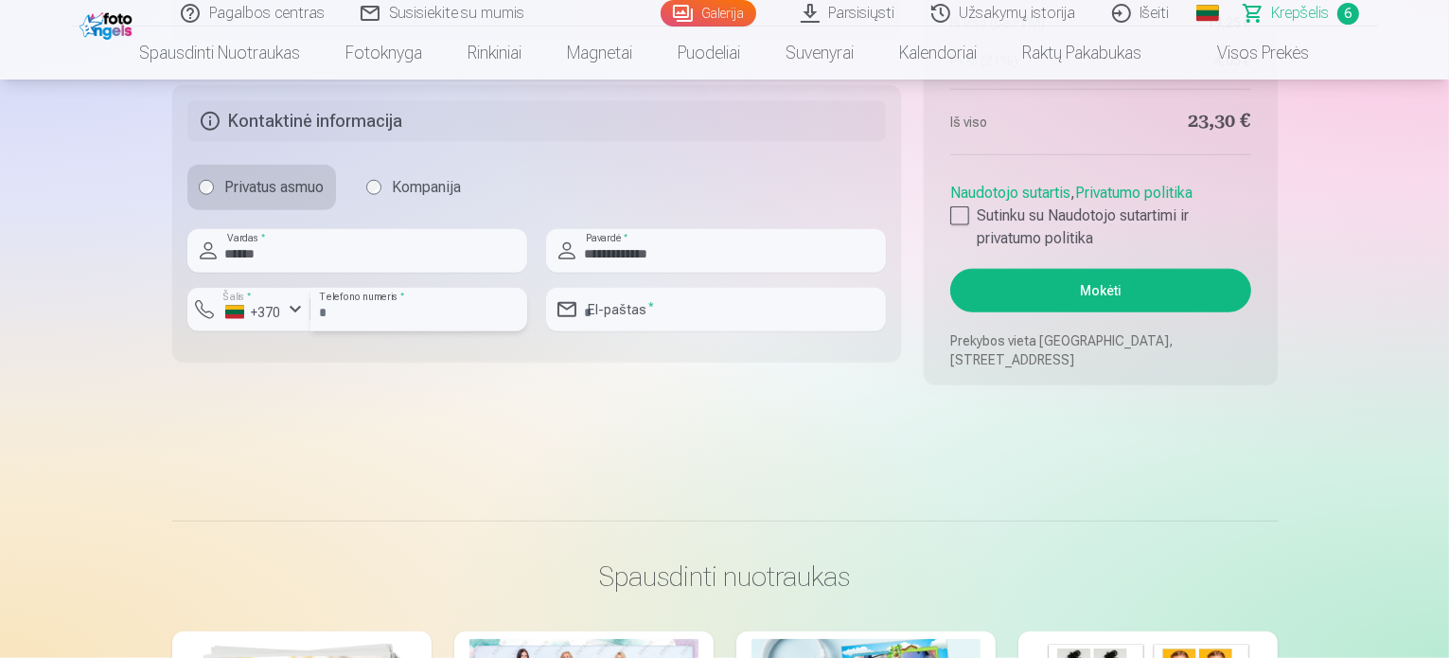
click at [381, 308] on input "number" at bounding box center [418, 310] width 217 height 44
click at [613, 308] on input "email" at bounding box center [716, 310] width 340 height 44
type input "**********"
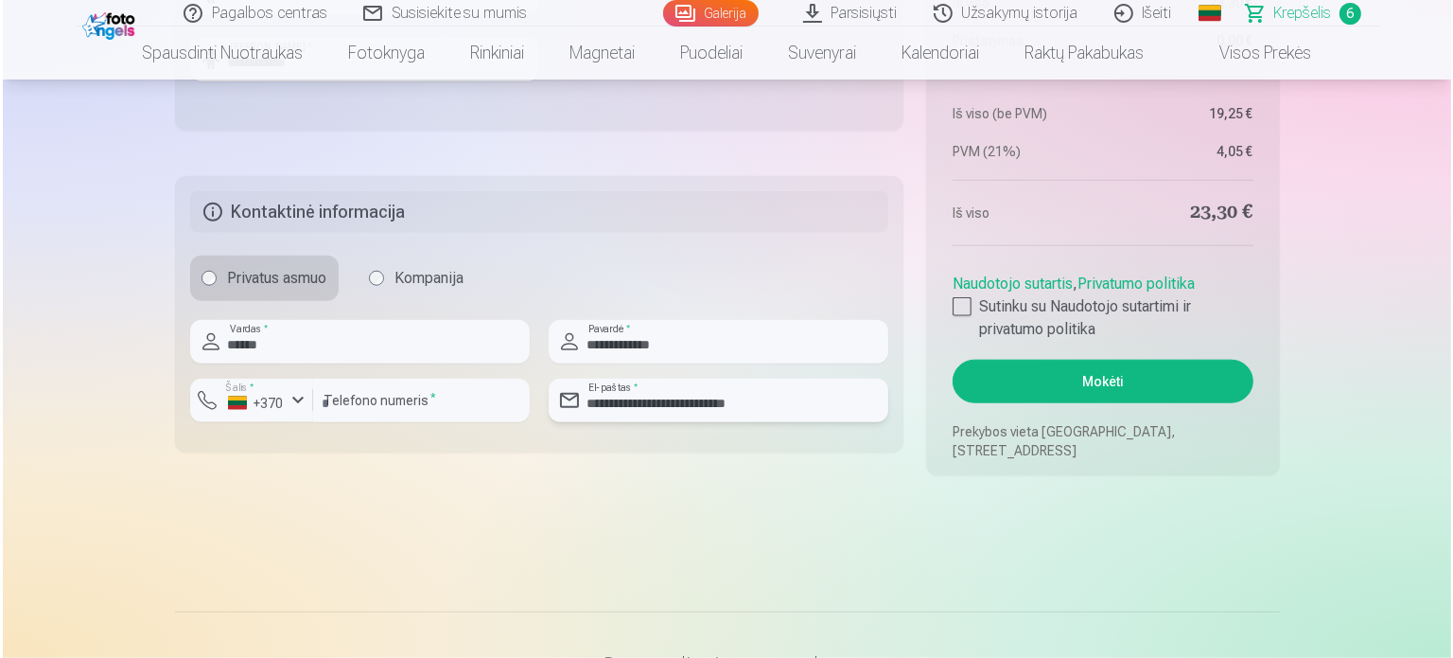
scroll to position [1972, 0]
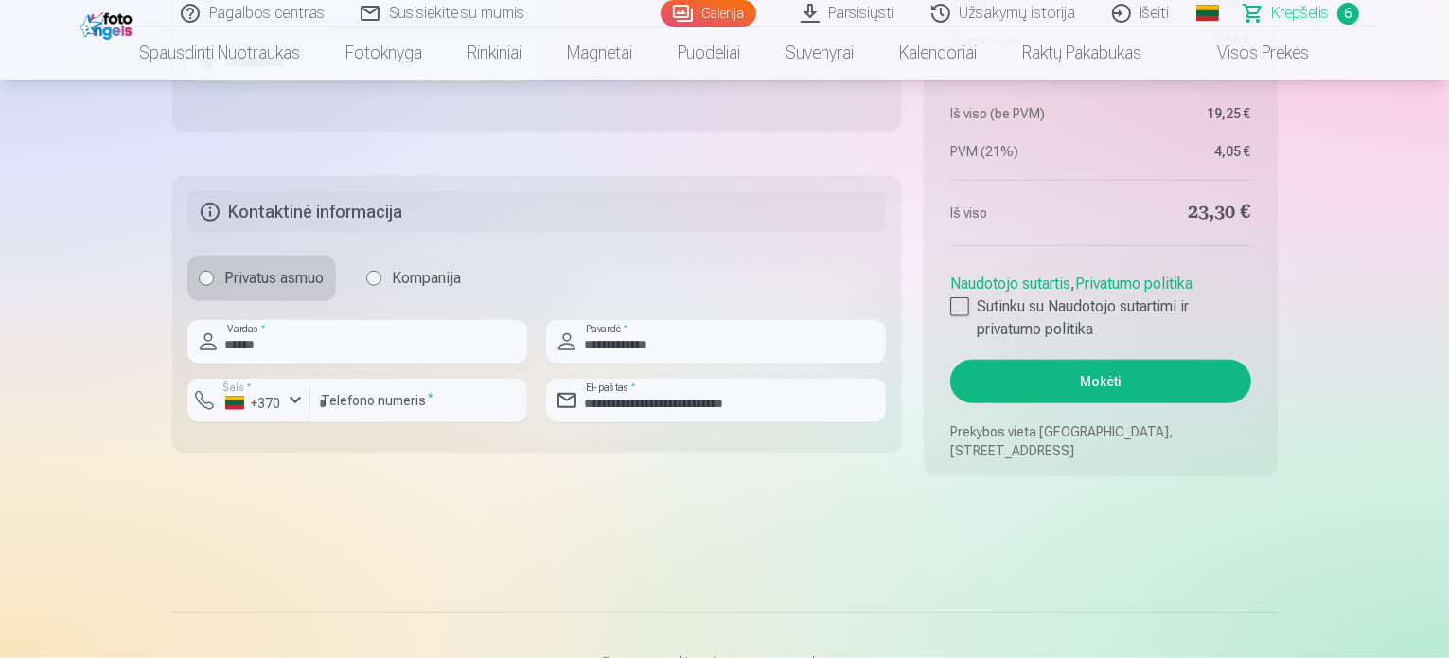
click at [1079, 381] on button "Mokėti" at bounding box center [1100, 382] width 300 height 44
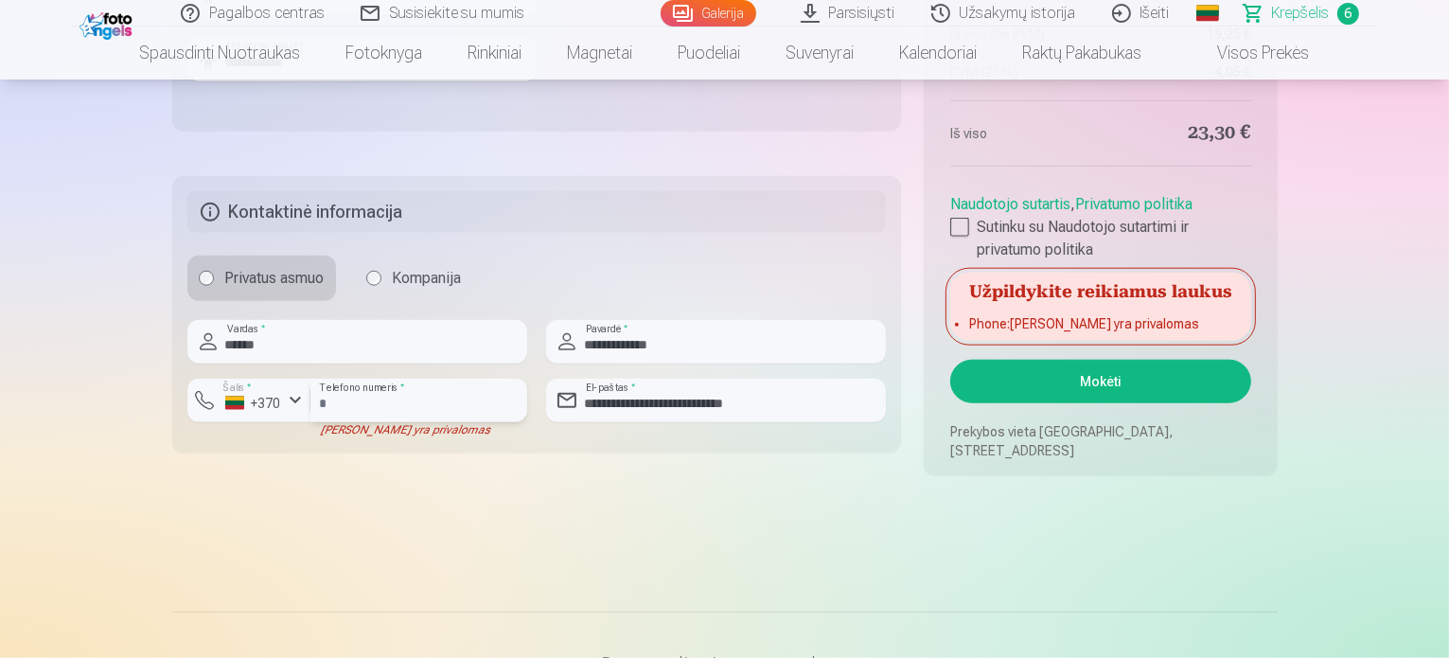
click at [332, 404] on input "number" at bounding box center [418, 400] width 217 height 44
click at [388, 407] on input "number" at bounding box center [418, 400] width 217 height 44
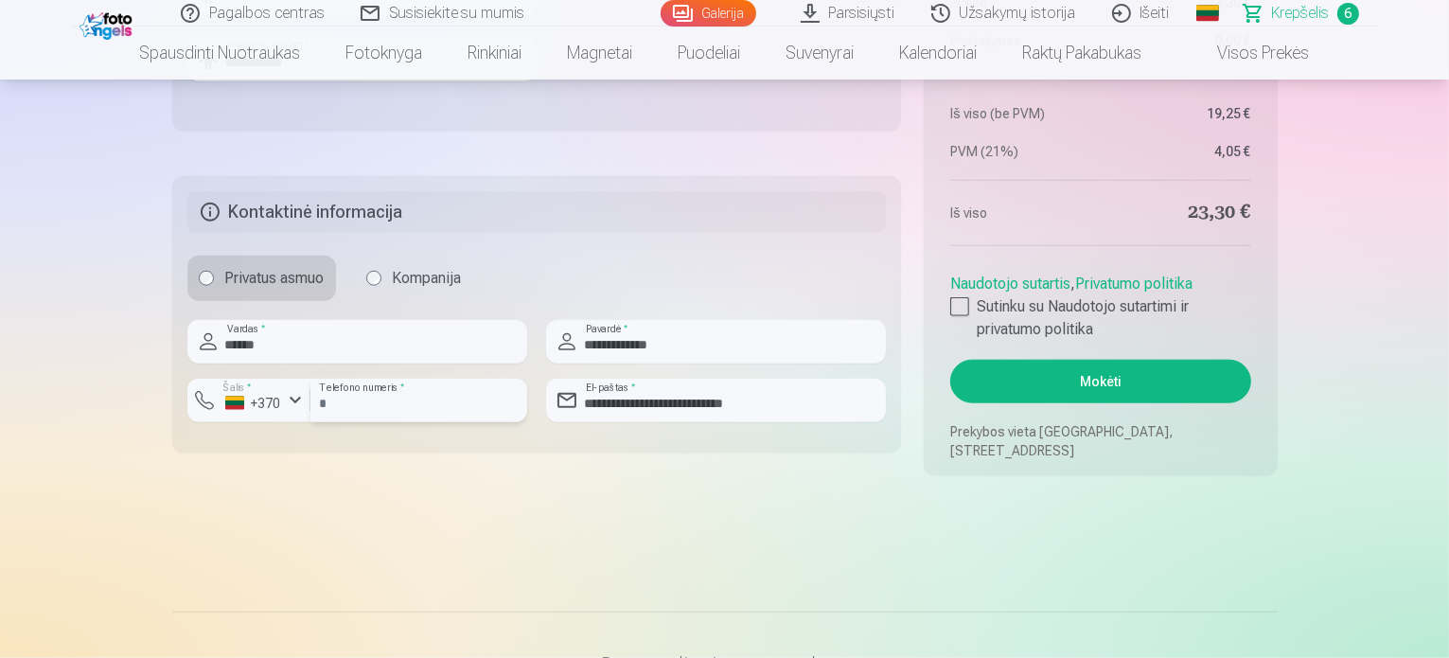
type input "********"
click at [1113, 380] on button "Mokėti" at bounding box center [1100, 382] width 300 height 44
